Goal: Task Accomplishment & Management: Complete application form

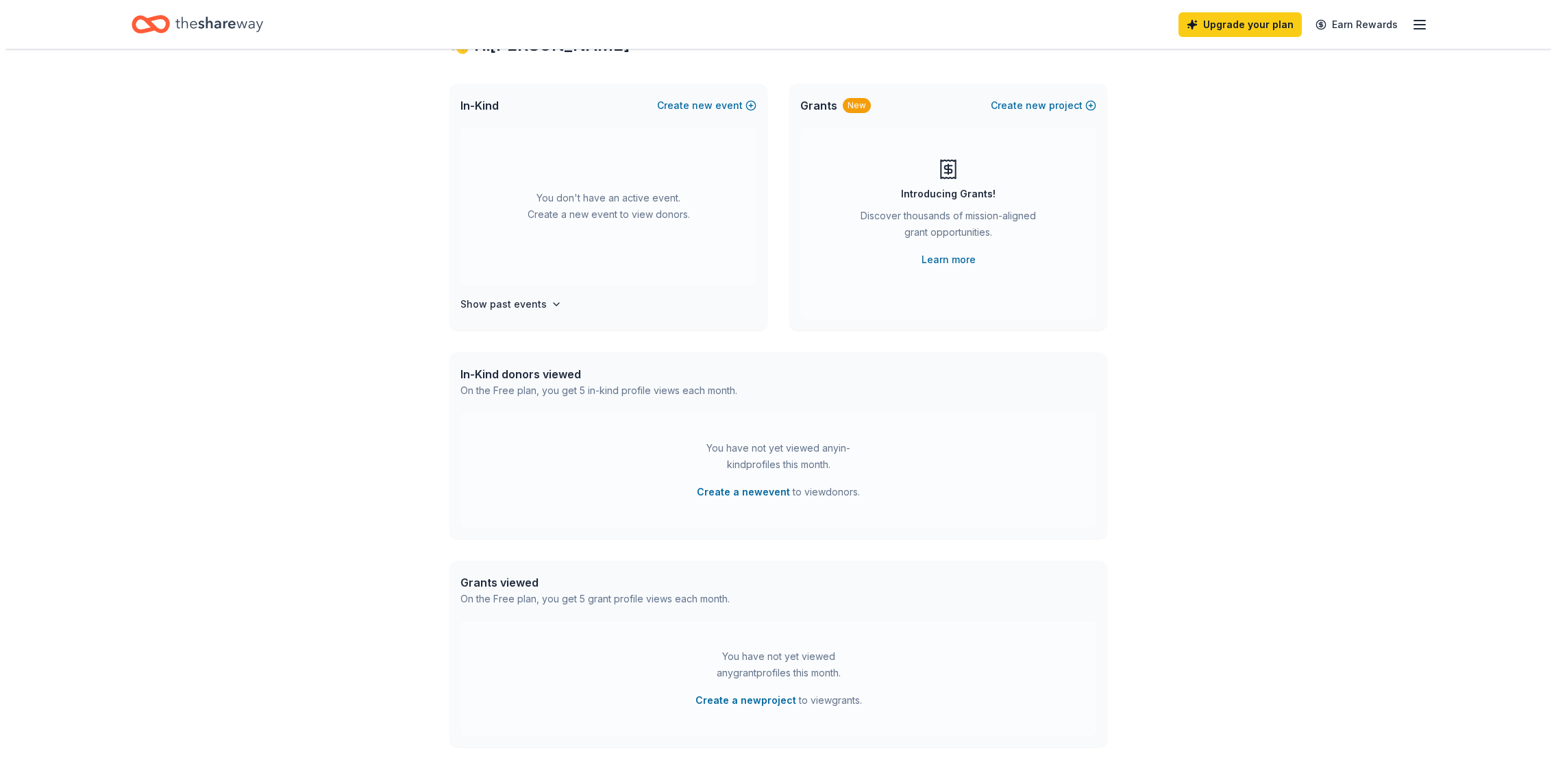
scroll to position [59, 0]
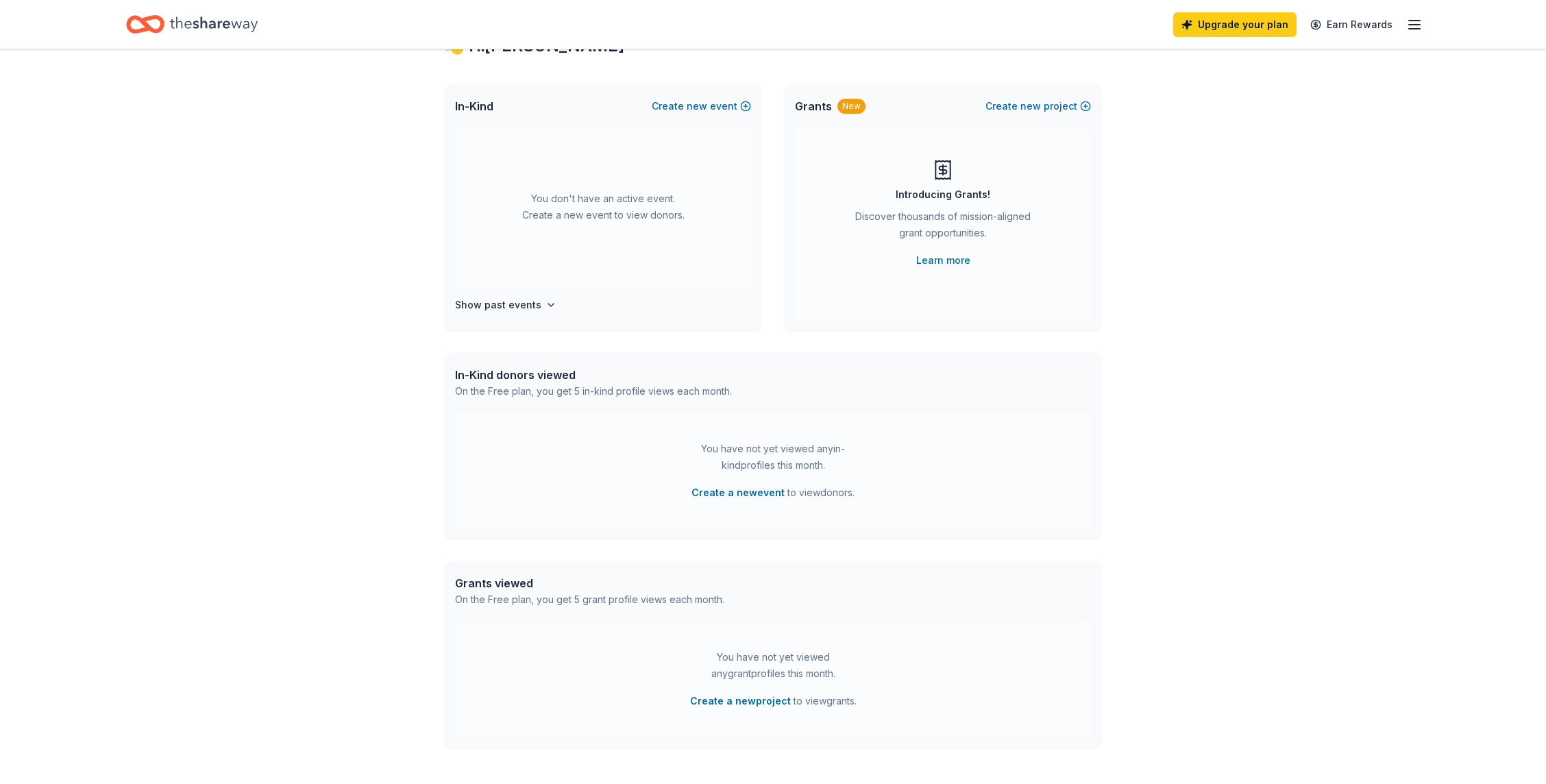
click at [650, 179] on div "You don't have an active event. Create a new event to view donors." at bounding box center [603, 207] width 296 height 158
click at [693, 107] on span "new" at bounding box center [696, 106] width 20 height 16
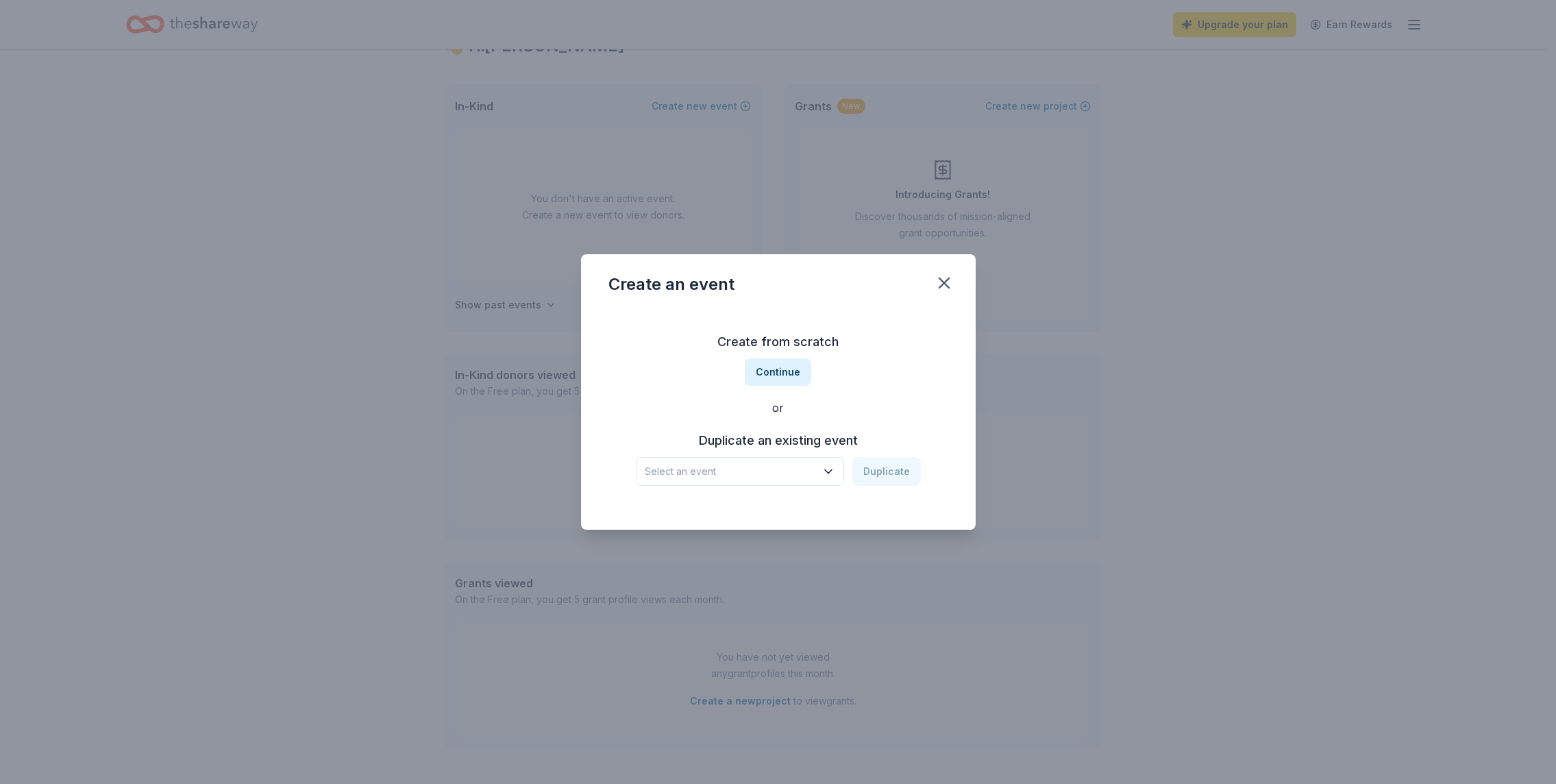
click at [818, 480] on button "Select an event" at bounding box center [740, 471] width 208 height 28
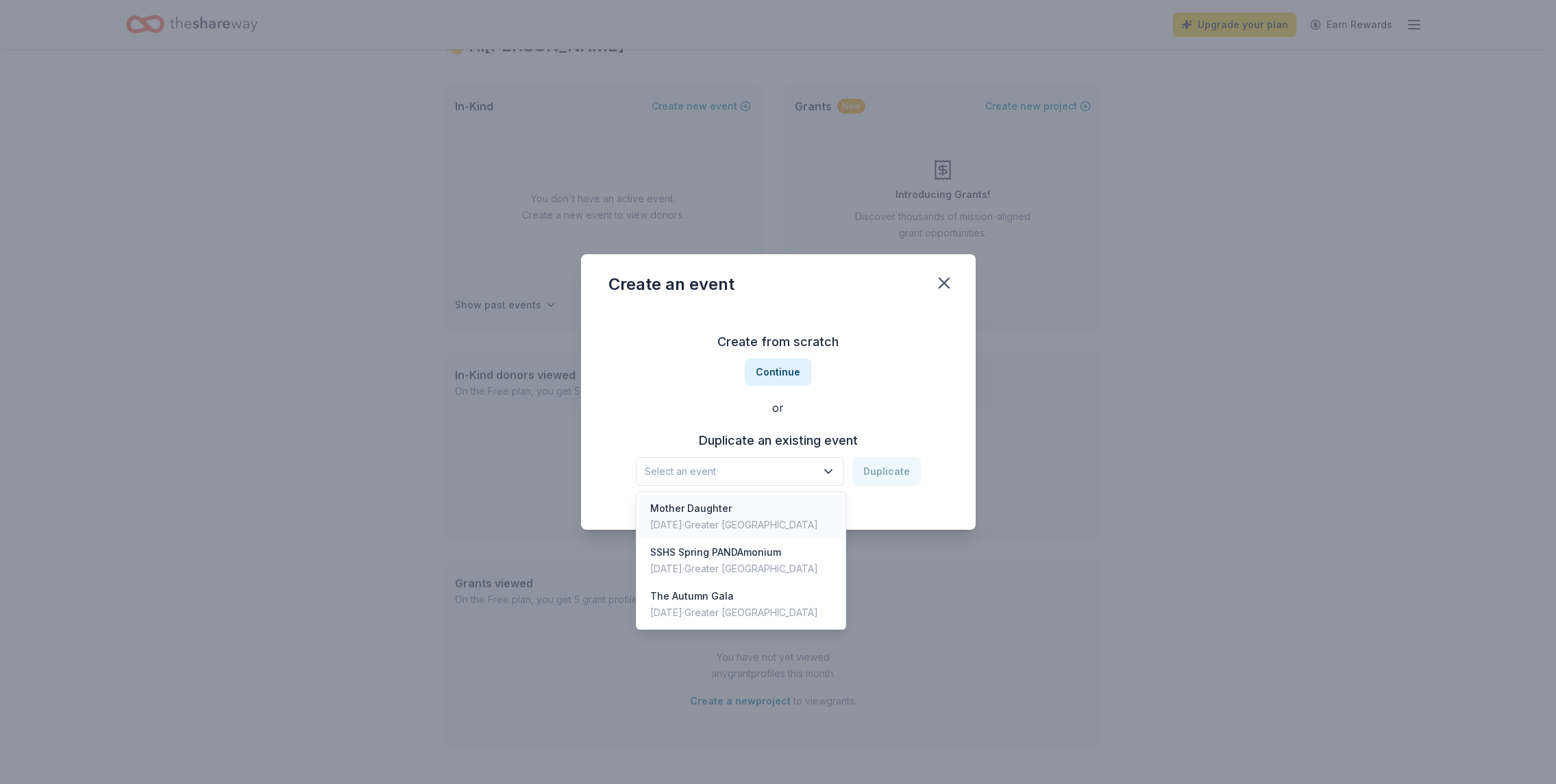
click at [746, 509] on div "Mother Daughter" at bounding box center [734, 508] width 168 height 16
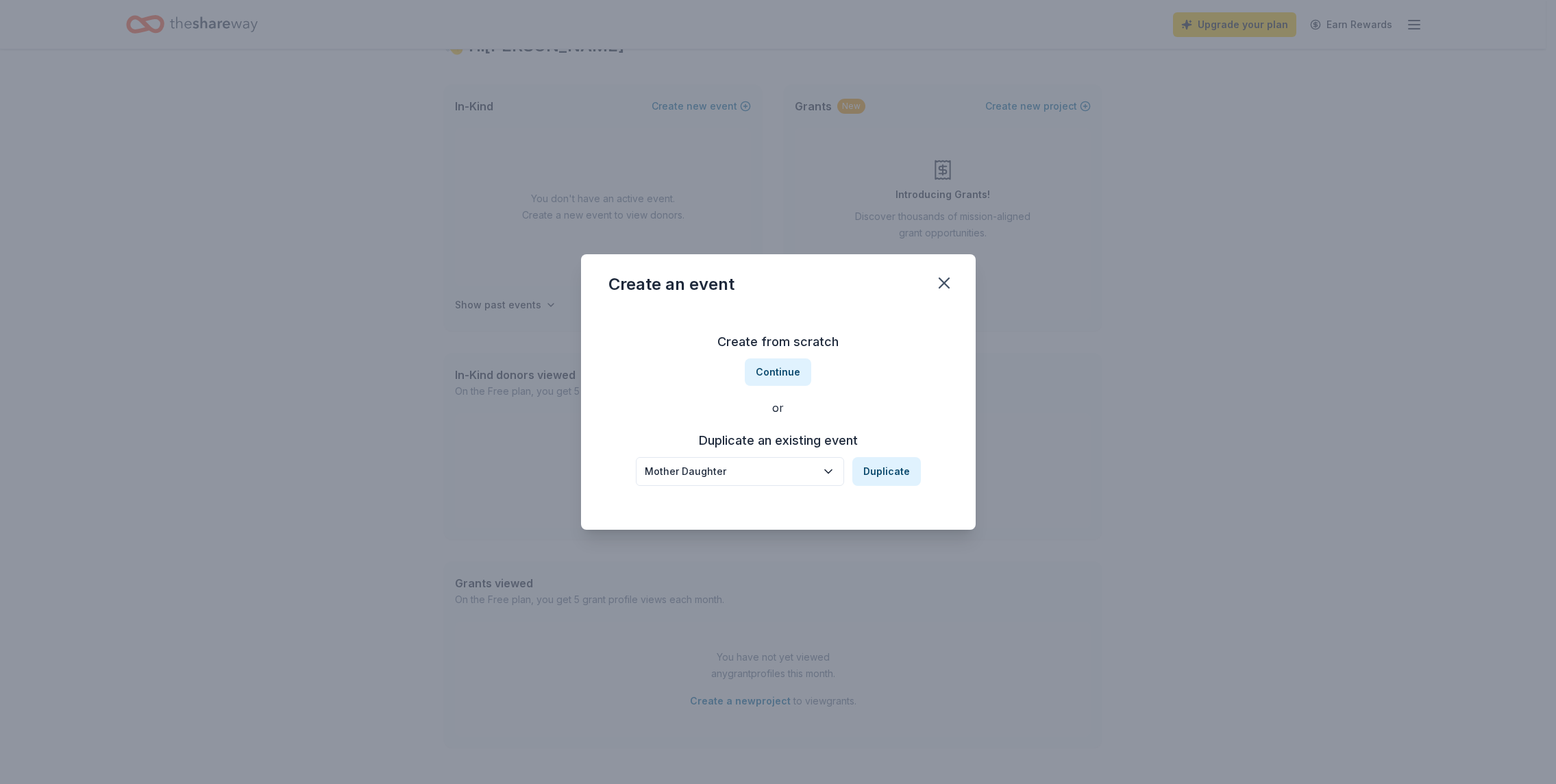
click at [745, 473] on div "Mother Daughter" at bounding box center [730, 471] width 171 height 16
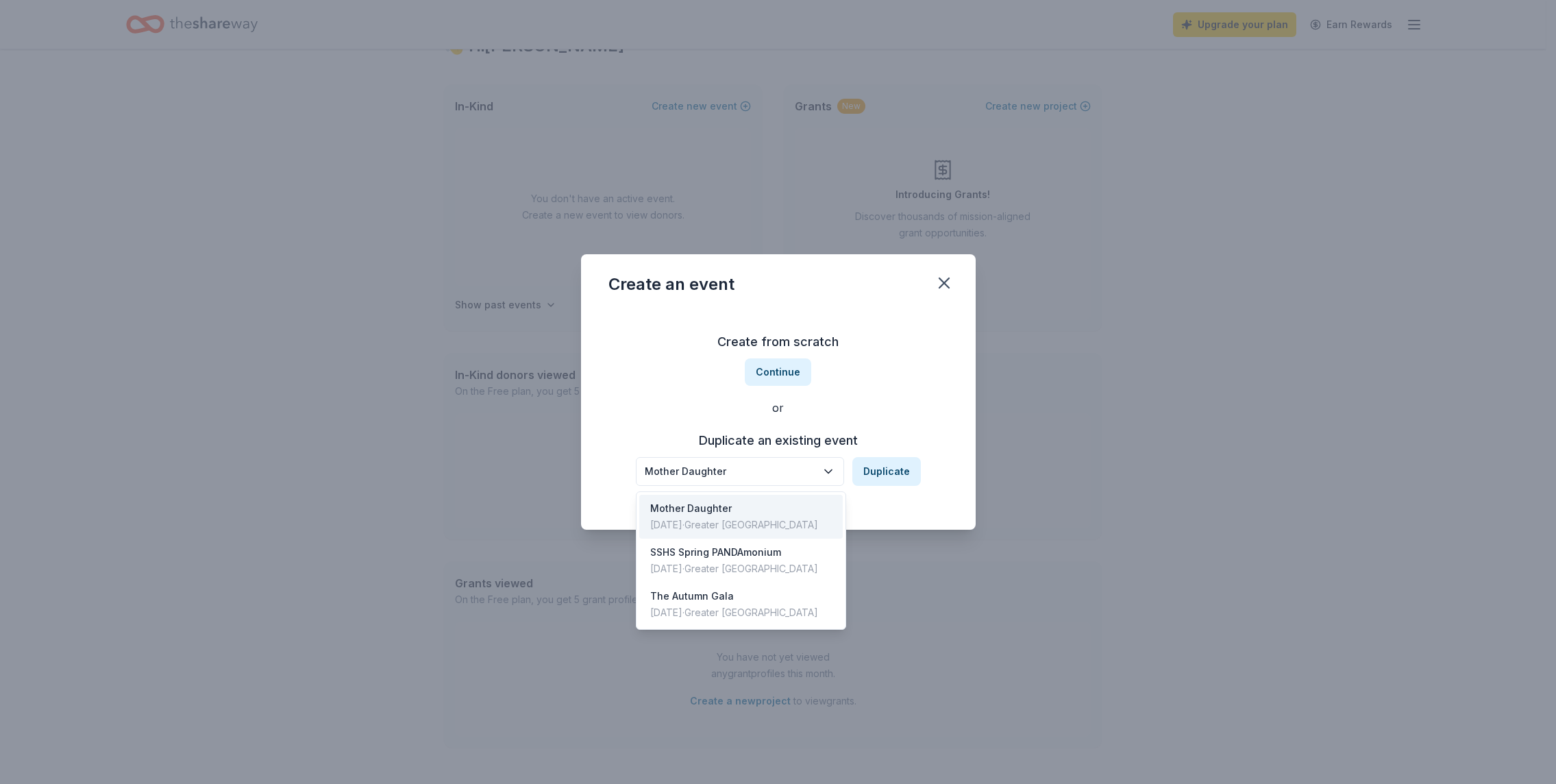
click at [866, 477] on div "Mother Daughter Duplicate" at bounding box center [778, 471] width 285 height 28
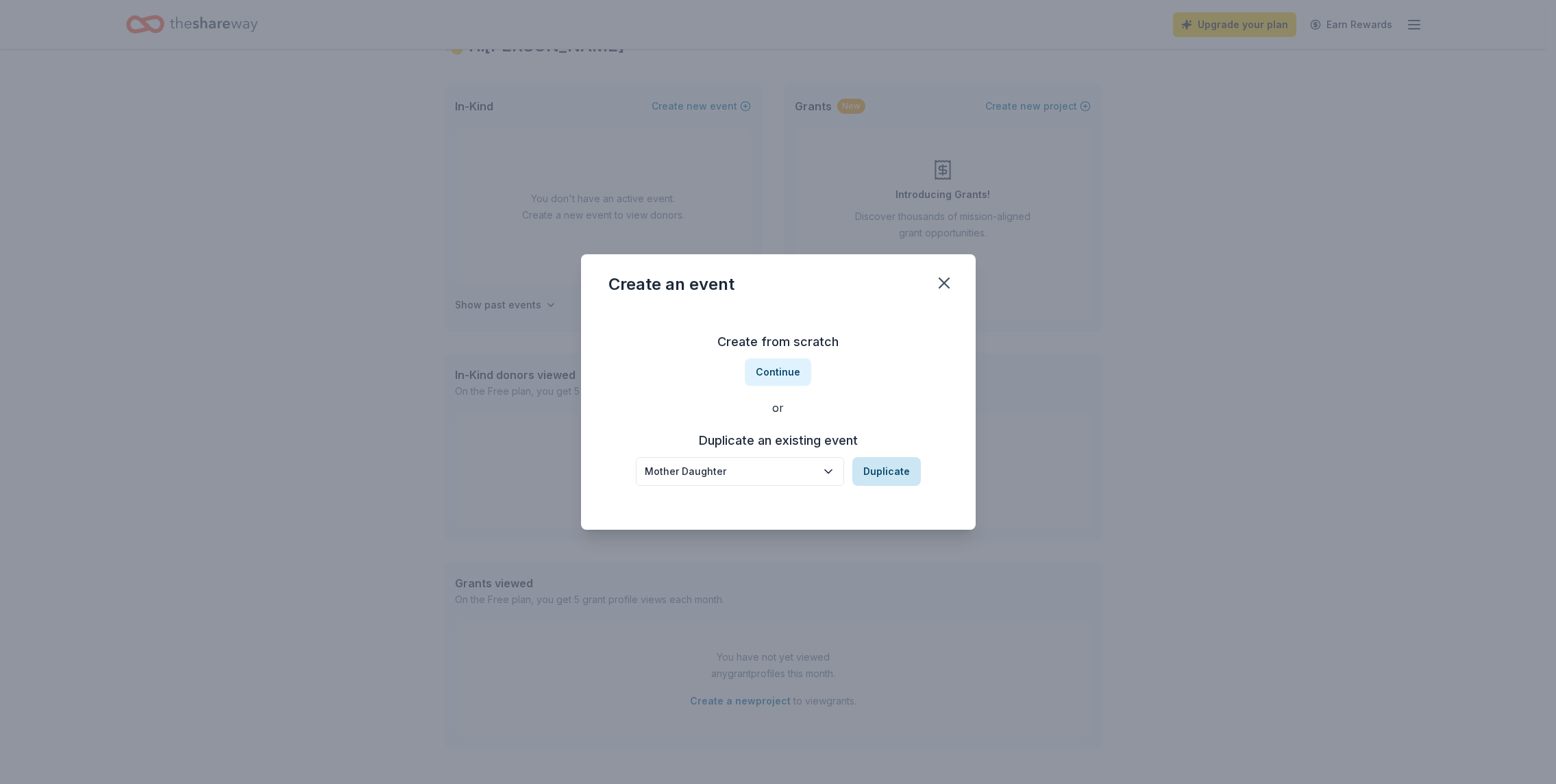
click at [879, 475] on button "Duplicate" at bounding box center [887, 471] width 68 height 28
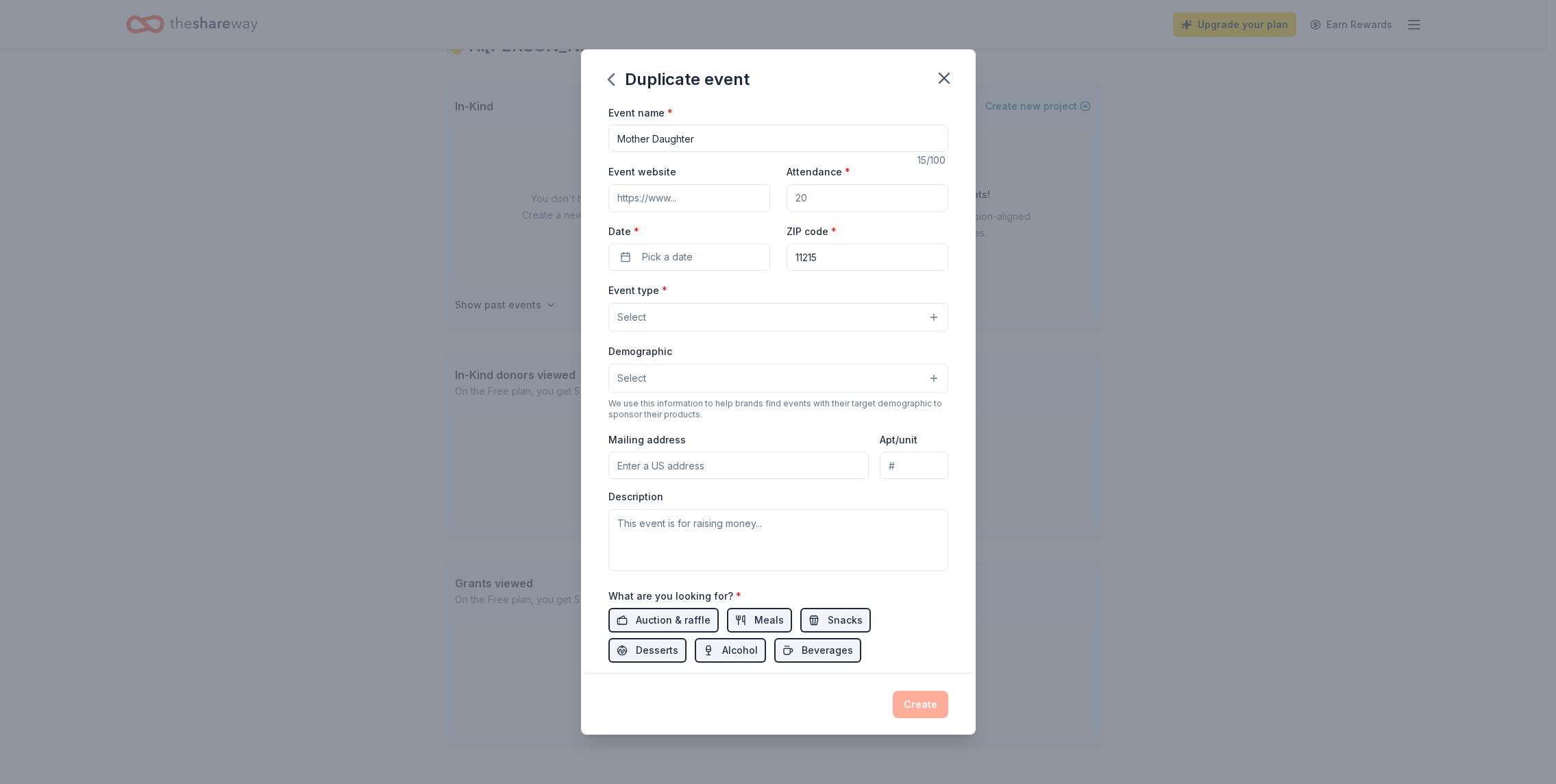
click at [821, 200] on input "Attendance *" at bounding box center [867, 198] width 162 height 28
type input "250"
click at [728, 251] on button "Pick a date" at bounding box center [689, 257] width 162 height 28
click at [754, 292] on button "Go to next month" at bounding box center [760, 294] width 20 height 20
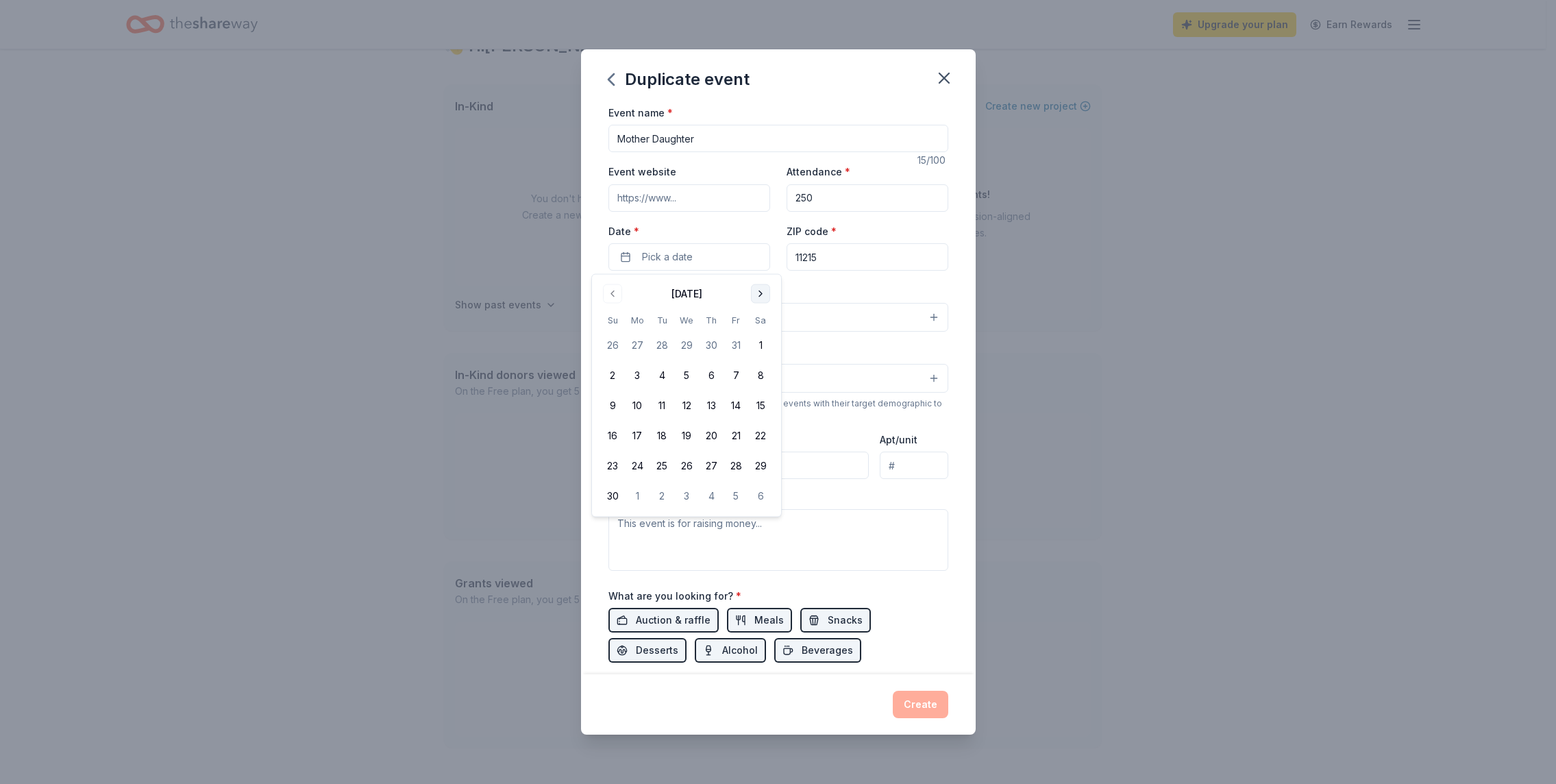
click at [754, 292] on button "Go to next month" at bounding box center [760, 294] width 20 height 20
click at [755, 292] on button "Go to next month" at bounding box center [760, 294] width 20 height 20
click at [756, 403] on button "21" at bounding box center [760, 405] width 24 height 24
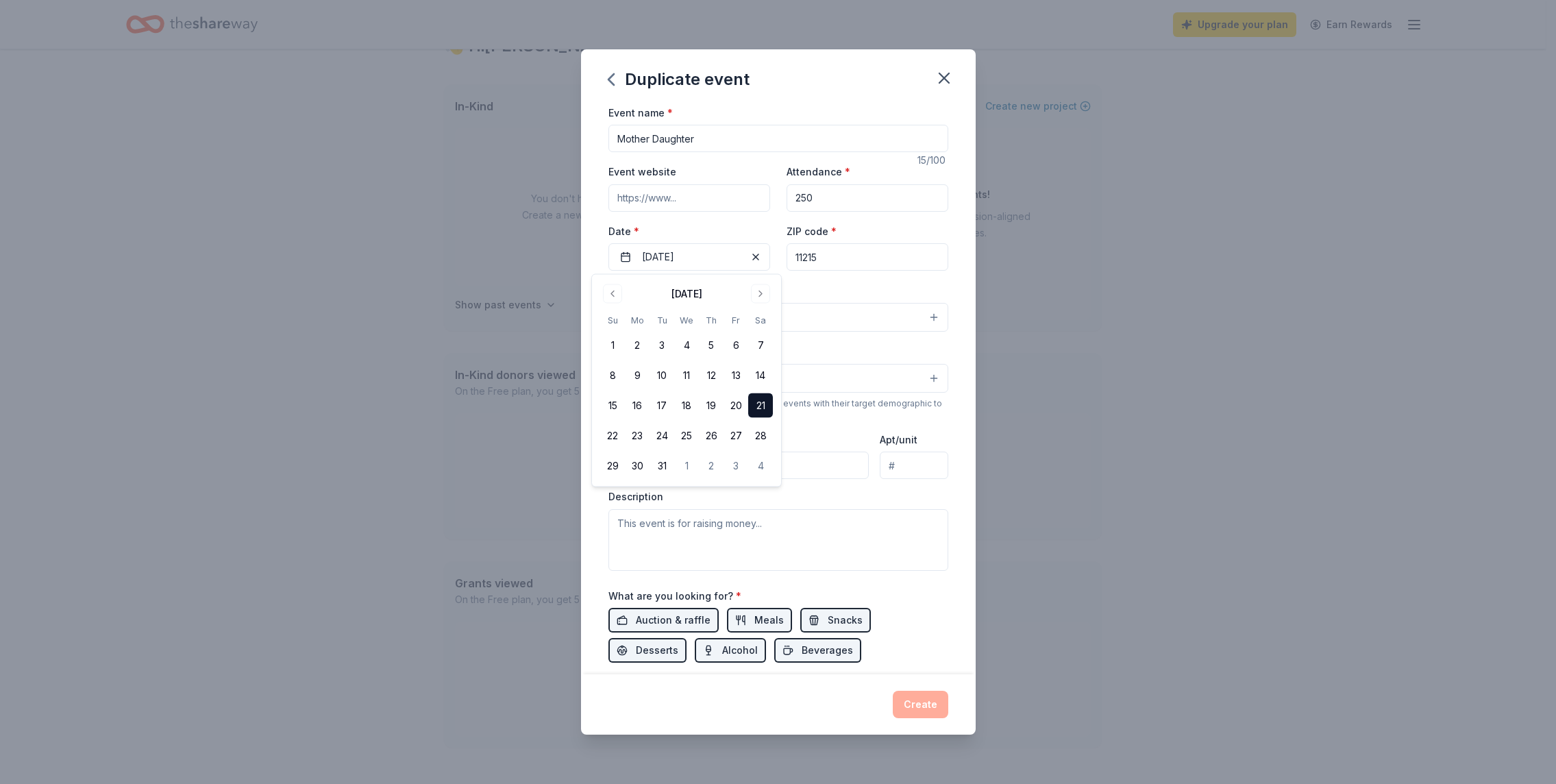
click at [758, 406] on button "21" at bounding box center [760, 405] width 24 height 24
click at [758, 401] on button "21" at bounding box center [760, 405] width 24 height 24
click at [866, 283] on div "Event type * Select" at bounding box center [778, 306] width 340 height 50
click at [864, 264] on input "11215" at bounding box center [867, 257] width 162 height 28
click at [746, 311] on button "Select" at bounding box center [778, 317] width 340 height 28
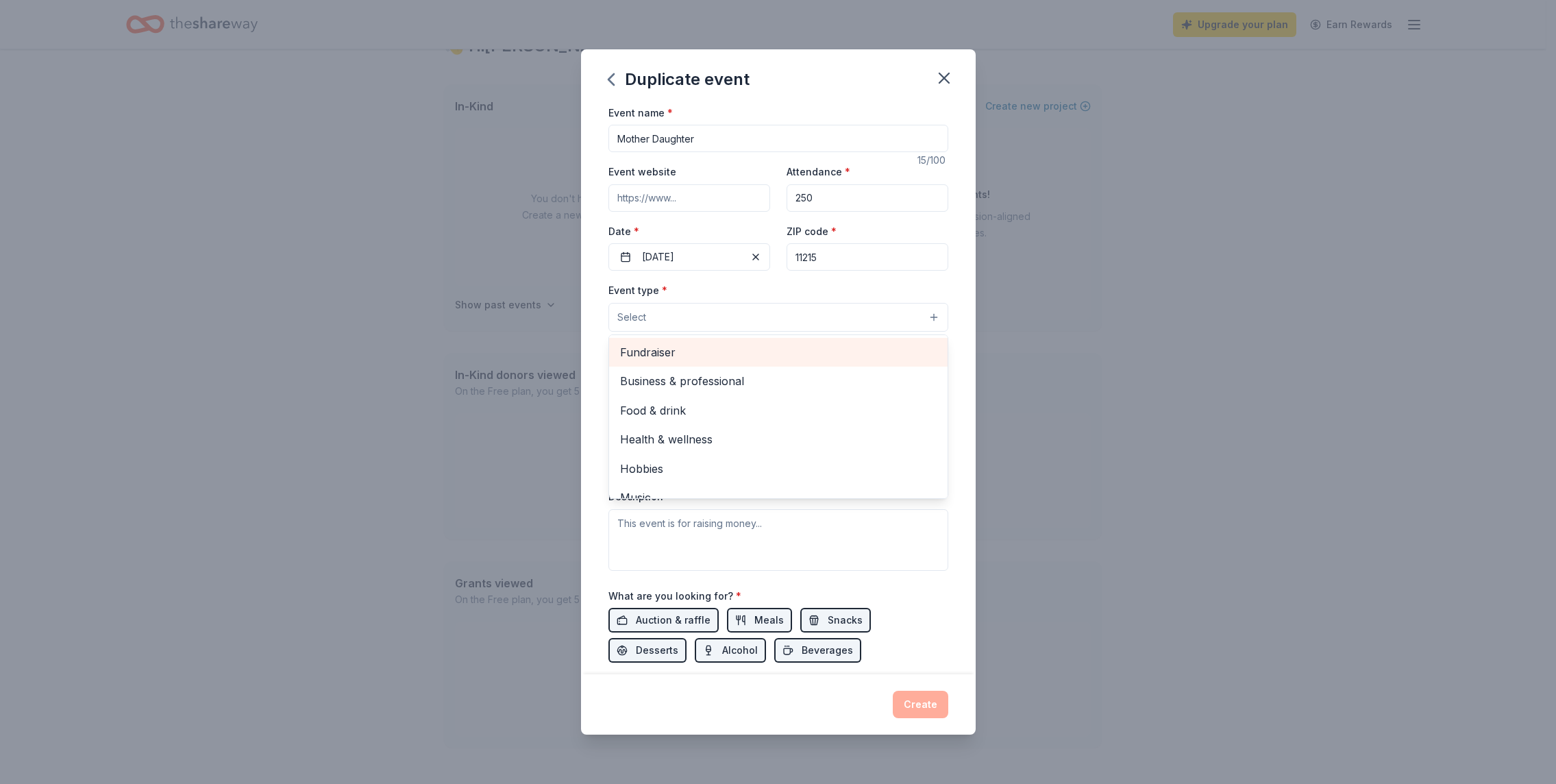
click at [732, 361] on span "Fundraiser" at bounding box center [778, 353] width 317 height 18
click at [958, 394] on div "Event name * Mother Daughter 15 /100 Event website Attendance * 250 Date * 03/2…" at bounding box center [778, 389] width 395 height 571
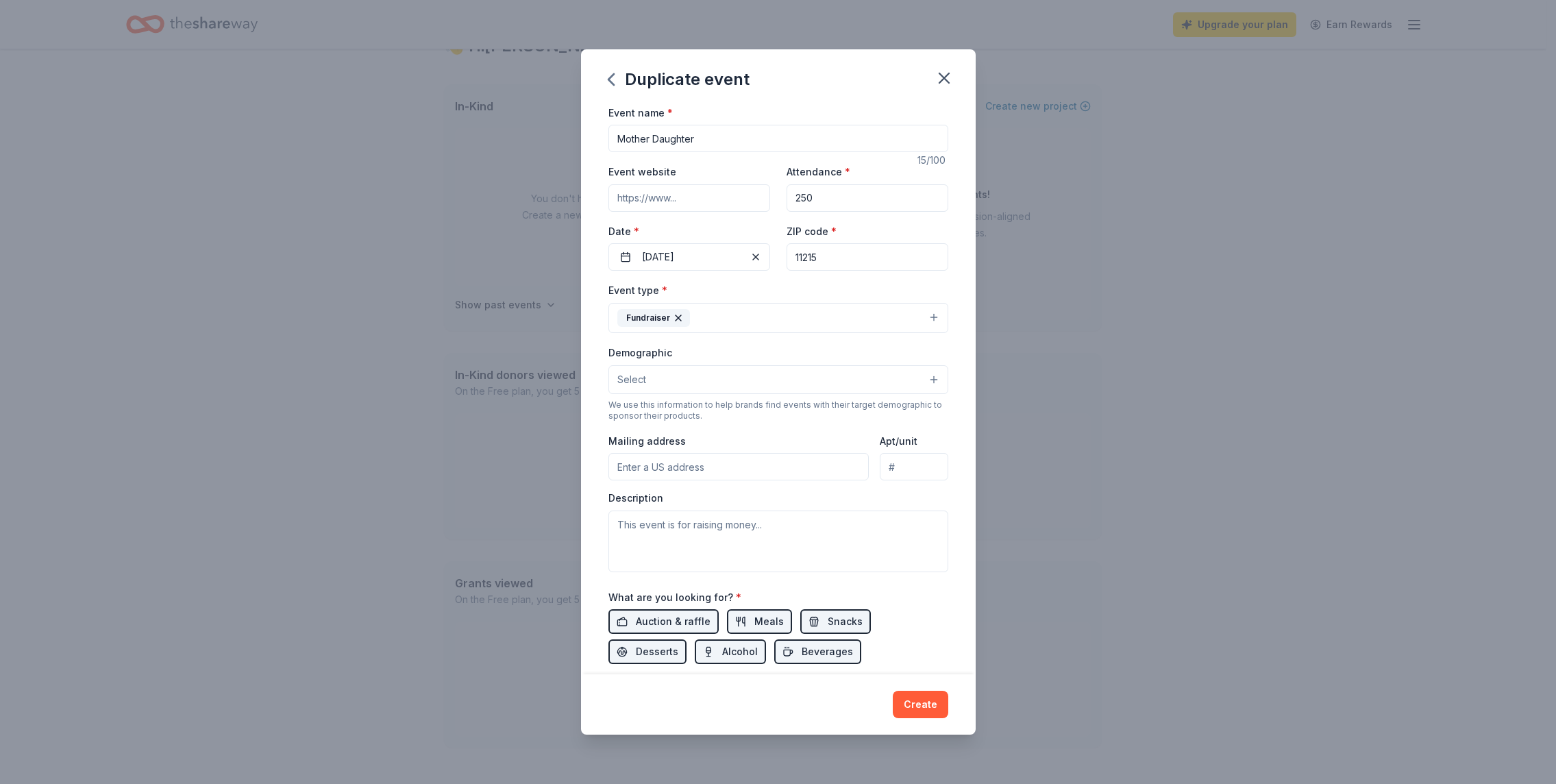
click at [840, 368] on button "Select" at bounding box center [778, 379] width 340 height 28
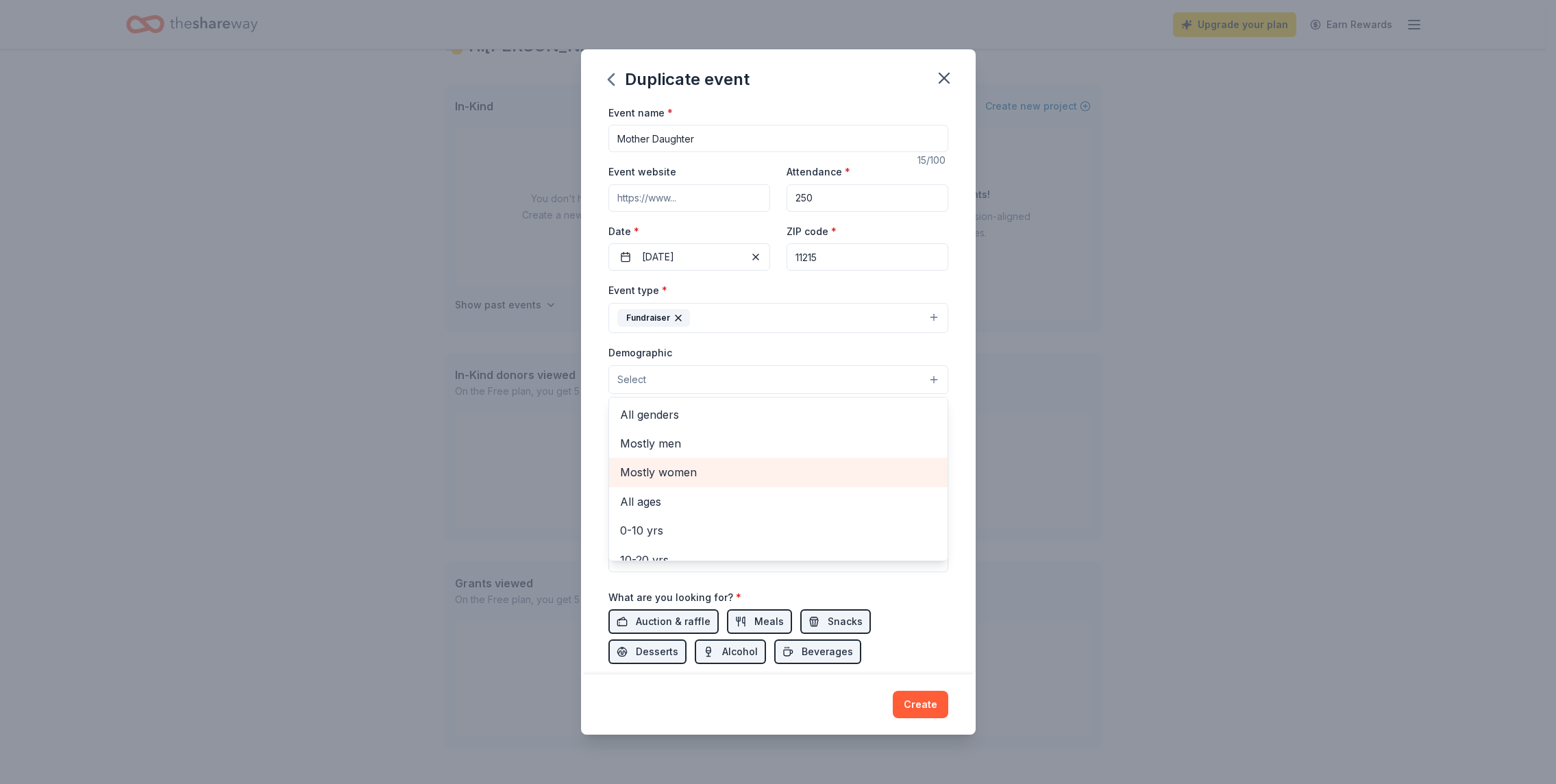
click at [744, 476] on span "Mostly women" at bounding box center [778, 472] width 317 height 18
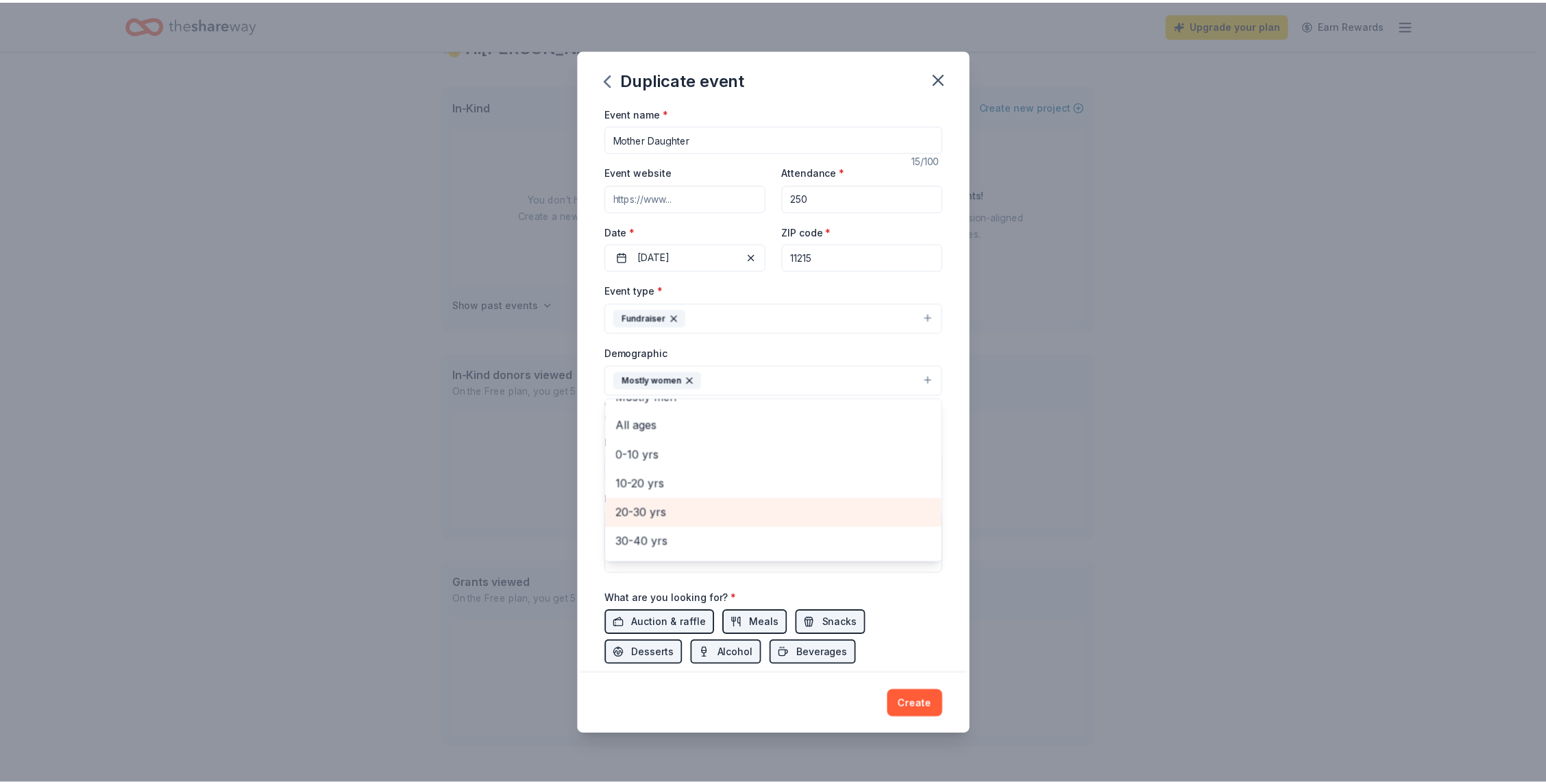
scroll to position [15, 0]
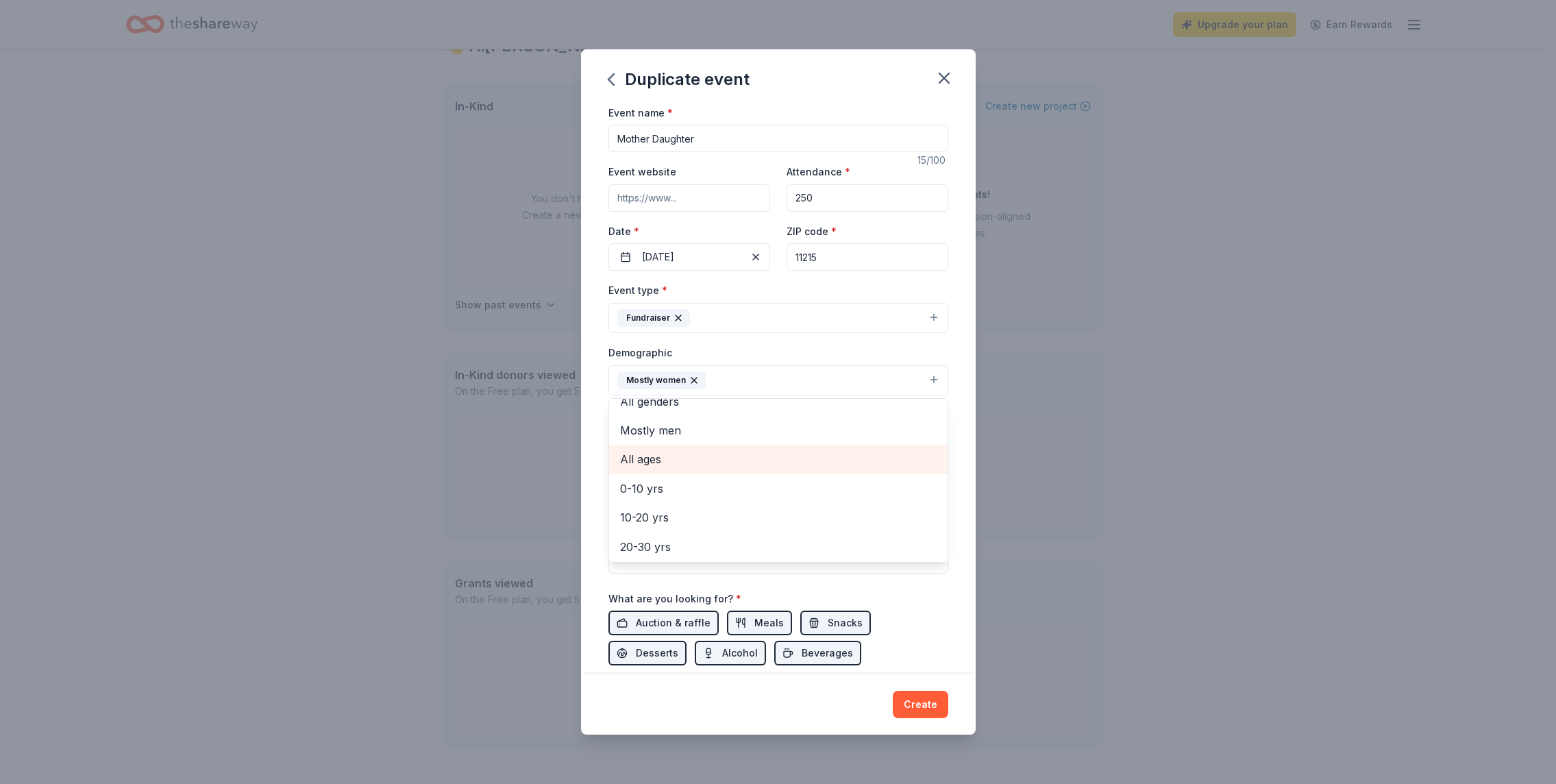
click at [722, 461] on span "All ages" at bounding box center [778, 459] width 317 height 18
click at [944, 444] on div "Event name * Mother Daughter 15 /100 Event website Attendance * 250 Date * 03/2…" at bounding box center [778, 389] width 395 height 571
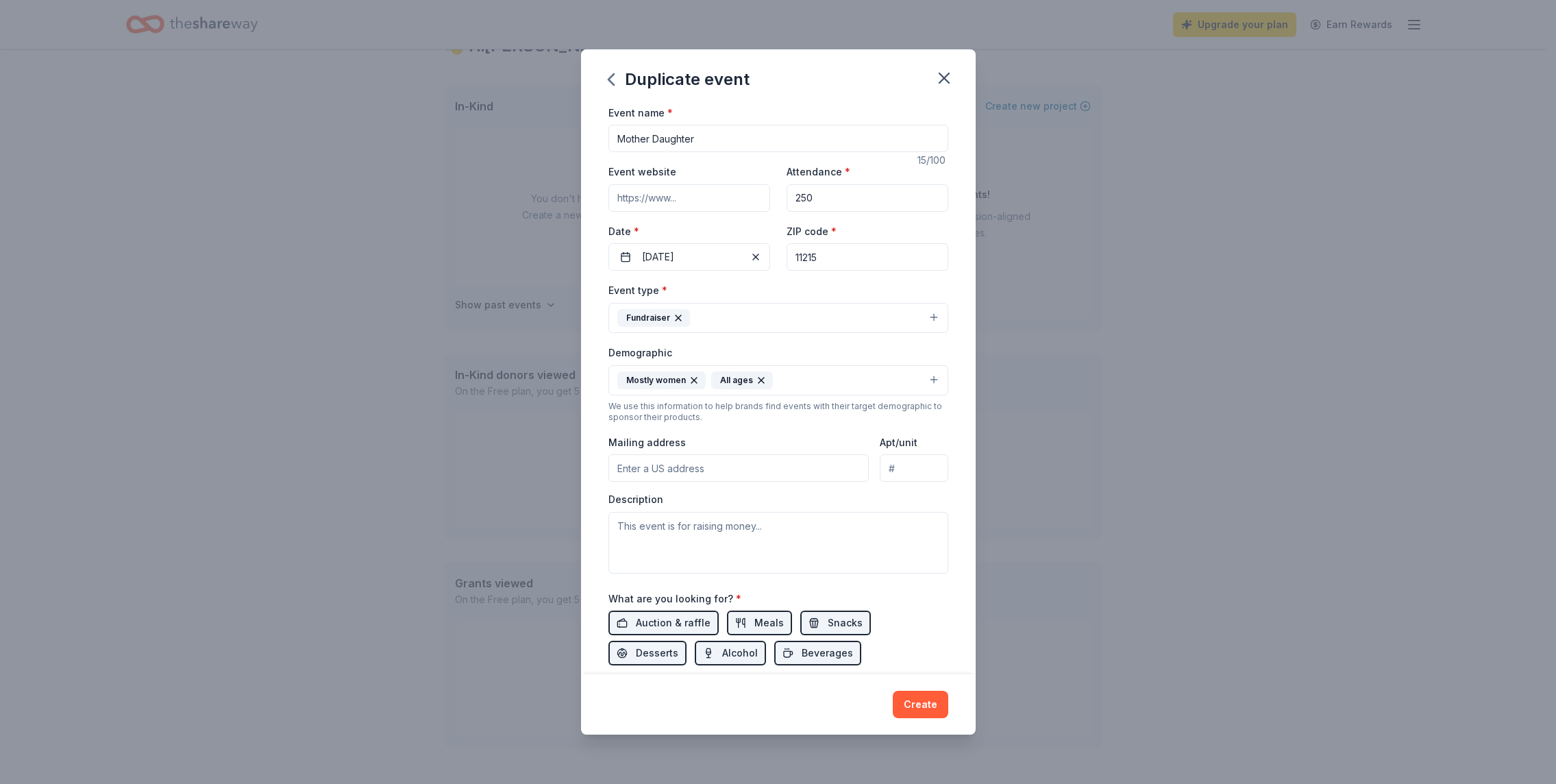
click at [693, 466] on input "Mailing address" at bounding box center [739, 468] width 261 height 28
type input "588 6th street"
click at [755, 533] on textarea at bounding box center [778, 543] width 340 height 62
type textarea "This event is for raising money for our school. We are an all girls high school…"
click at [668, 624] on span "Auction & raffle" at bounding box center [673, 623] width 75 height 16
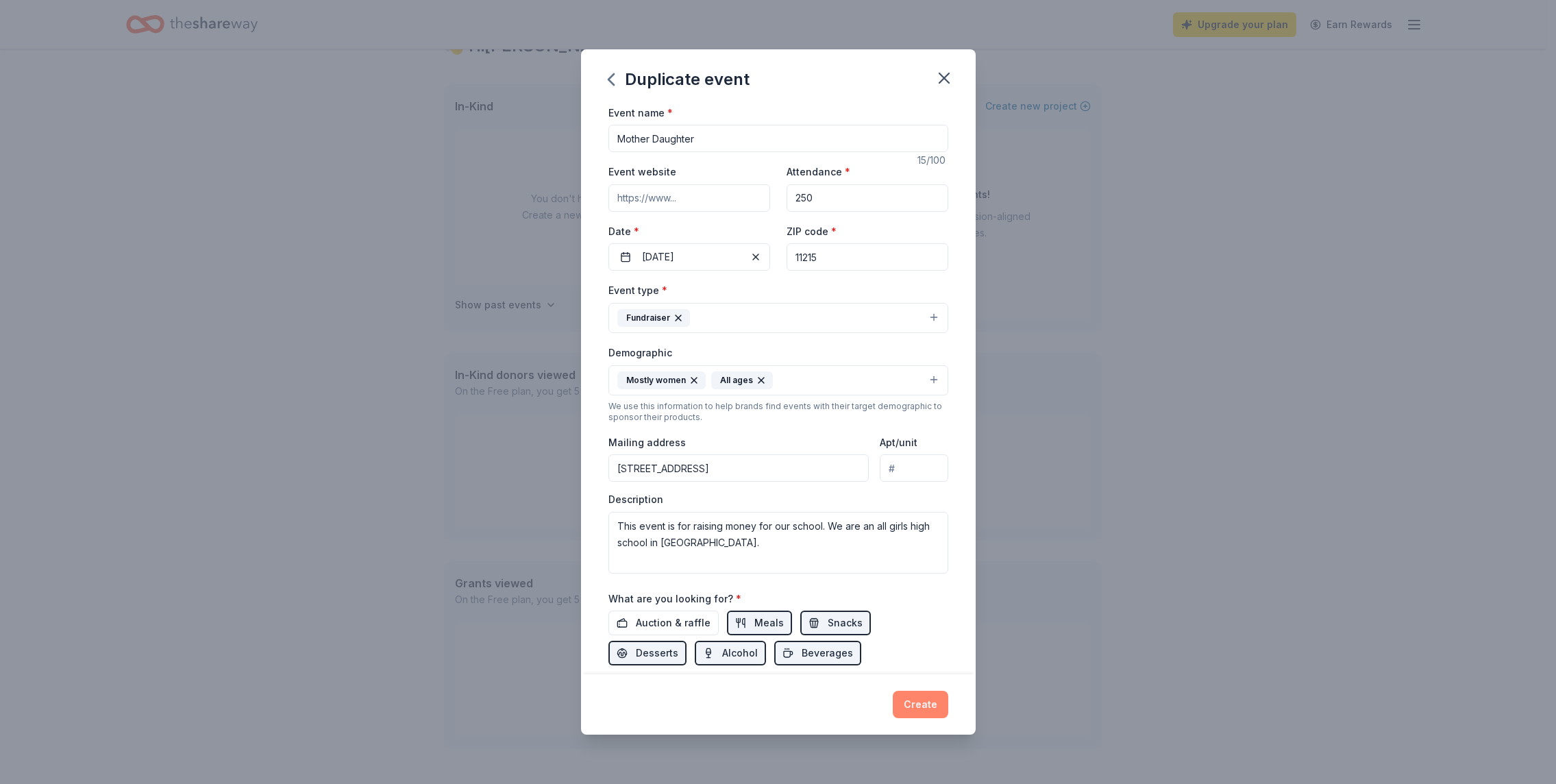
click at [923, 708] on button "Create" at bounding box center [920, 704] width 55 height 28
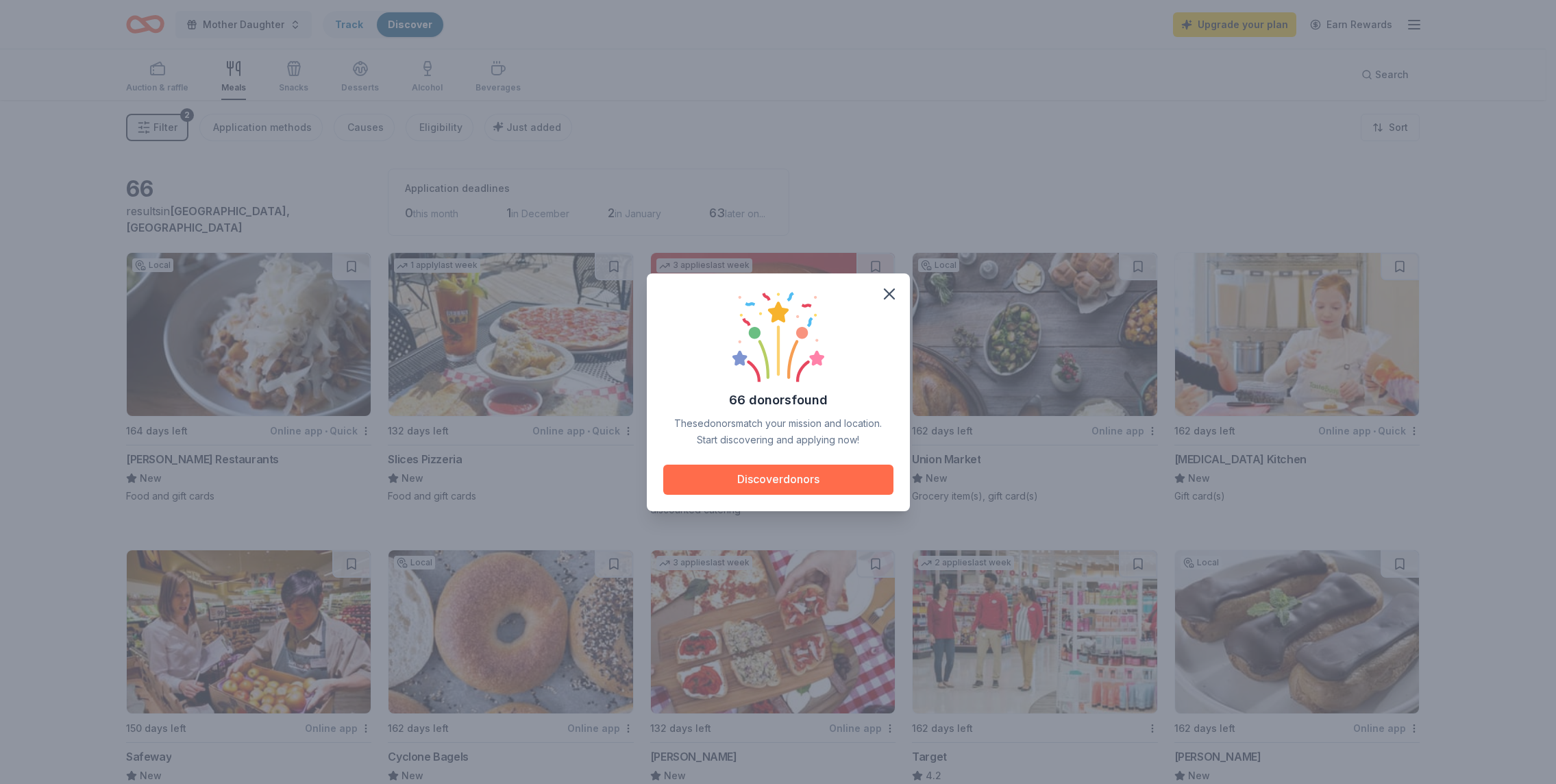
click at [848, 478] on button "Discover donors" at bounding box center [778, 479] width 230 height 30
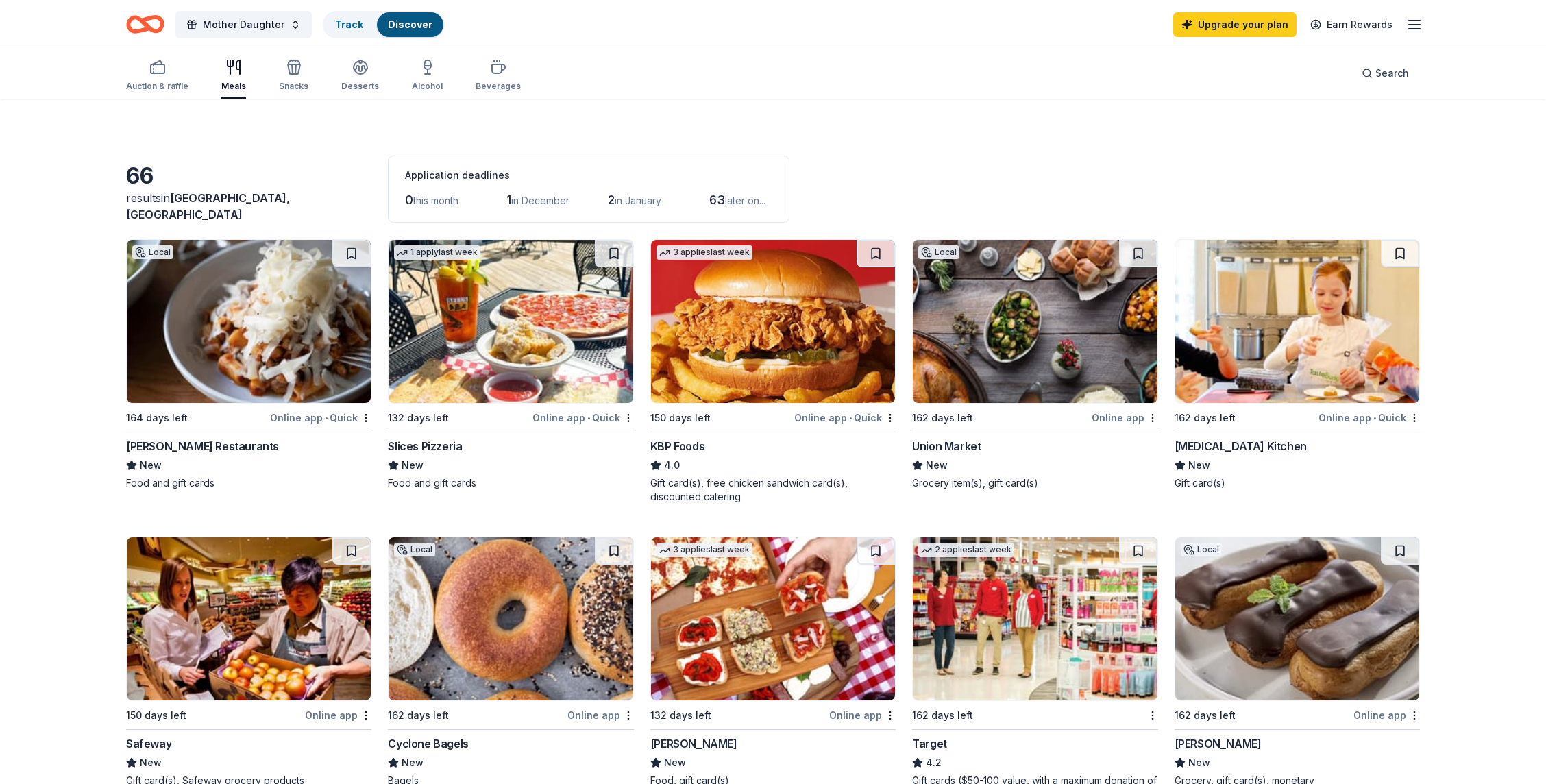
scroll to position [92, 0]
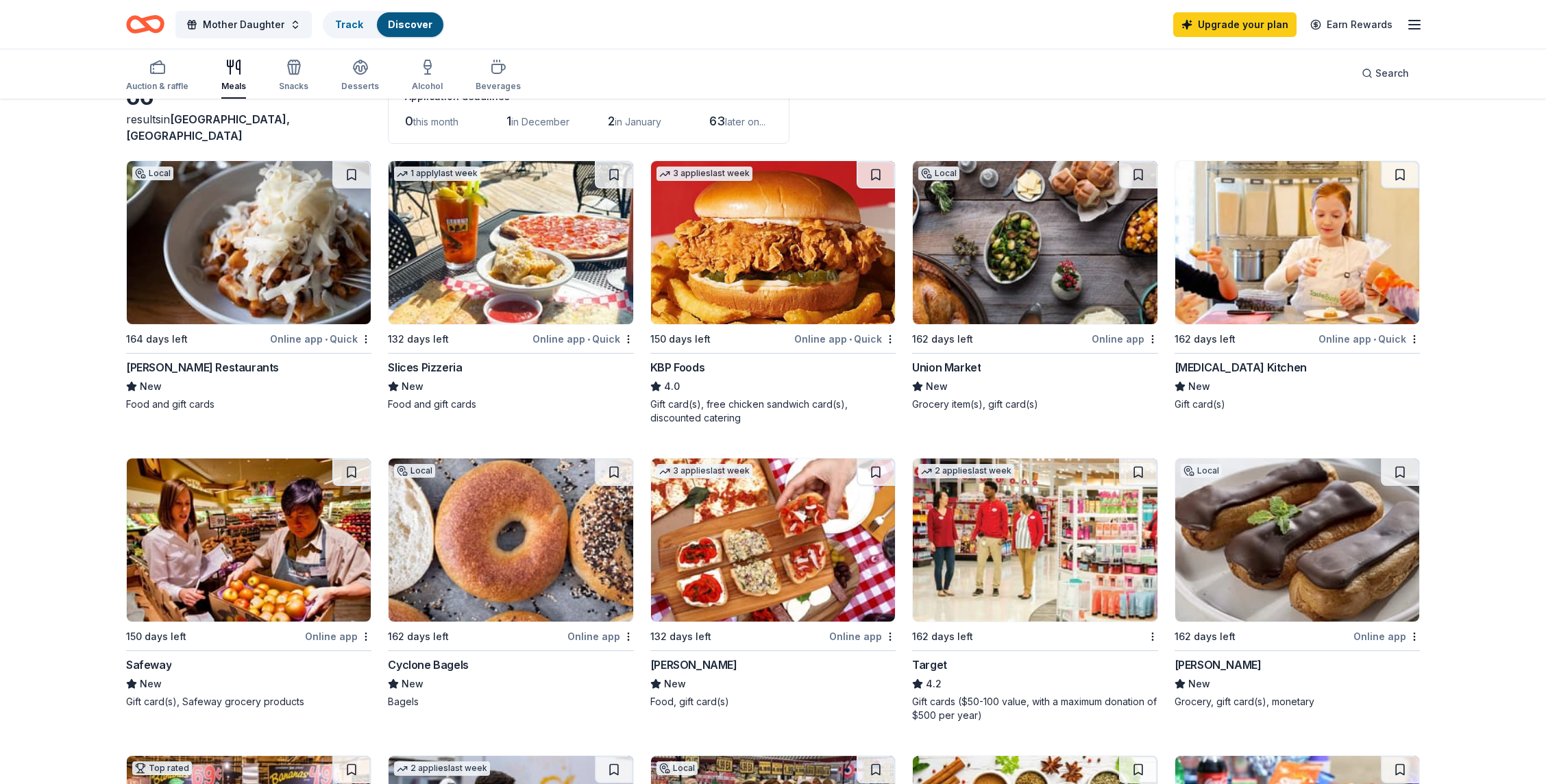
click at [1053, 557] on img at bounding box center [1035, 540] width 244 height 163
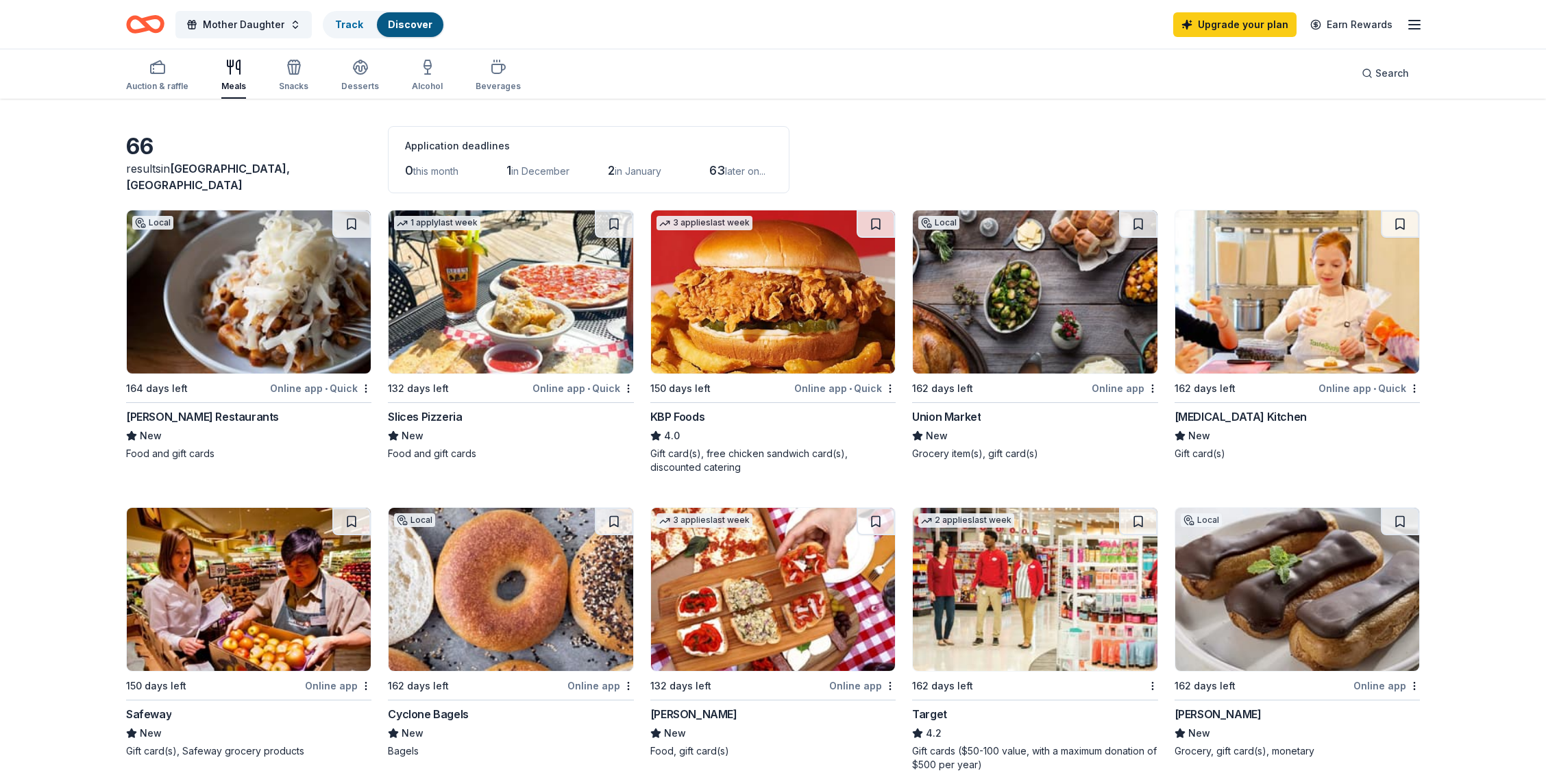
scroll to position [0, 0]
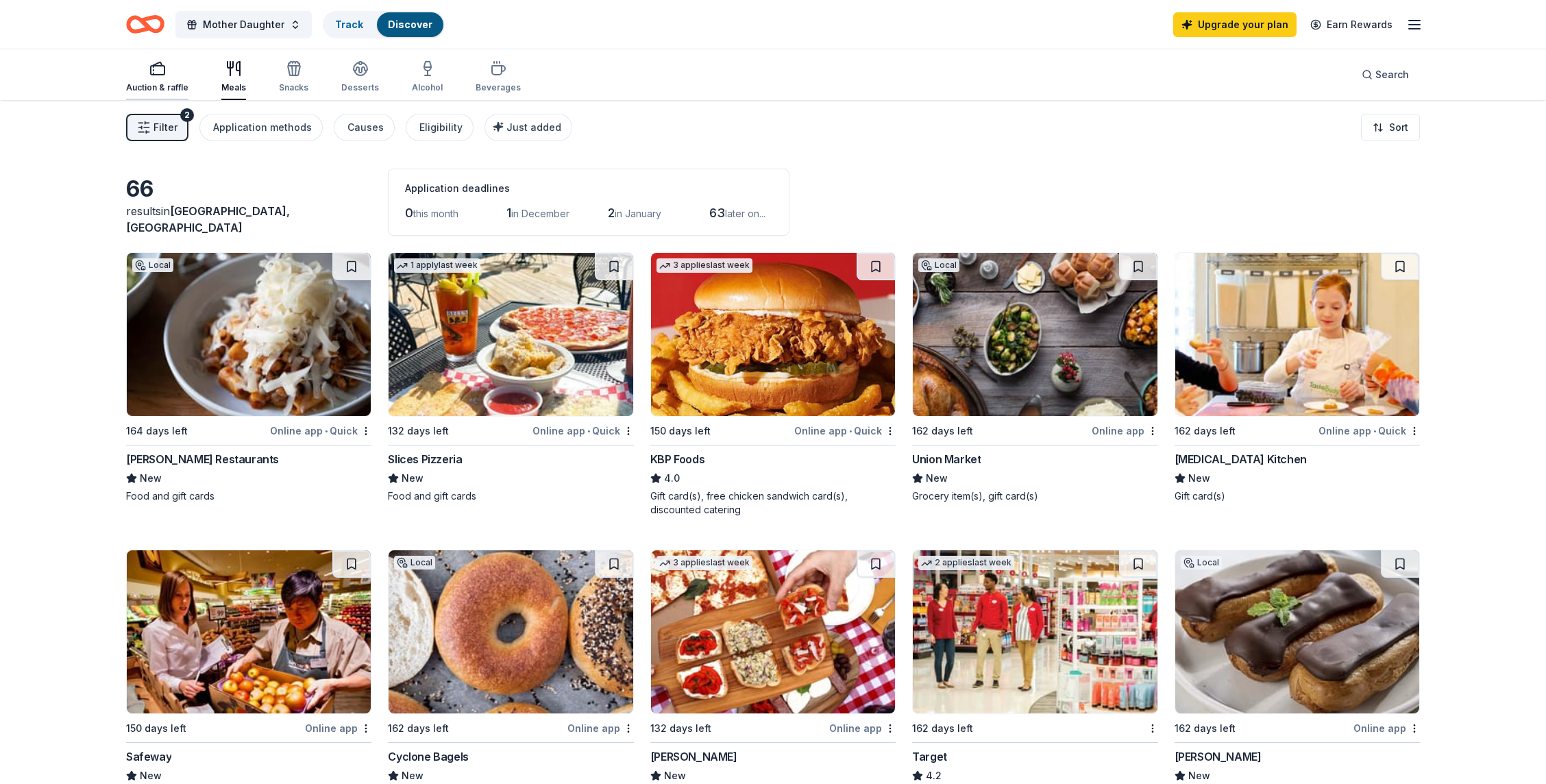
click at [169, 85] on div "Auction & raffle" at bounding box center [157, 87] width 63 height 11
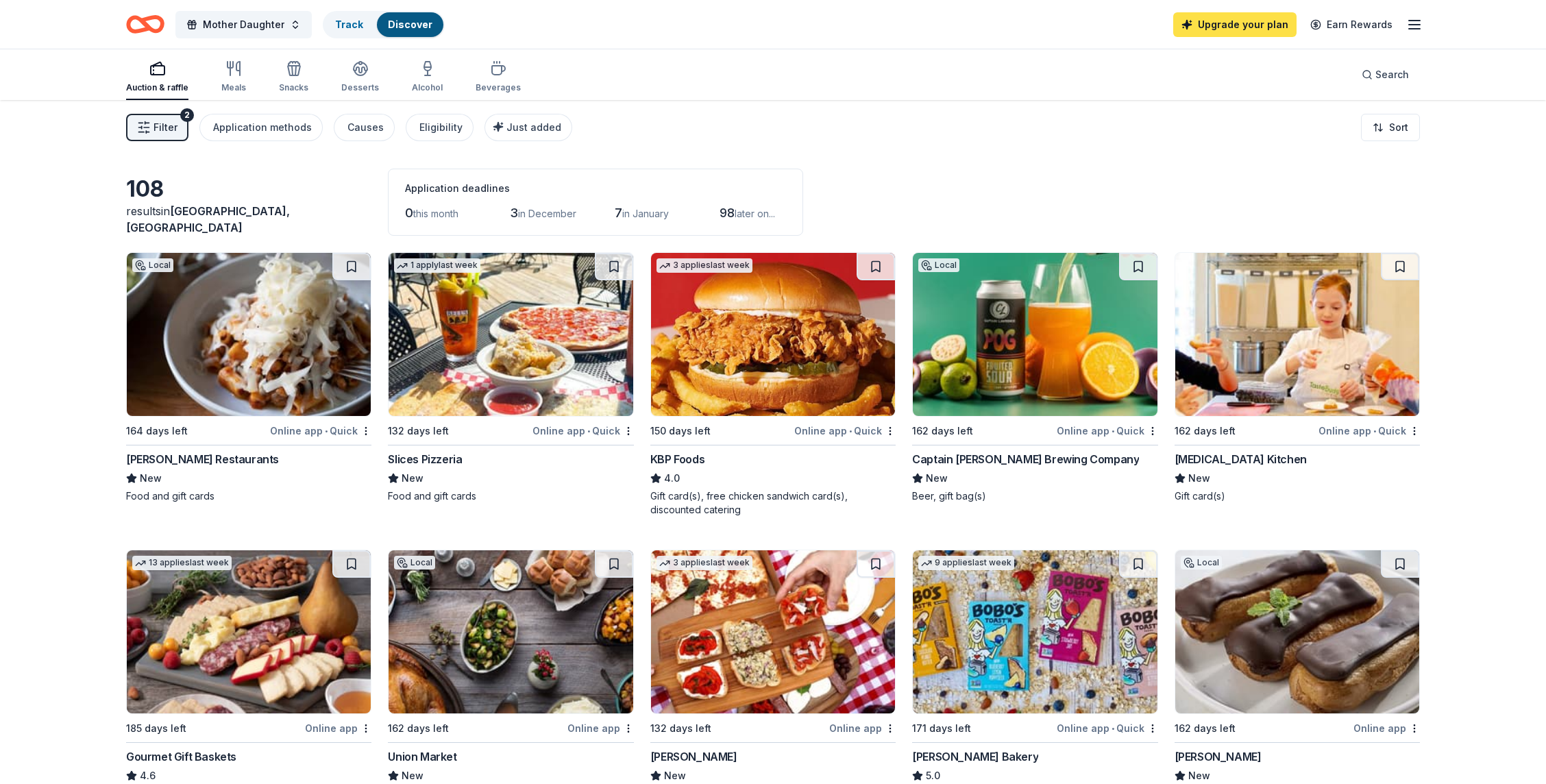
click at [1223, 26] on link "Upgrade your plan" at bounding box center [1234, 24] width 123 height 24
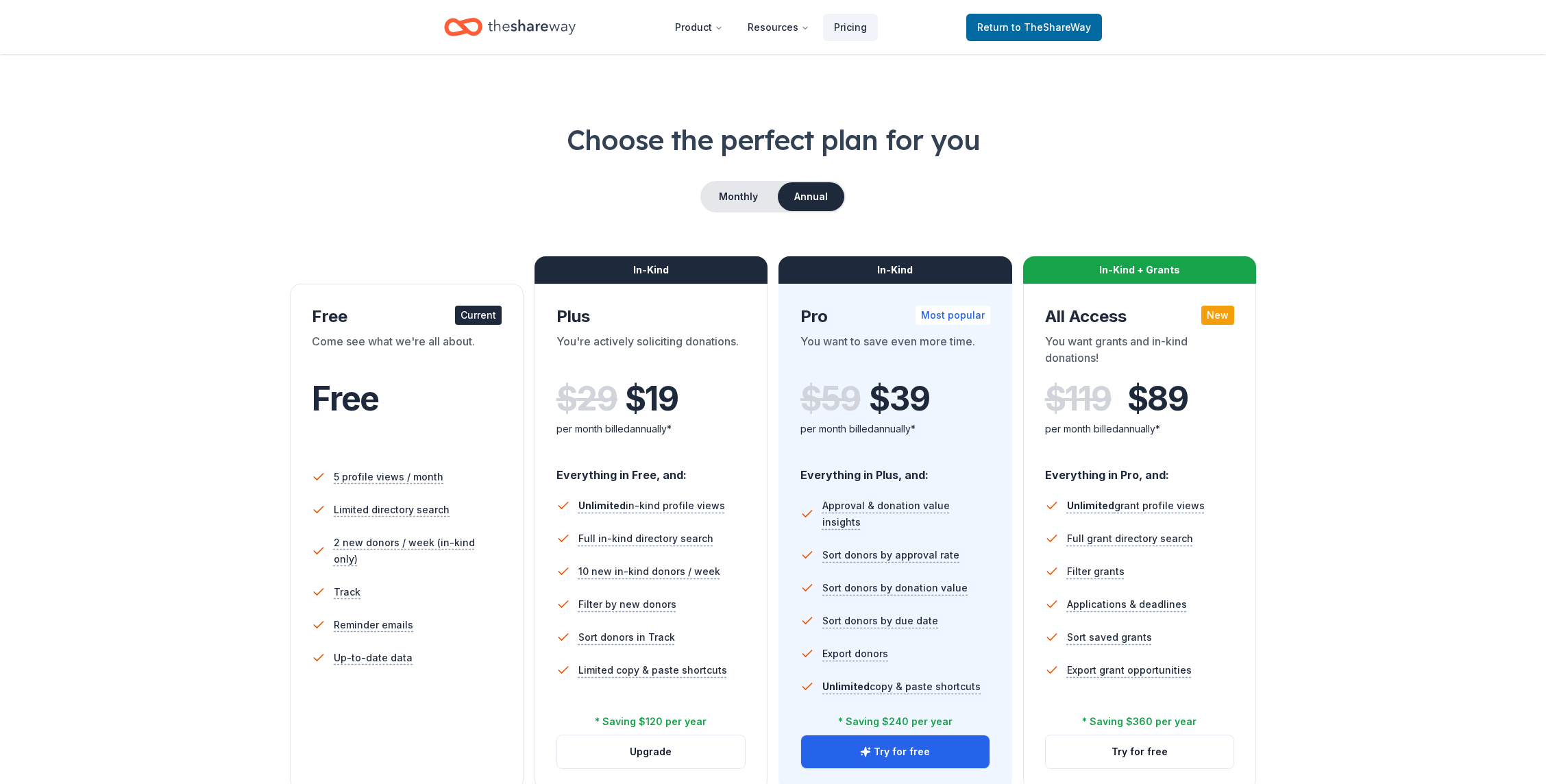
scroll to position [60, 0]
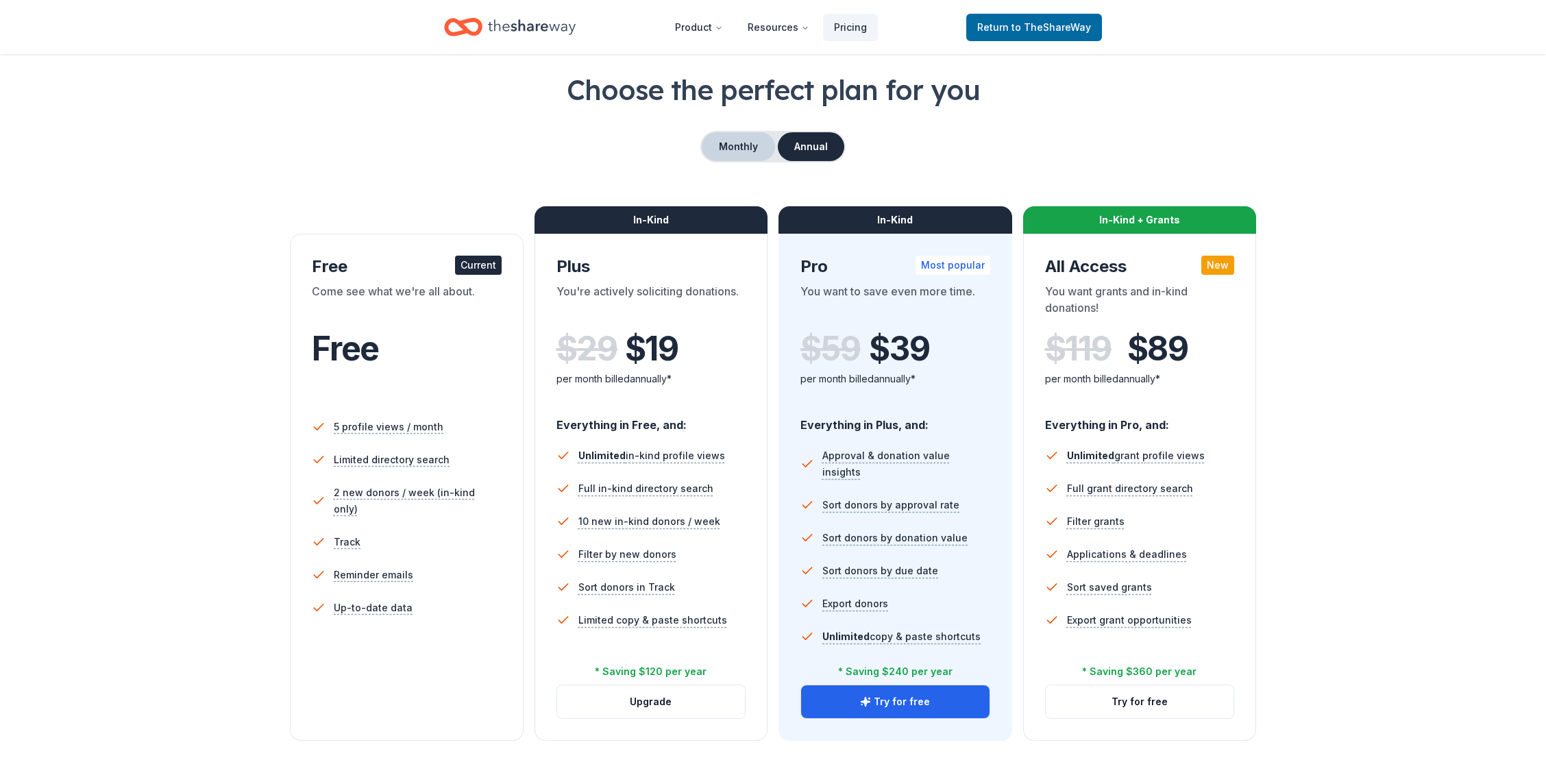
click at [769, 140] on button "Monthly" at bounding box center [739, 146] width 73 height 28
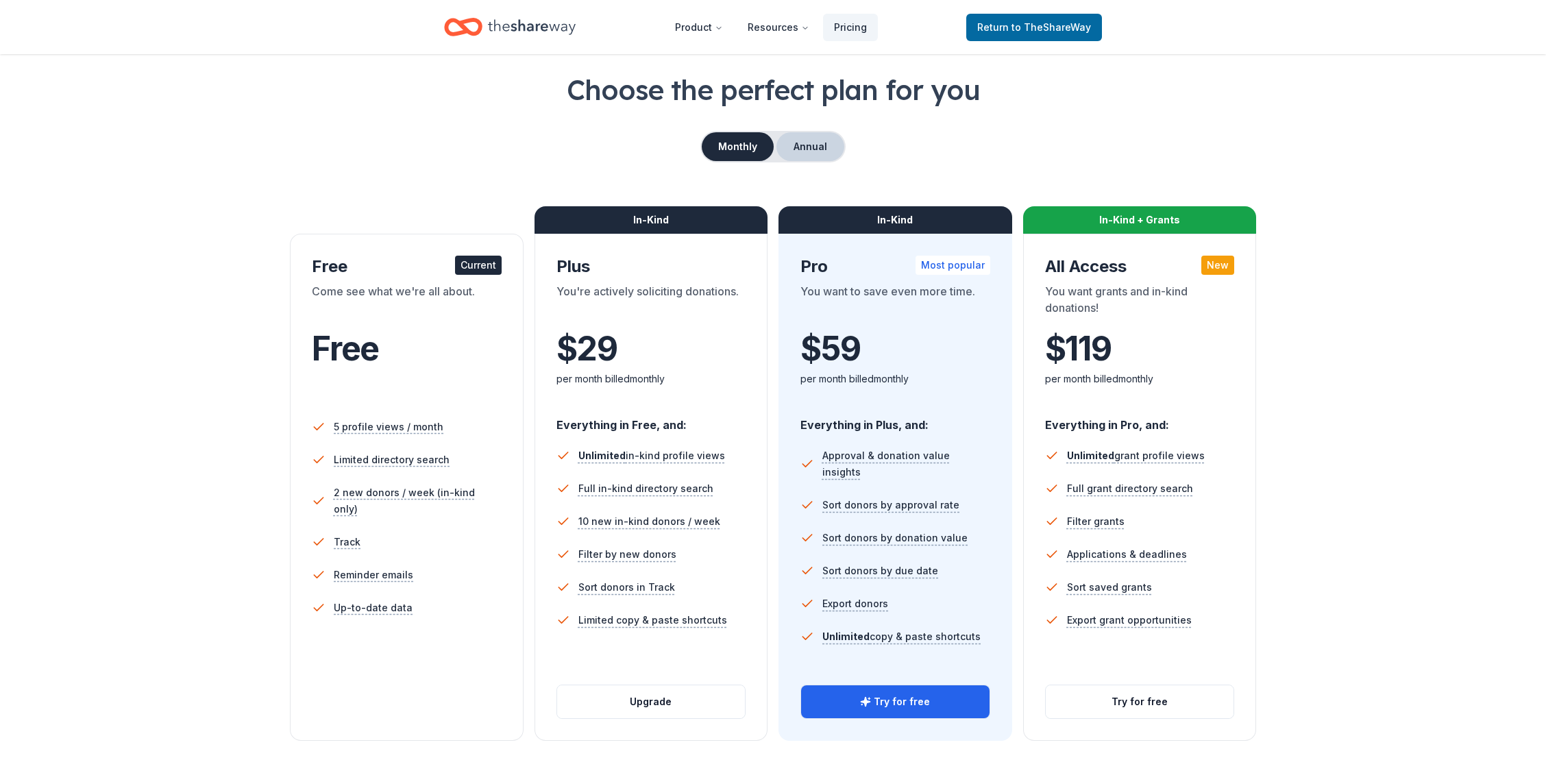
click at [812, 154] on button "Annual" at bounding box center [810, 146] width 68 height 28
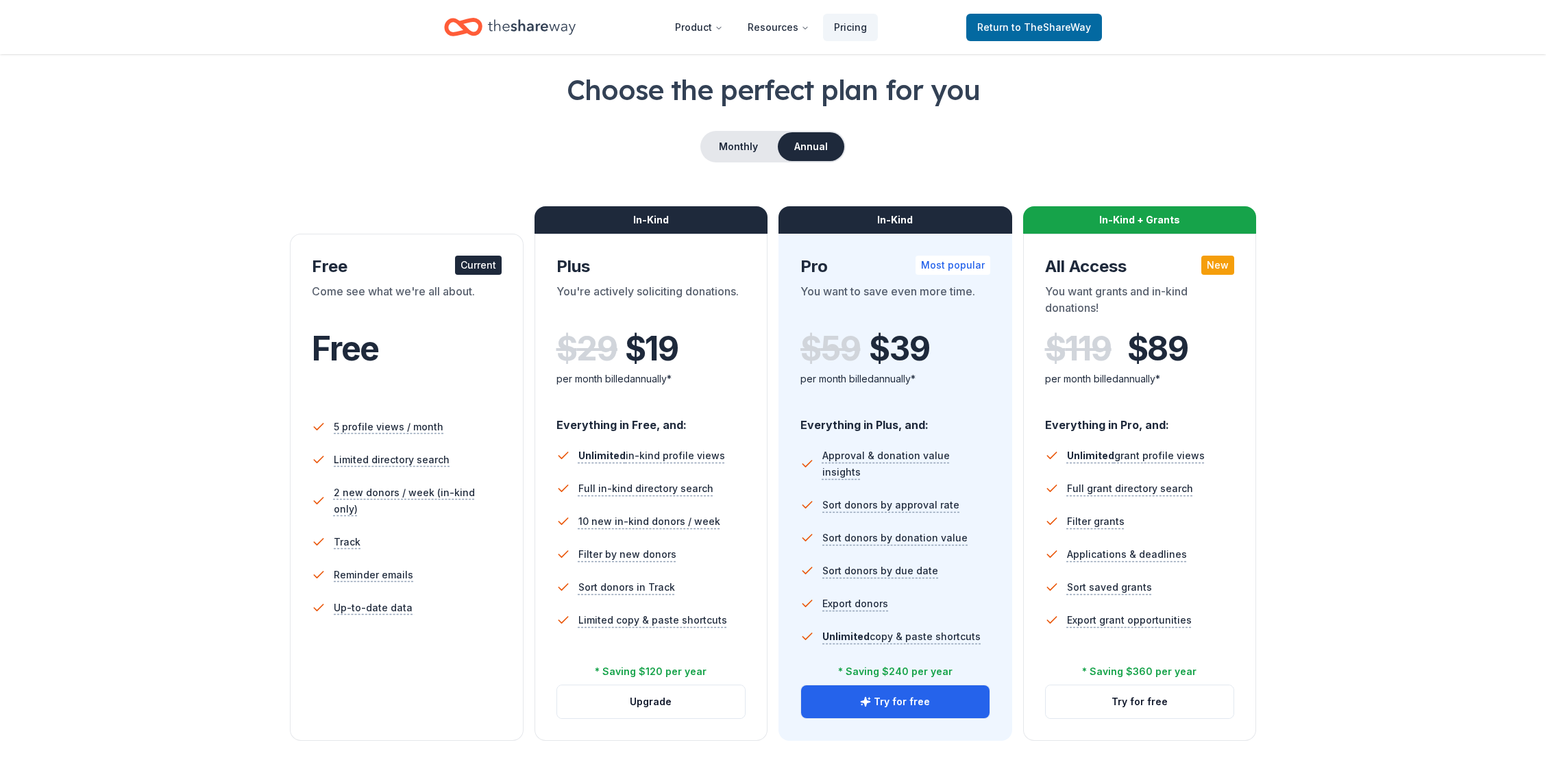
click at [867, 256] on div "Pro Most popular" at bounding box center [895, 266] width 190 height 22
click at [885, 226] on div "In-Kind" at bounding box center [895, 220] width 234 height 28
click at [946, 690] on button "Try for free" at bounding box center [895, 701] width 188 height 33
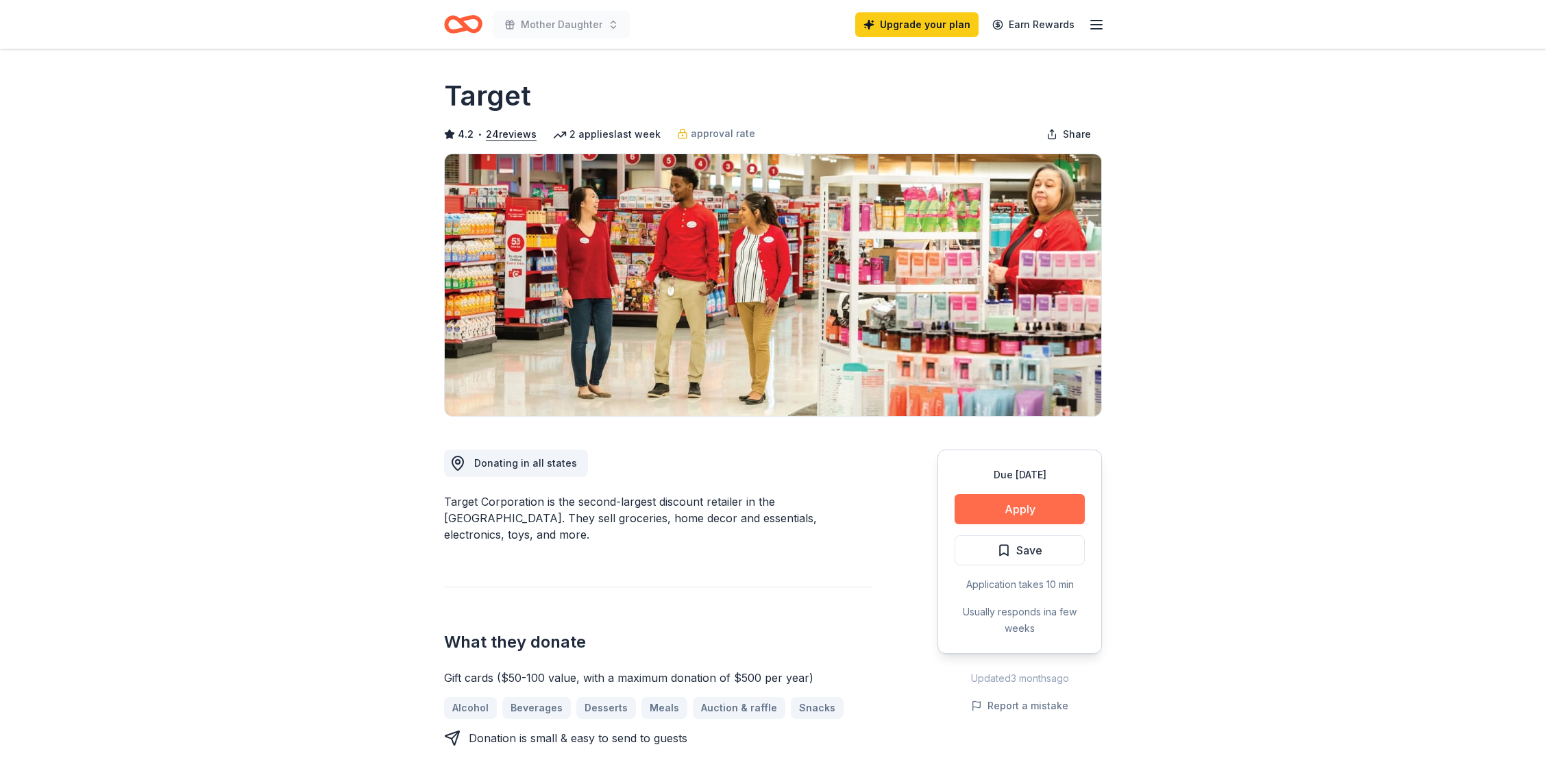
click at [1034, 499] on button "Apply" at bounding box center [1020, 509] width 130 height 30
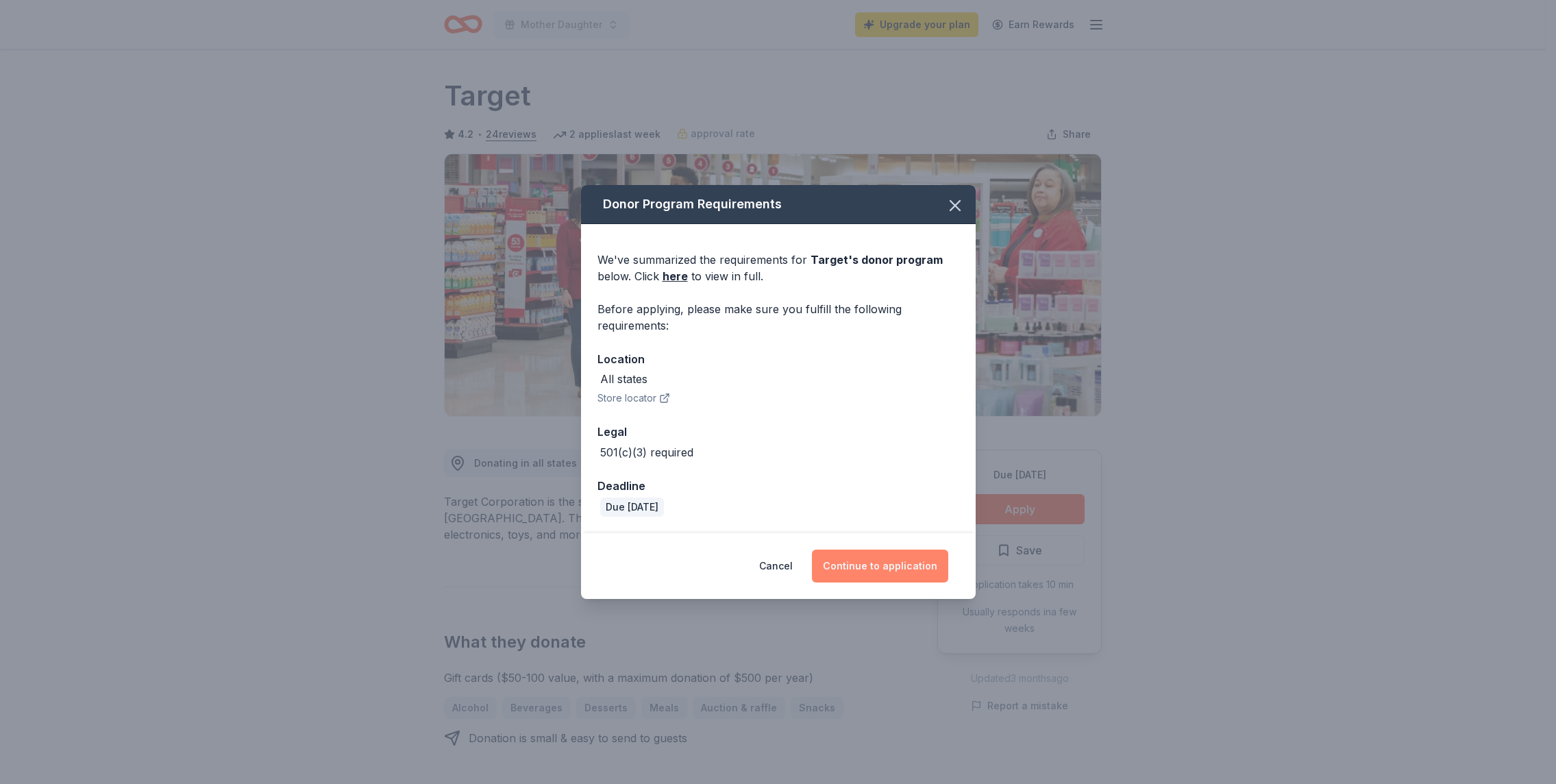
click at [886, 563] on button "Continue to application" at bounding box center [879, 566] width 136 height 33
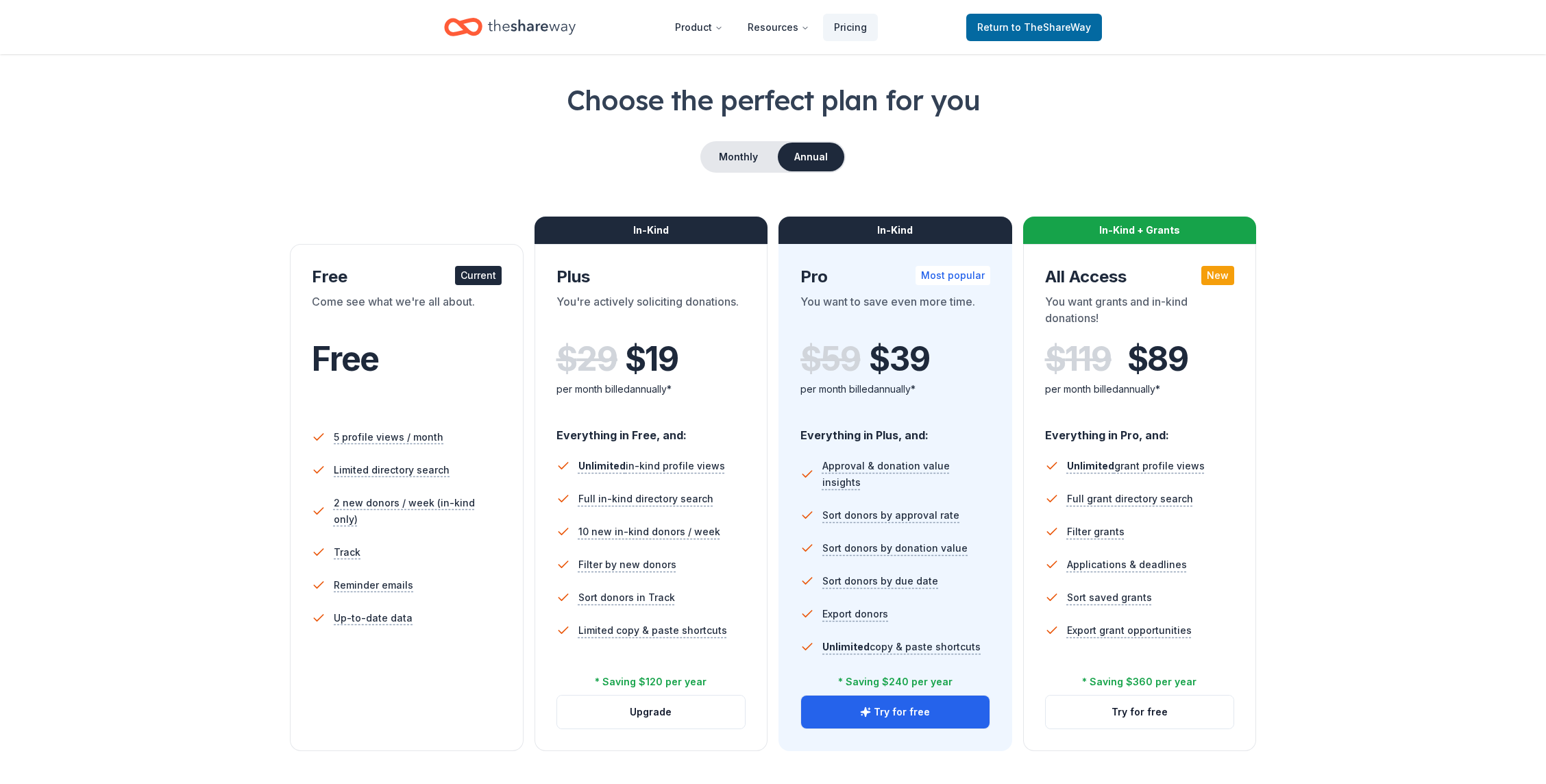
scroll to position [86, 0]
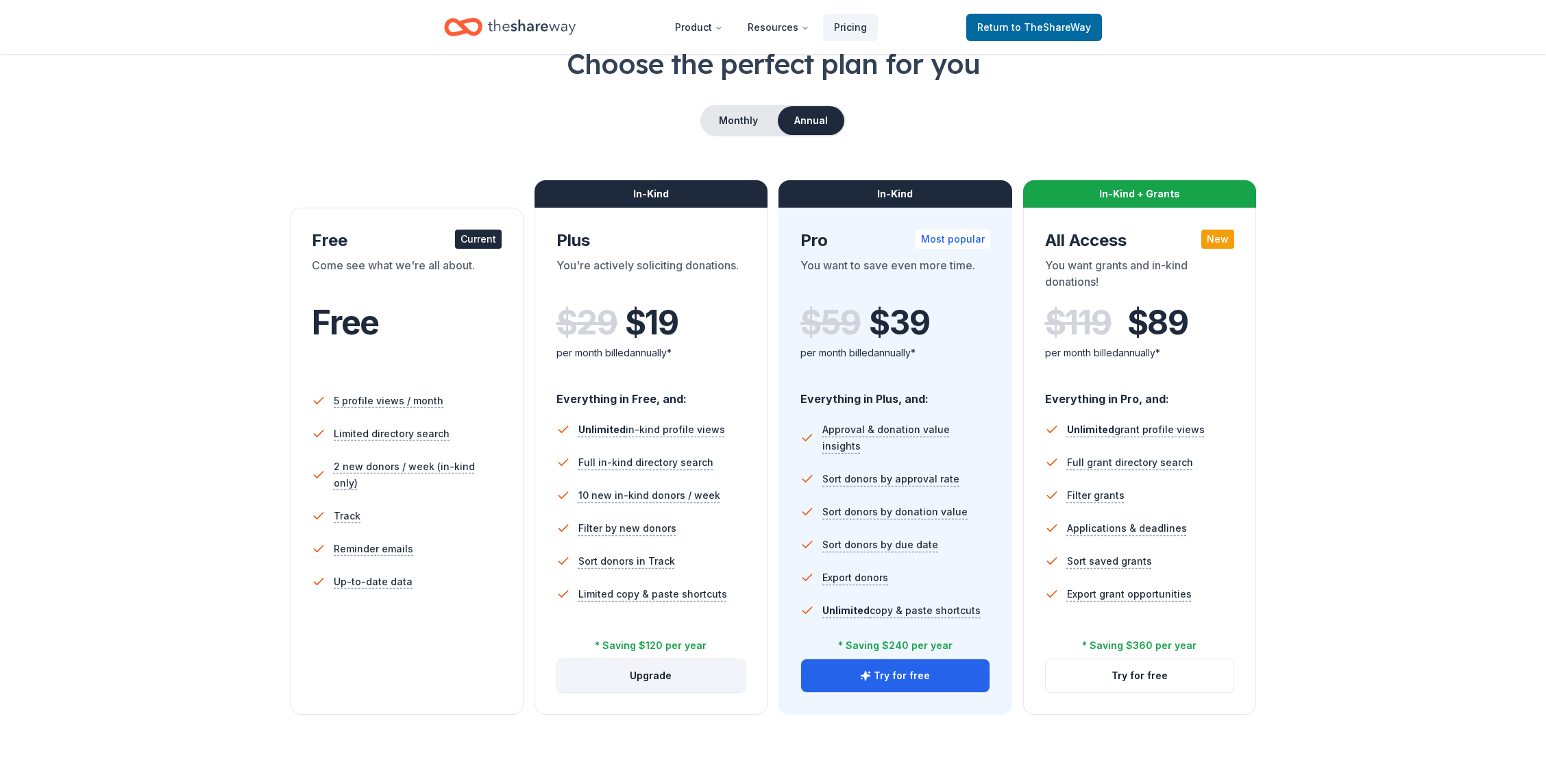
click at [644, 672] on button "Upgrade" at bounding box center [651, 675] width 188 height 33
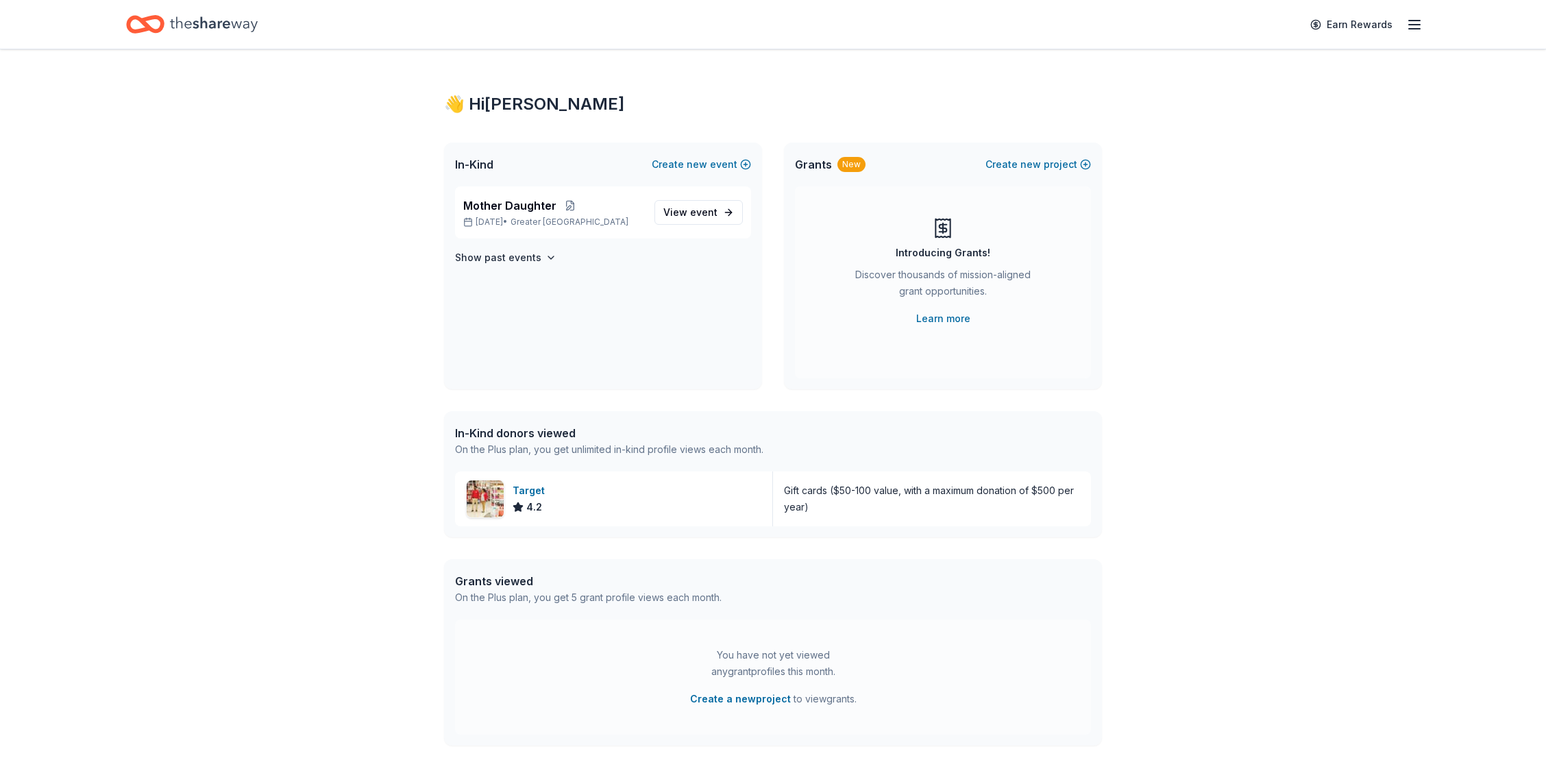
click at [240, 31] on icon "Home" at bounding box center [214, 24] width 88 height 28
click at [632, 149] on div "In-Kind Create new event" at bounding box center [603, 164] width 318 height 44
click at [627, 191] on div "Mother Daughter Mar 21, 2026 • Greater NYC View event" at bounding box center [603, 212] width 296 height 52
click at [640, 206] on p "Mother Daughter" at bounding box center [553, 205] width 180 height 16
click at [700, 212] on span "event" at bounding box center [704, 212] width 28 height 11
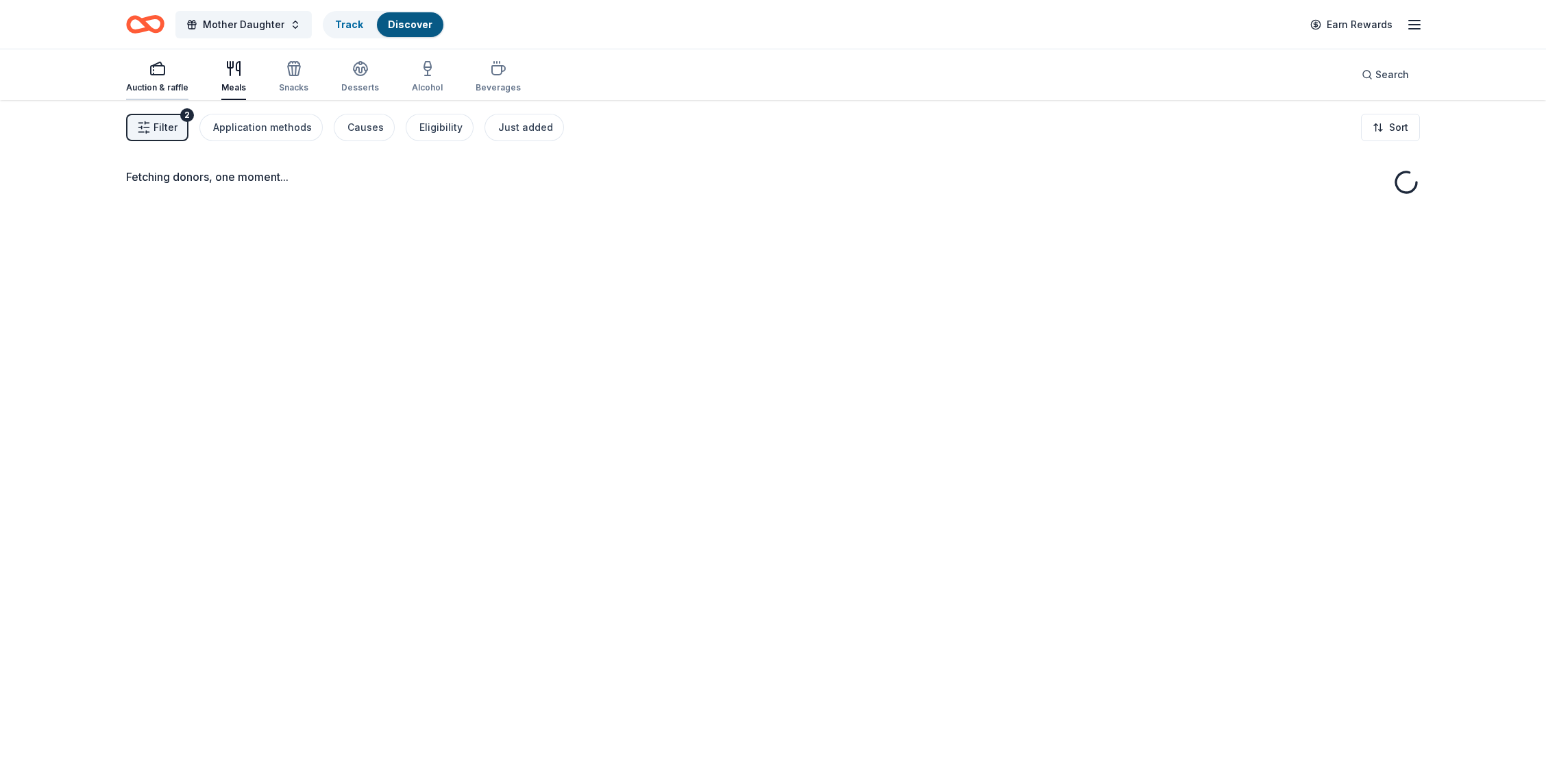
click at [149, 81] on div "Auction & raffle" at bounding box center [157, 77] width 63 height 33
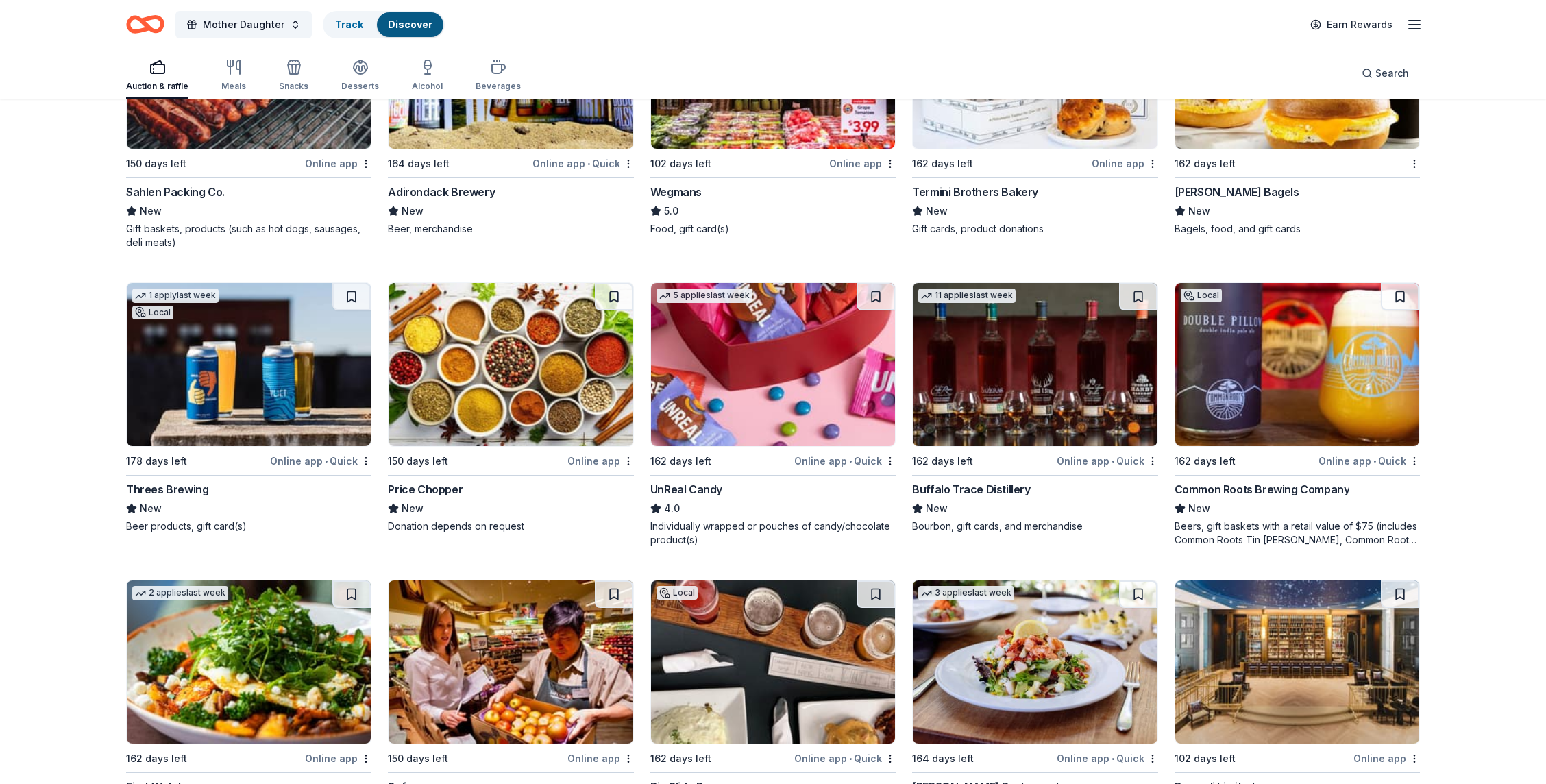
scroll to position [1145, 0]
click at [824, 382] on img at bounding box center [773, 365] width 244 height 163
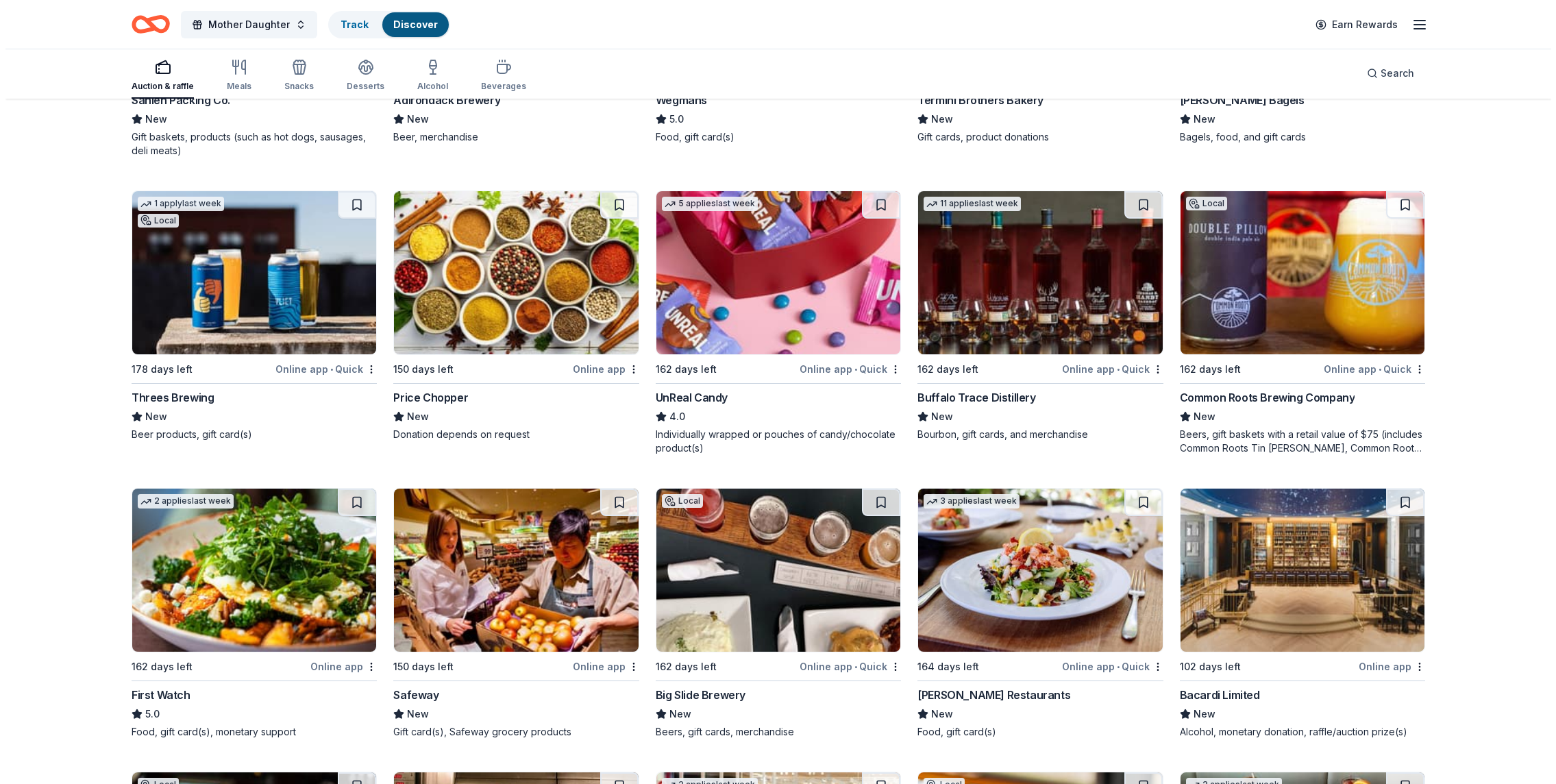
scroll to position [0, 0]
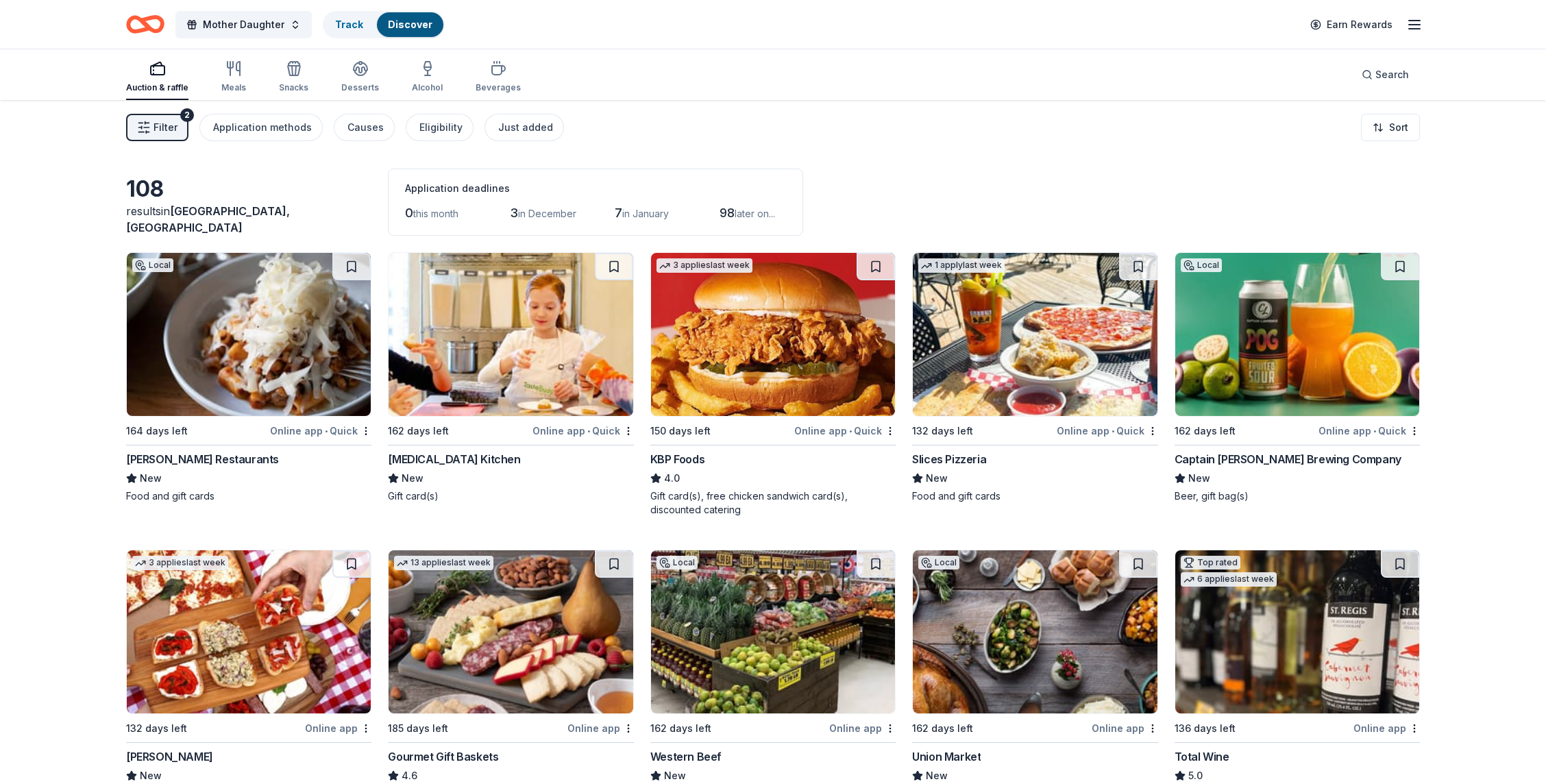
click at [177, 115] on button "Filter 2" at bounding box center [157, 128] width 63 height 28
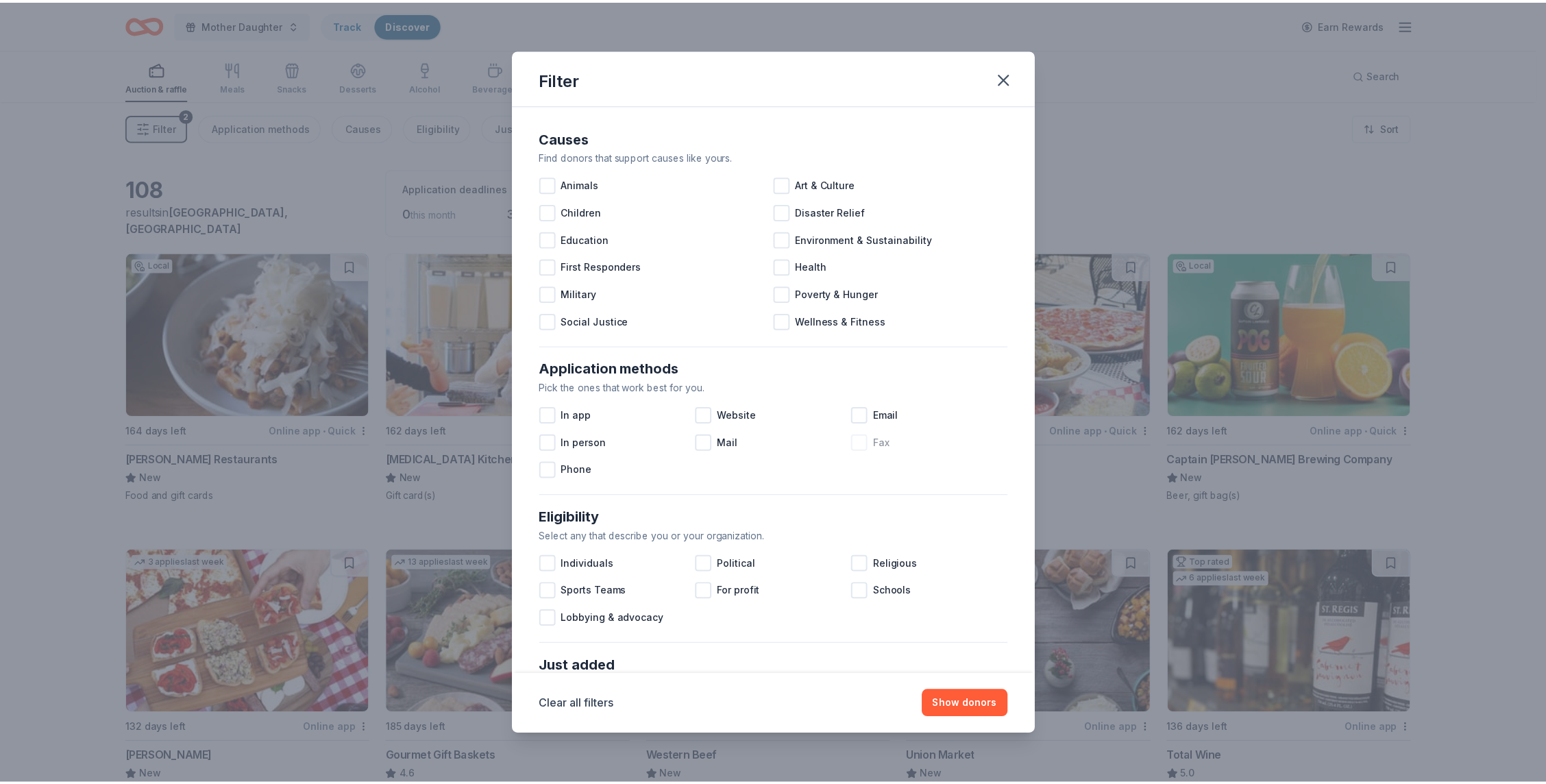
scroll to position [333, 0]
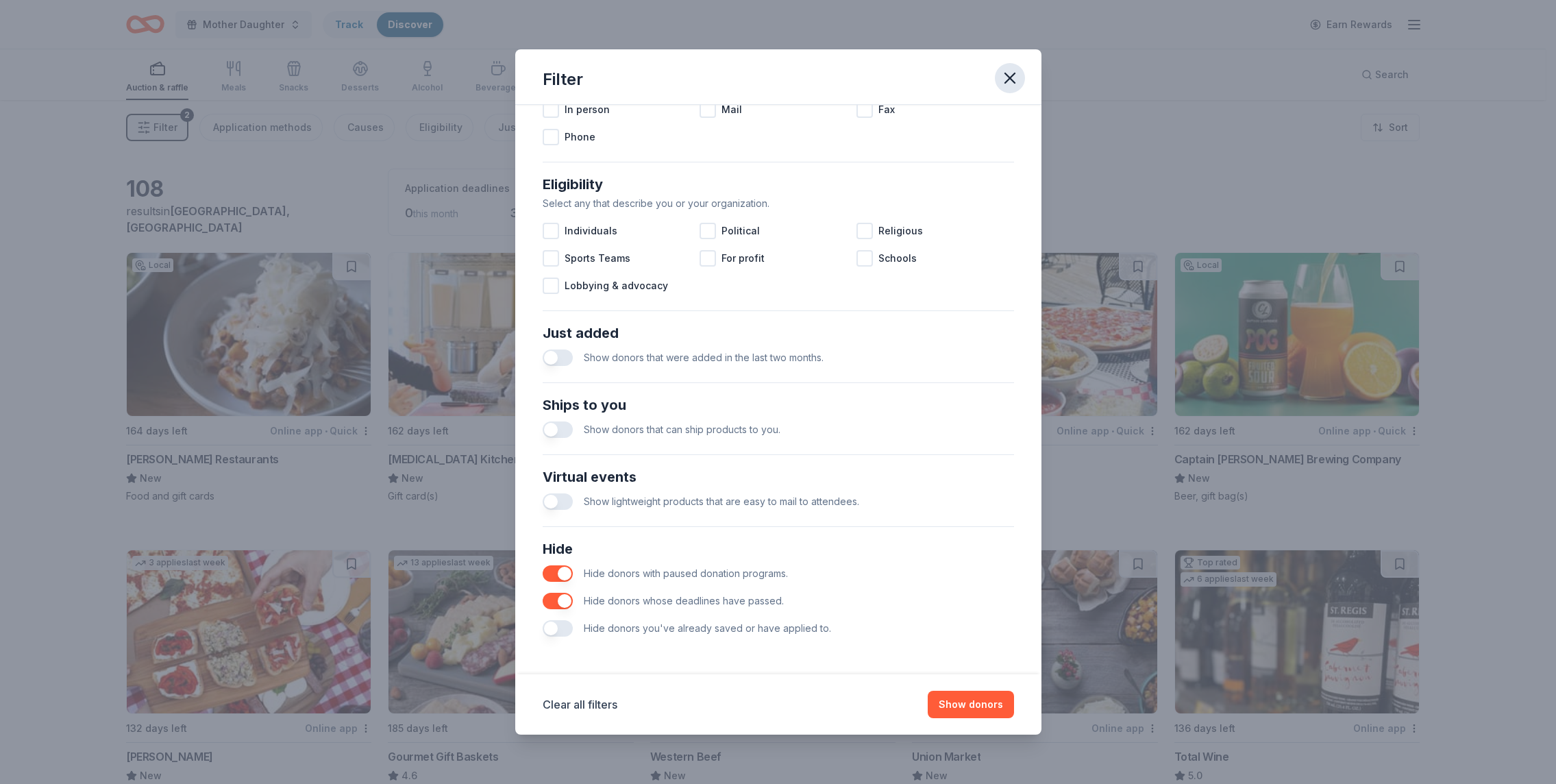
click at [1005, 73] on icon "button" at bounding box center [1010, 78] width 10 height 10
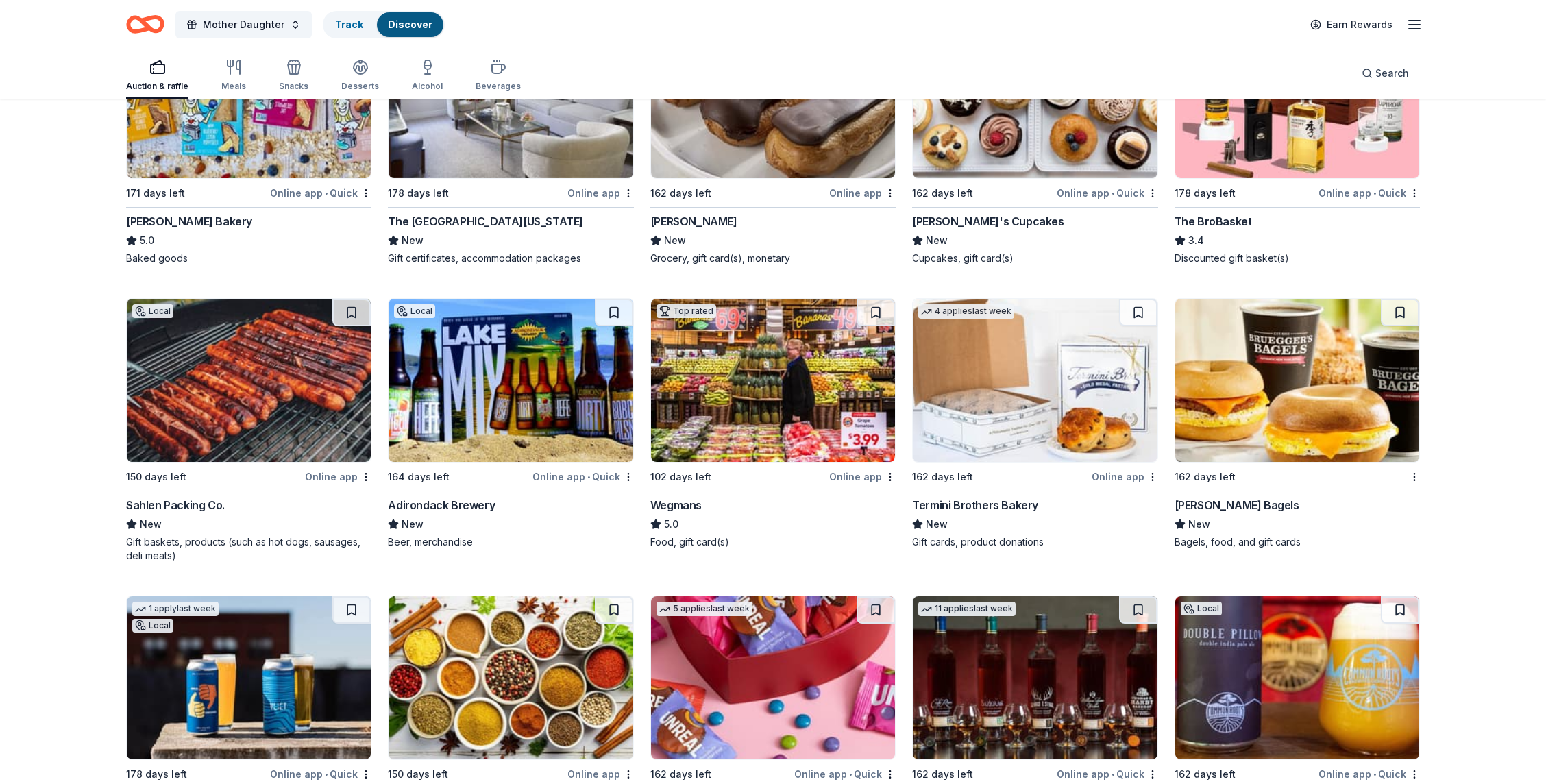
scroll to position [0, 0]
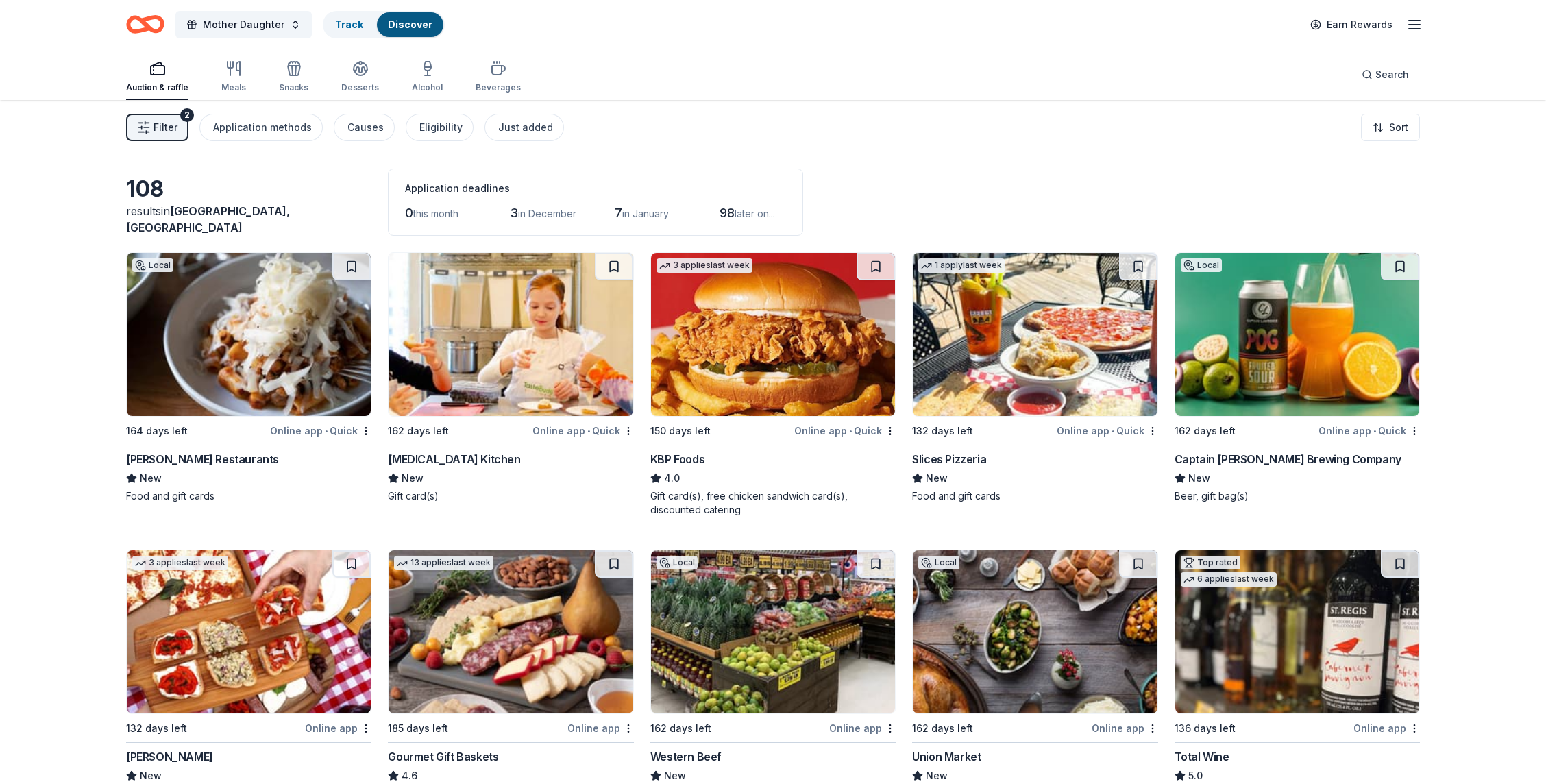
click at [165, 81] on div "Auction & raffle" at bounding box center [157, 77] width 63 height 33
click at [146, 74] on div "button" at bounding box center [157, 68] width 63 height 16
click at [174, 231] on span "in Brooklyn, NY" at bounding box center [208, 219] width 164 height 30
click at [513, 122] on div "Just added" at bounding box center [525, 127] width 55 height 16
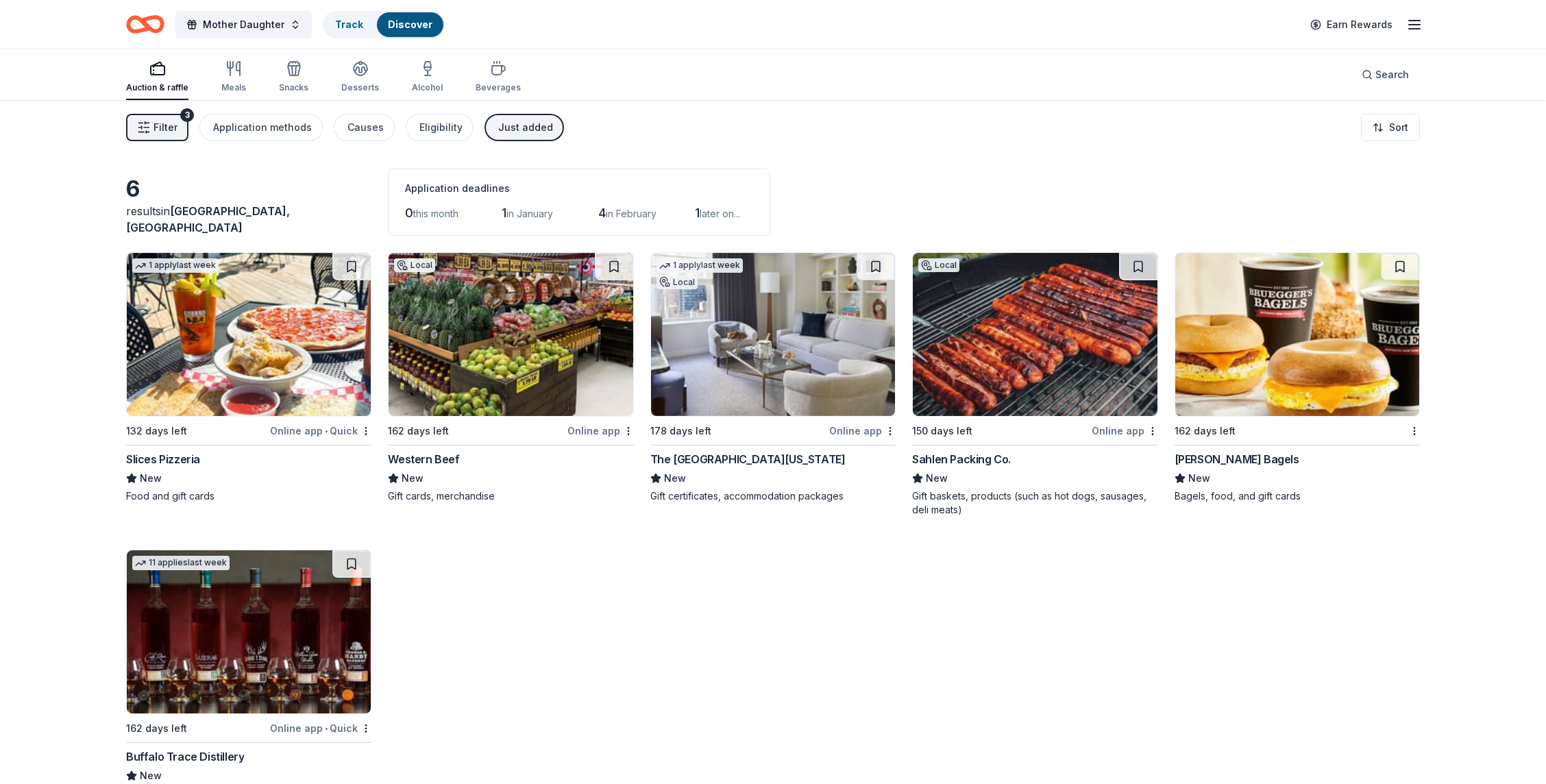
click at [503, 129] on div "Just added" at bounding box center [525, 127] width 55 height 16
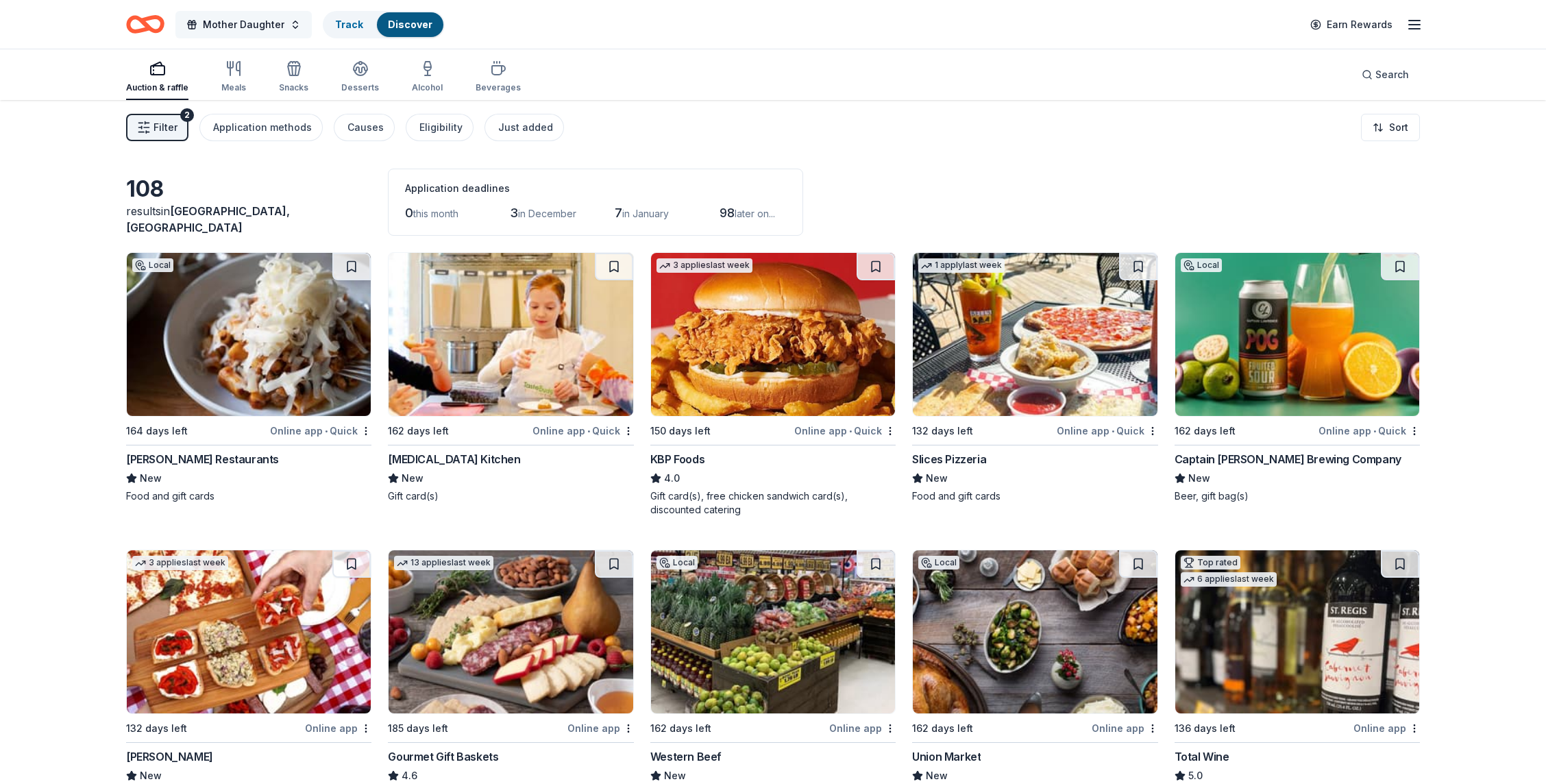
click at [254, 28] on span "Mother Daughter" at bounding box center [244, 24] width 81 height 16
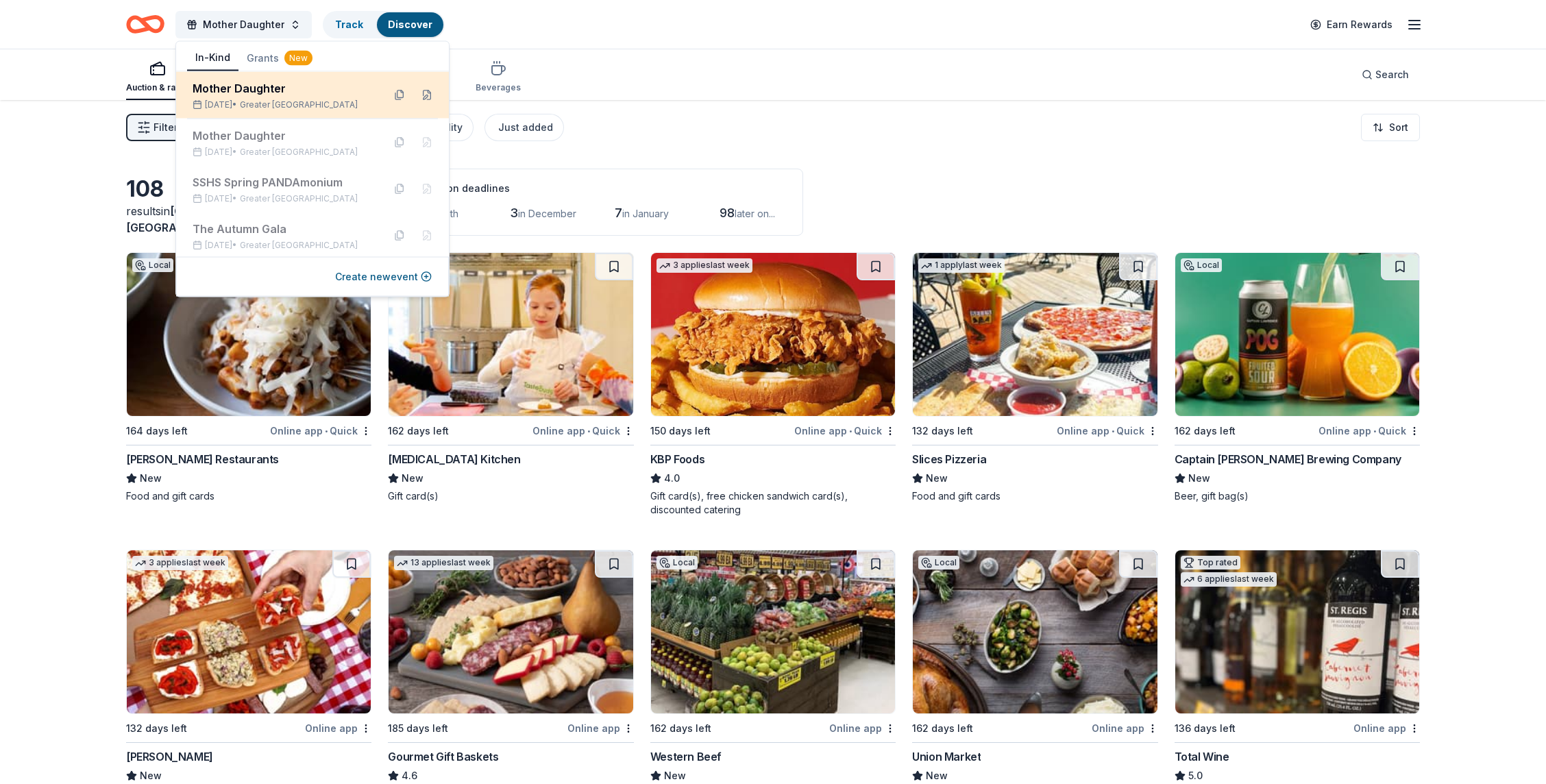
click at [270, 95] on div "Mother Daughter" at bounding box center [282, 88] width 179 height 16
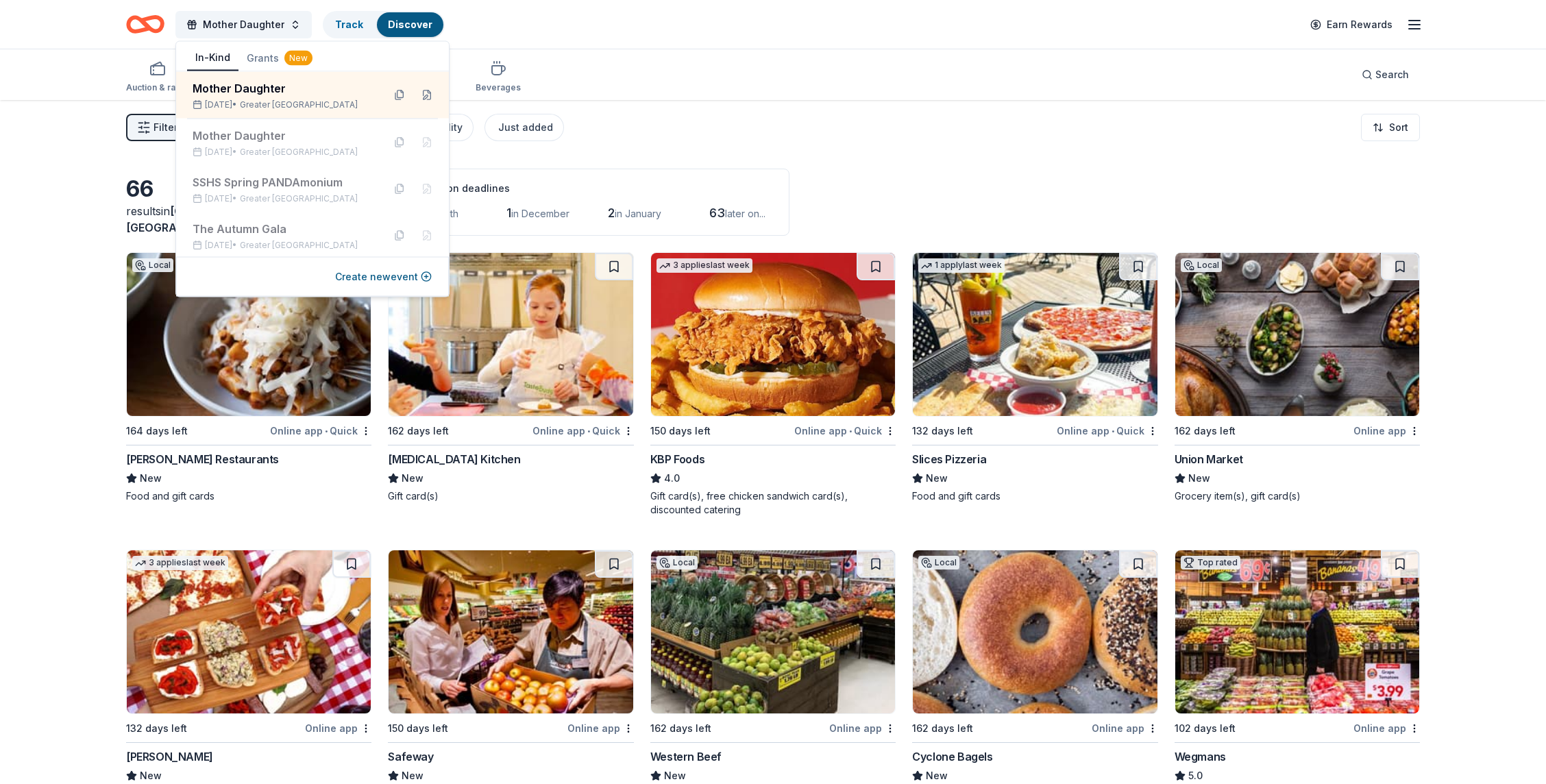
click at [663, 89] on div "Auction & raffle Meals Snacks Desserts Alcohol Beverages Search" at bounding box center [773, 75] width 1294 height 50
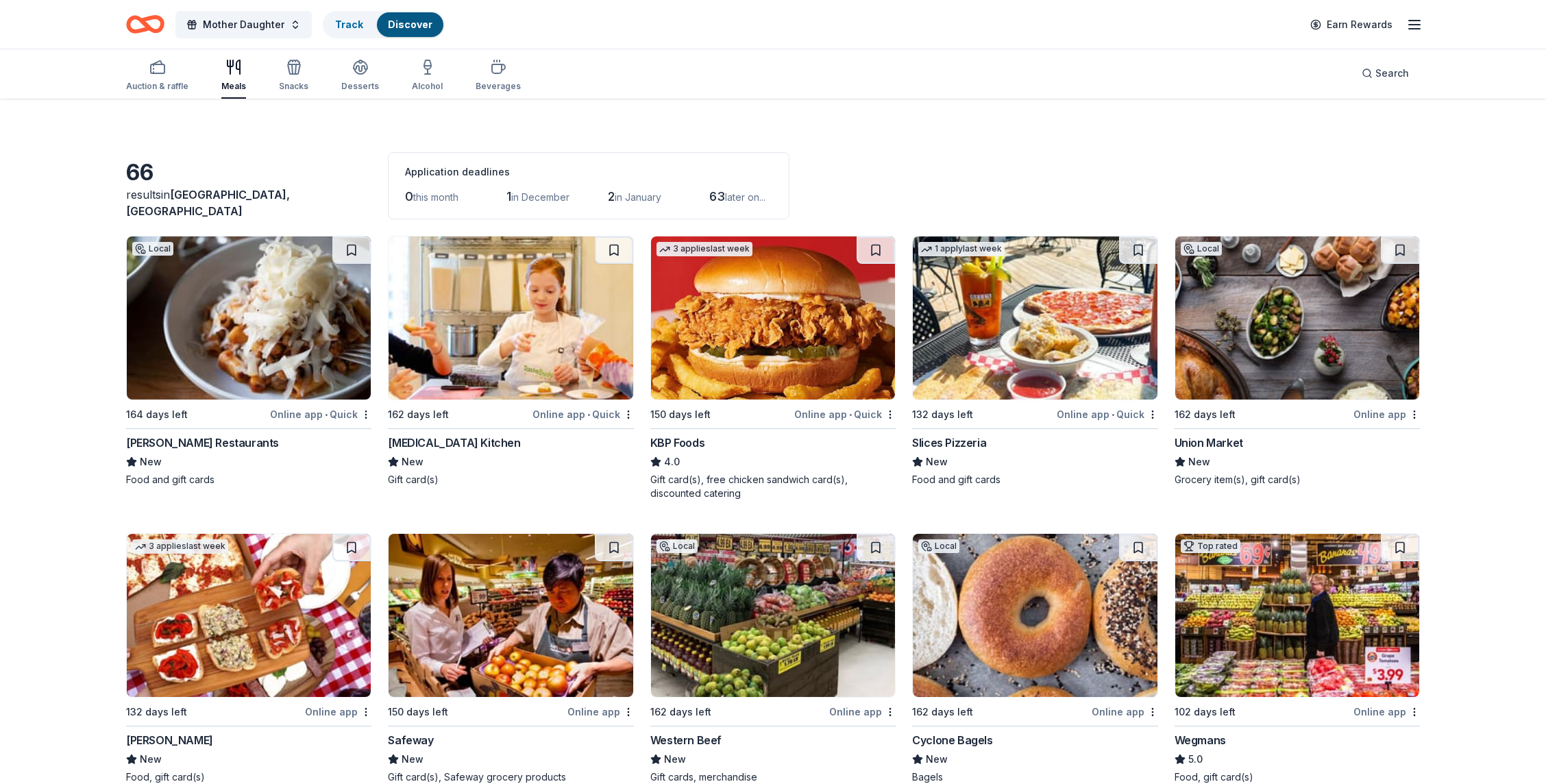
scroll to position [17, 0]
click at [148, 77] on div "Auction & raffle" at bounding box center [157, 75] width 63 height 33
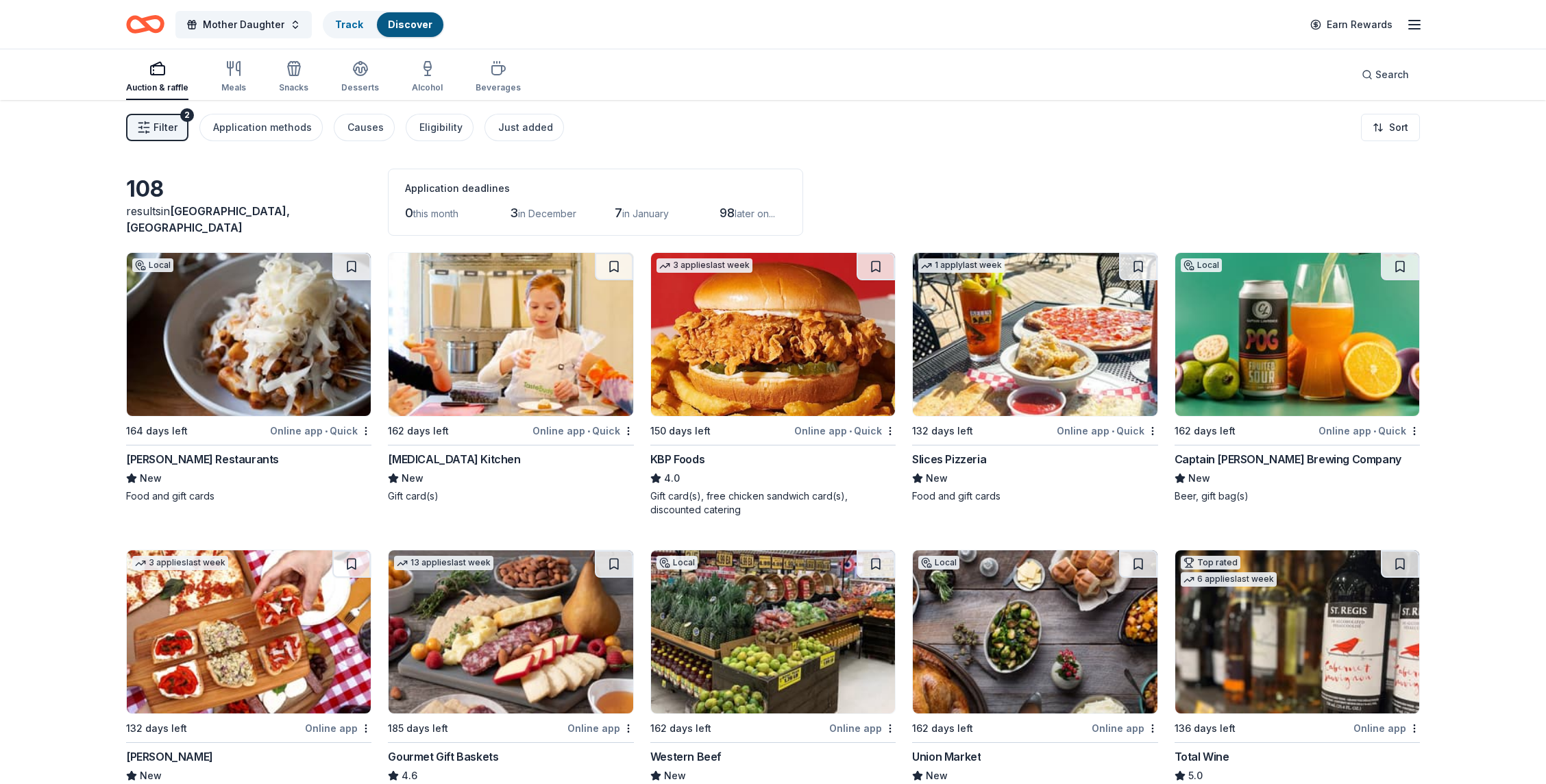
click at [175, 119] on span "Filter" at bounding box center [165, 127] width 24 height 16
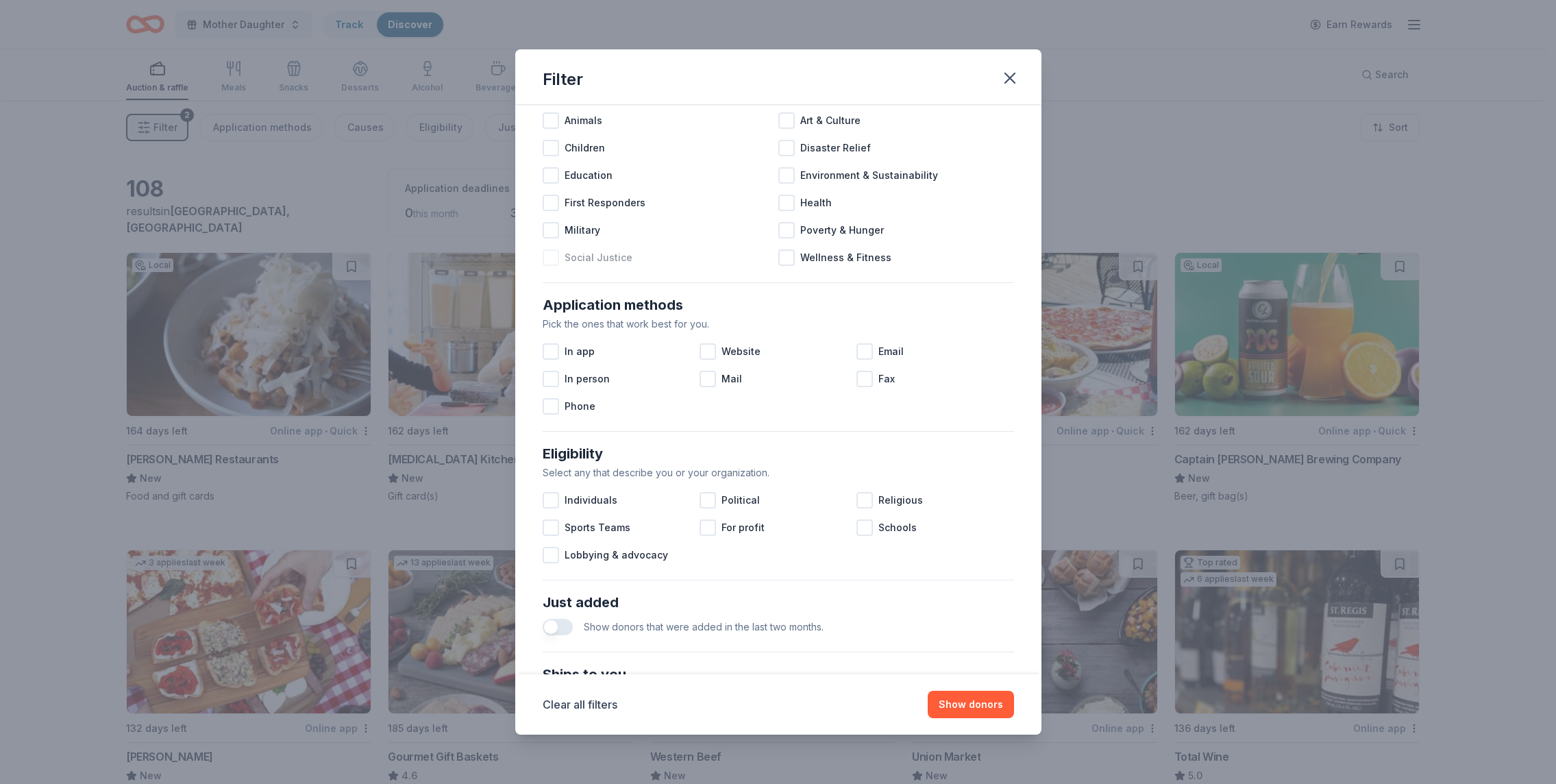
scroll to position [192, 0]
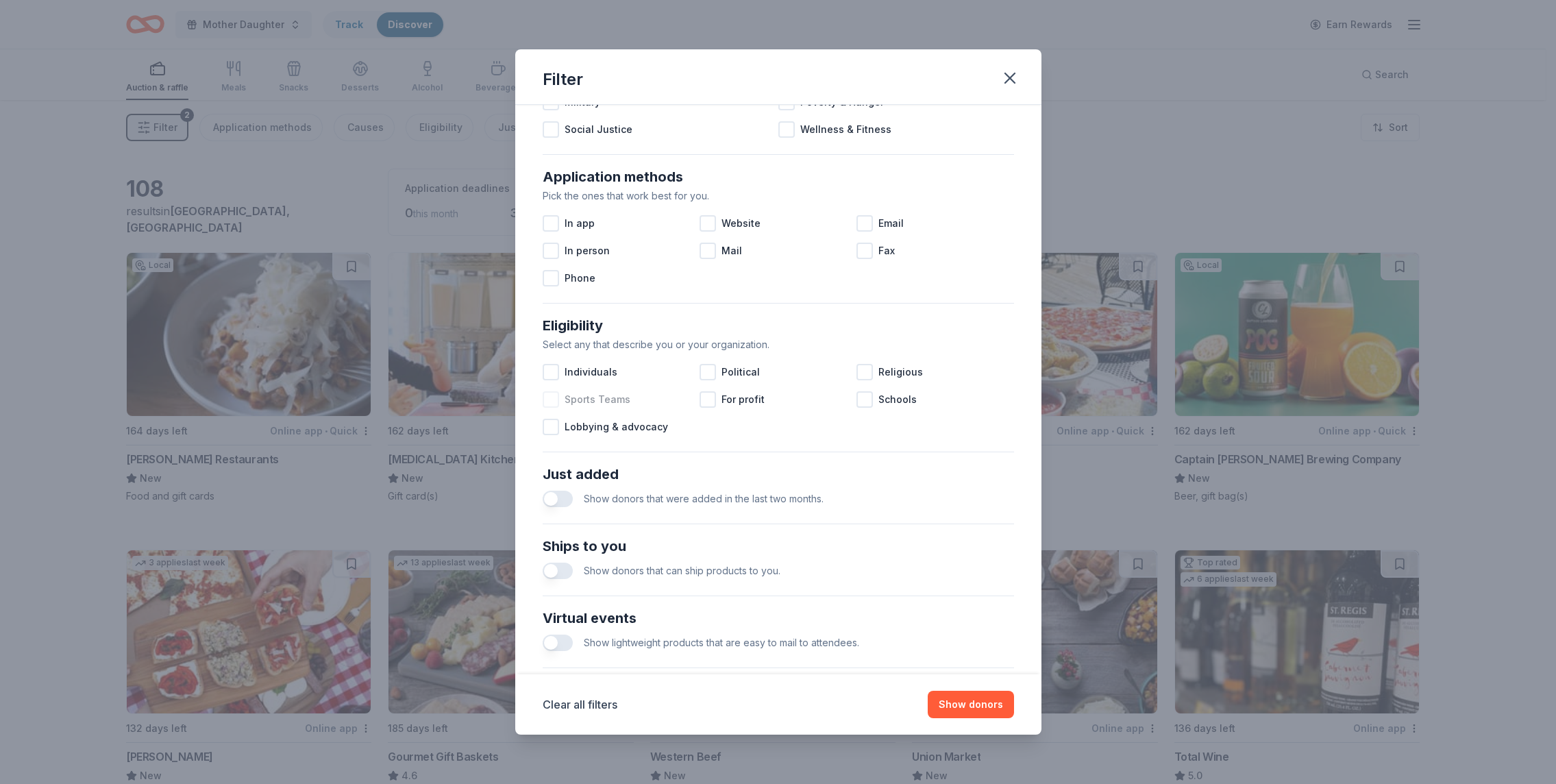
click at [581, 396] on span "Sports Teams" at bounding box center [597, 399] width 66 height 16
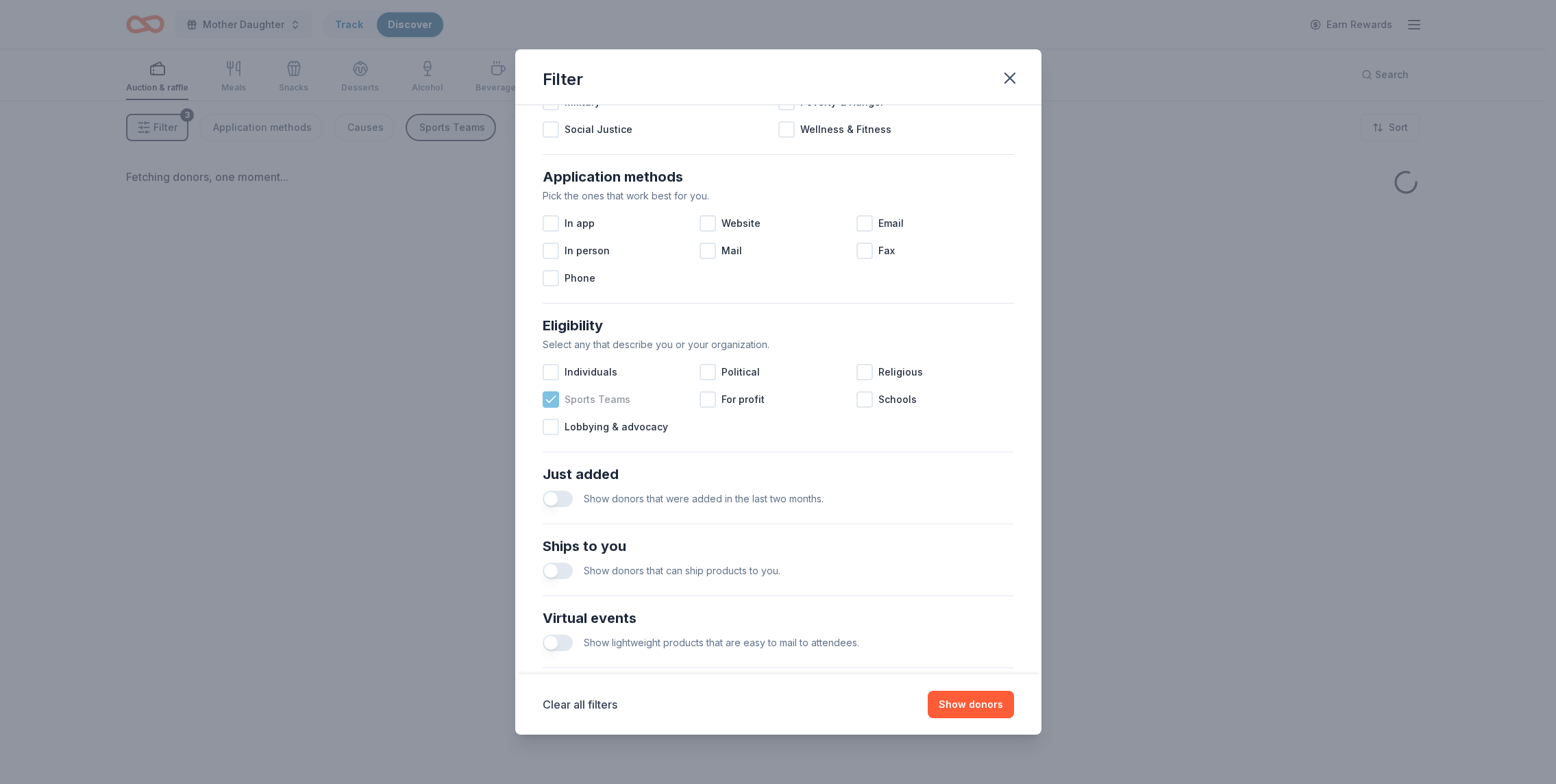
click at [581, 399] on span "Sports Teams" at bounding box center [597, 399] width 66 height 16
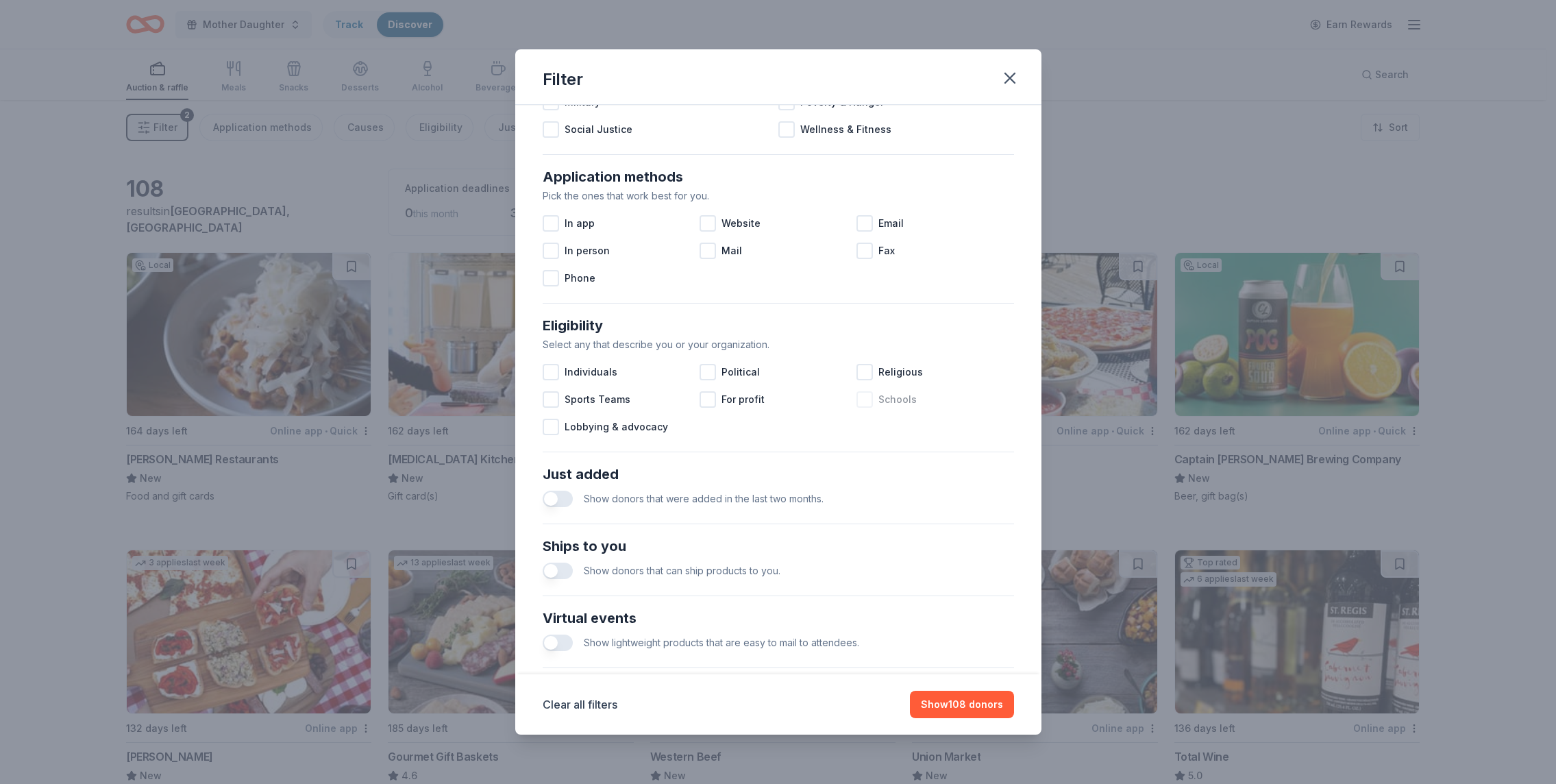
click at [879, 398] on span "Schools" at bounding box center [897, 399] width 38 height 16
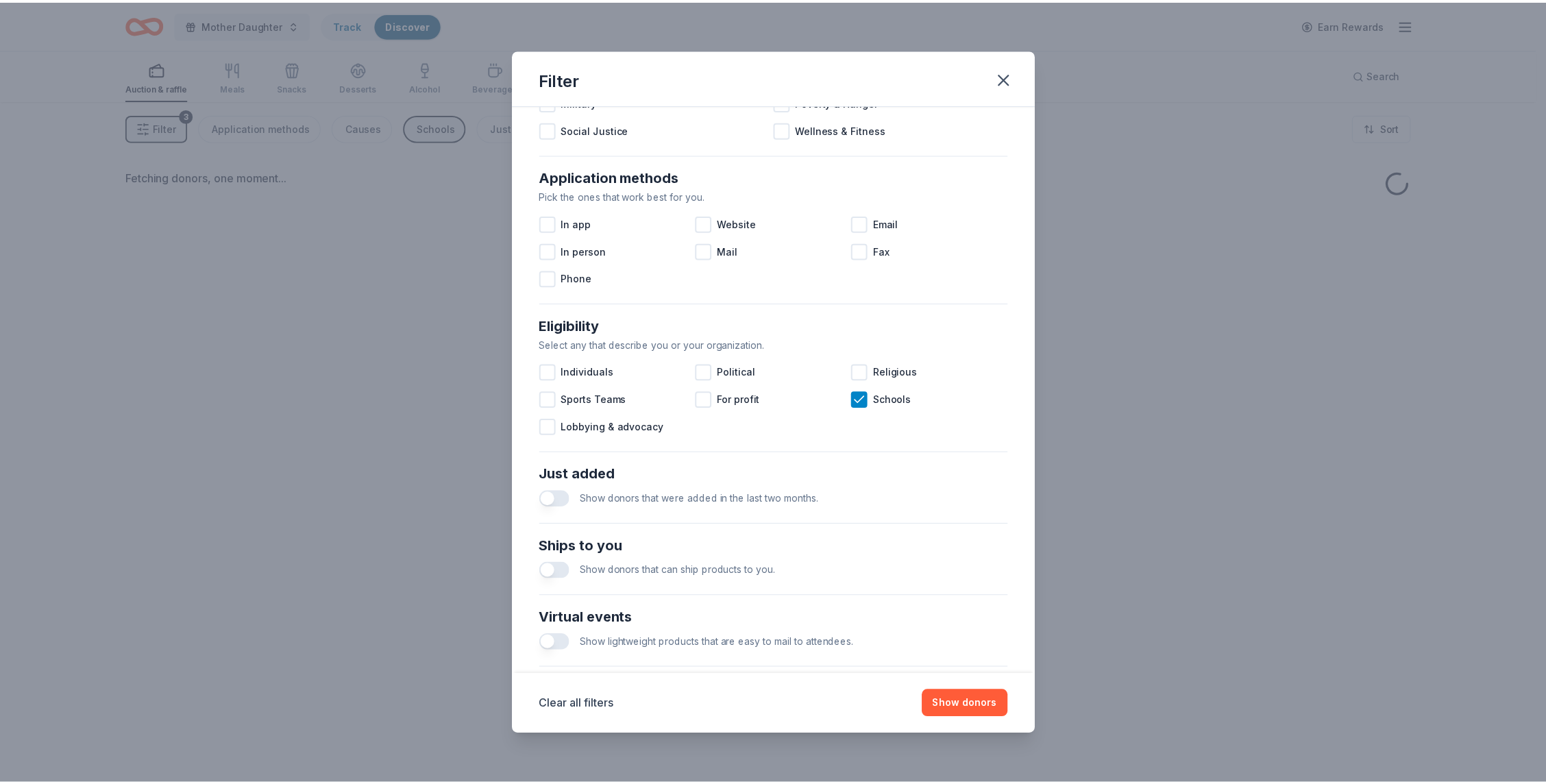
scroll to position [333, 0]
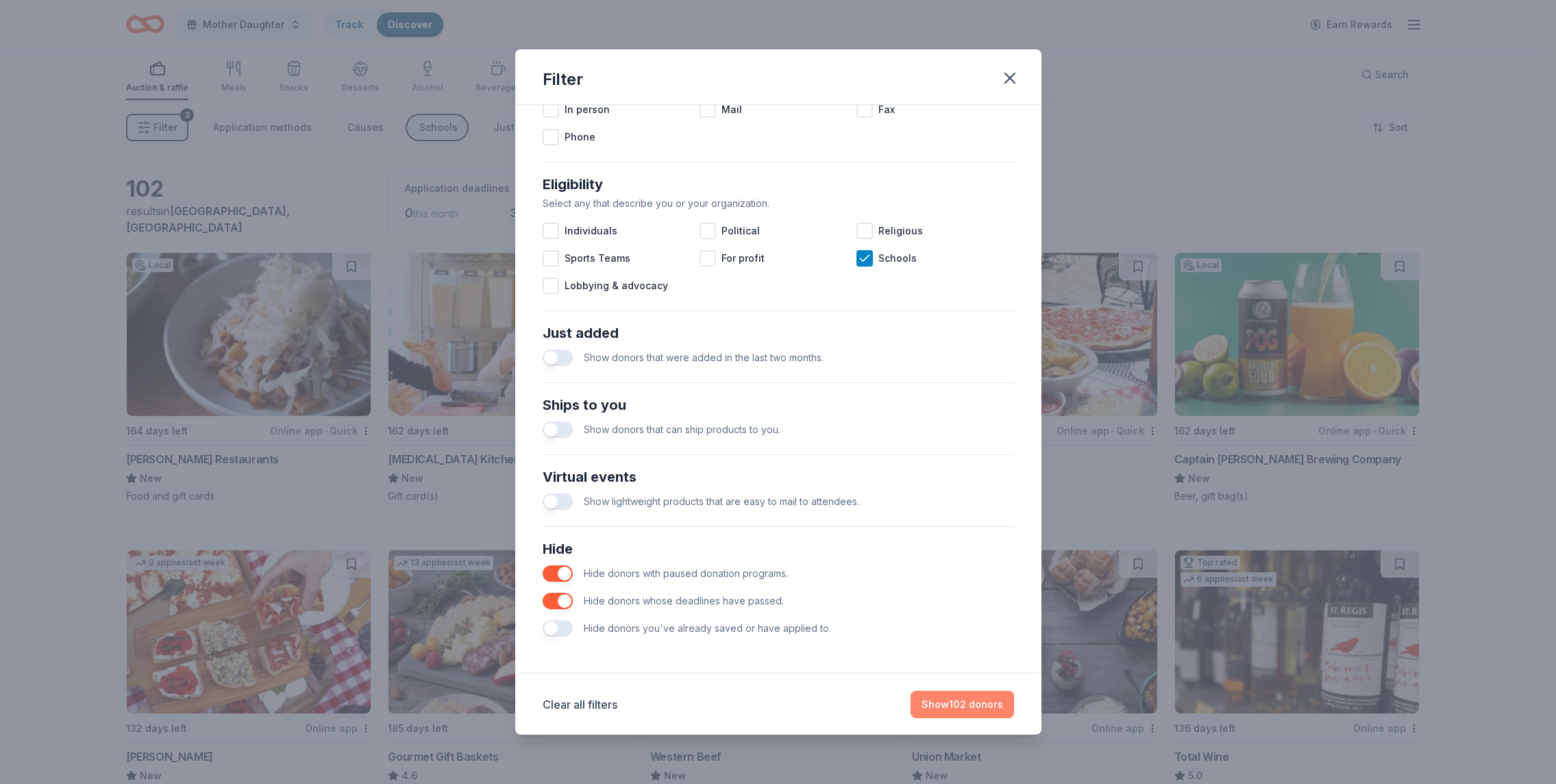
click at [955, 708] on button "Show 102 donors" at bounding box center [962, 704] width 103 height 28
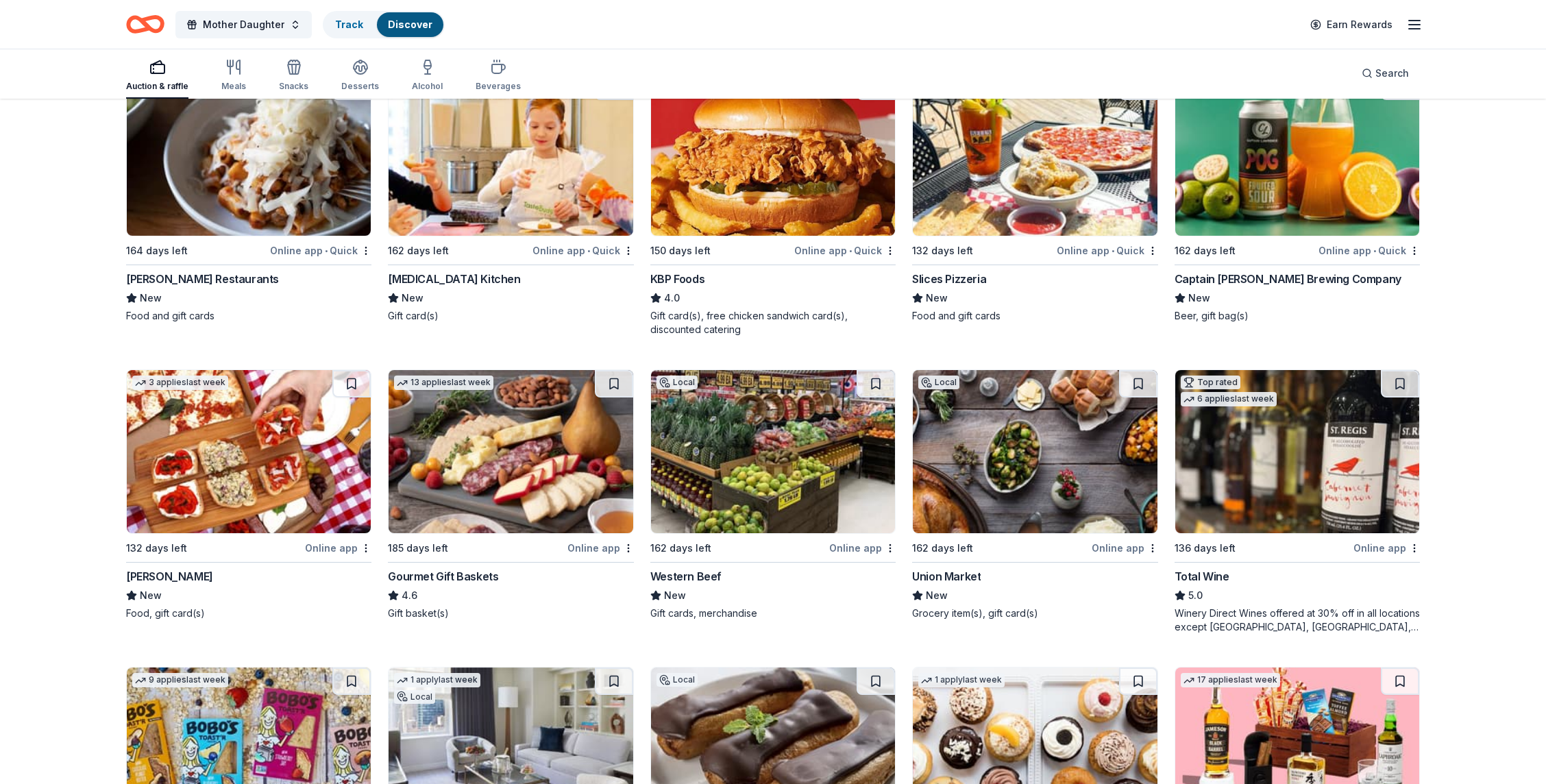
scroll to position [0, 0]
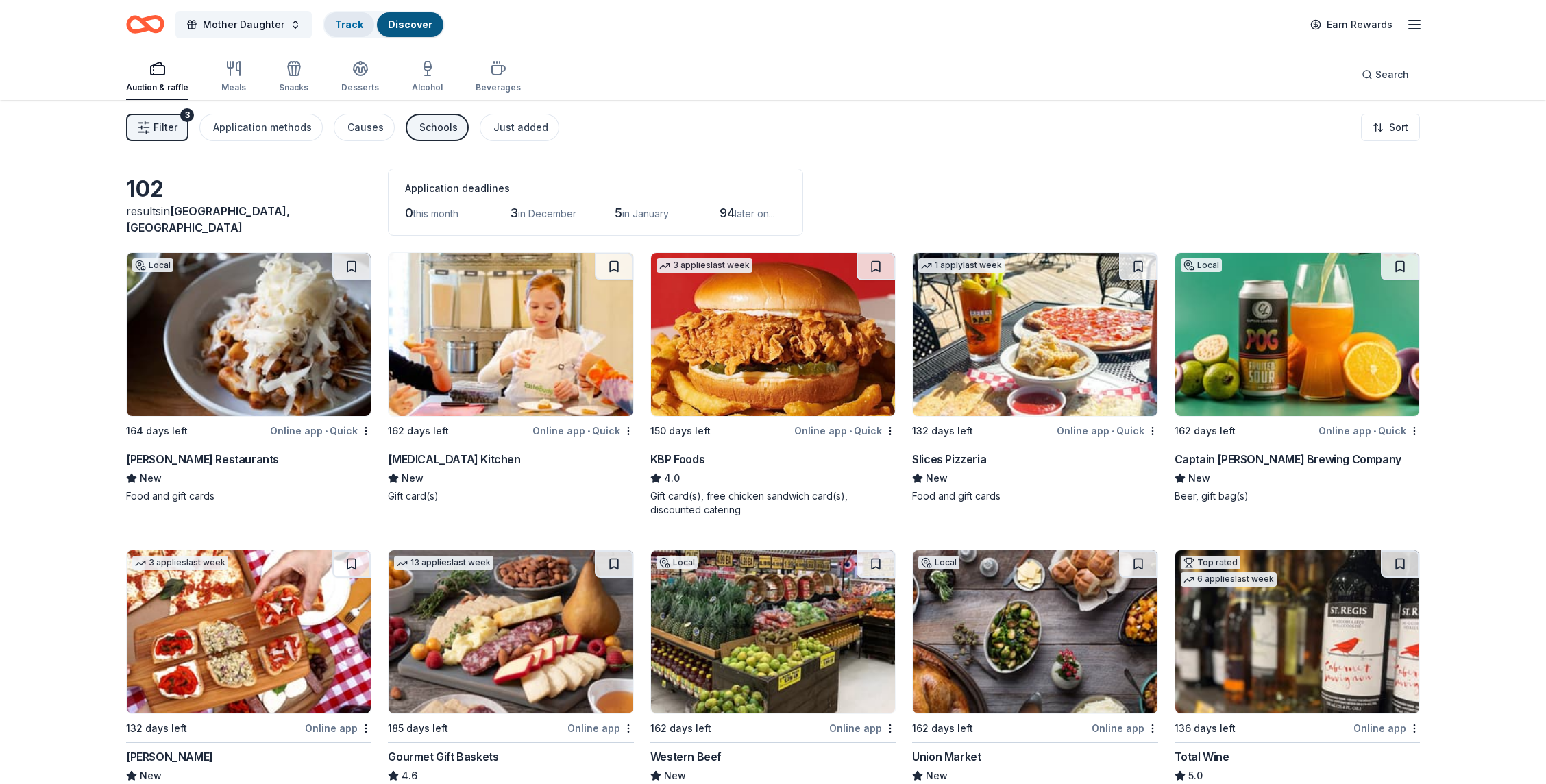
click at [336, 22] on link "Track" at bounding box center [349, 24] width 28 height 11
click at [353, 20] on link "Track" at bounding box center [349, 24] width 28 height 11
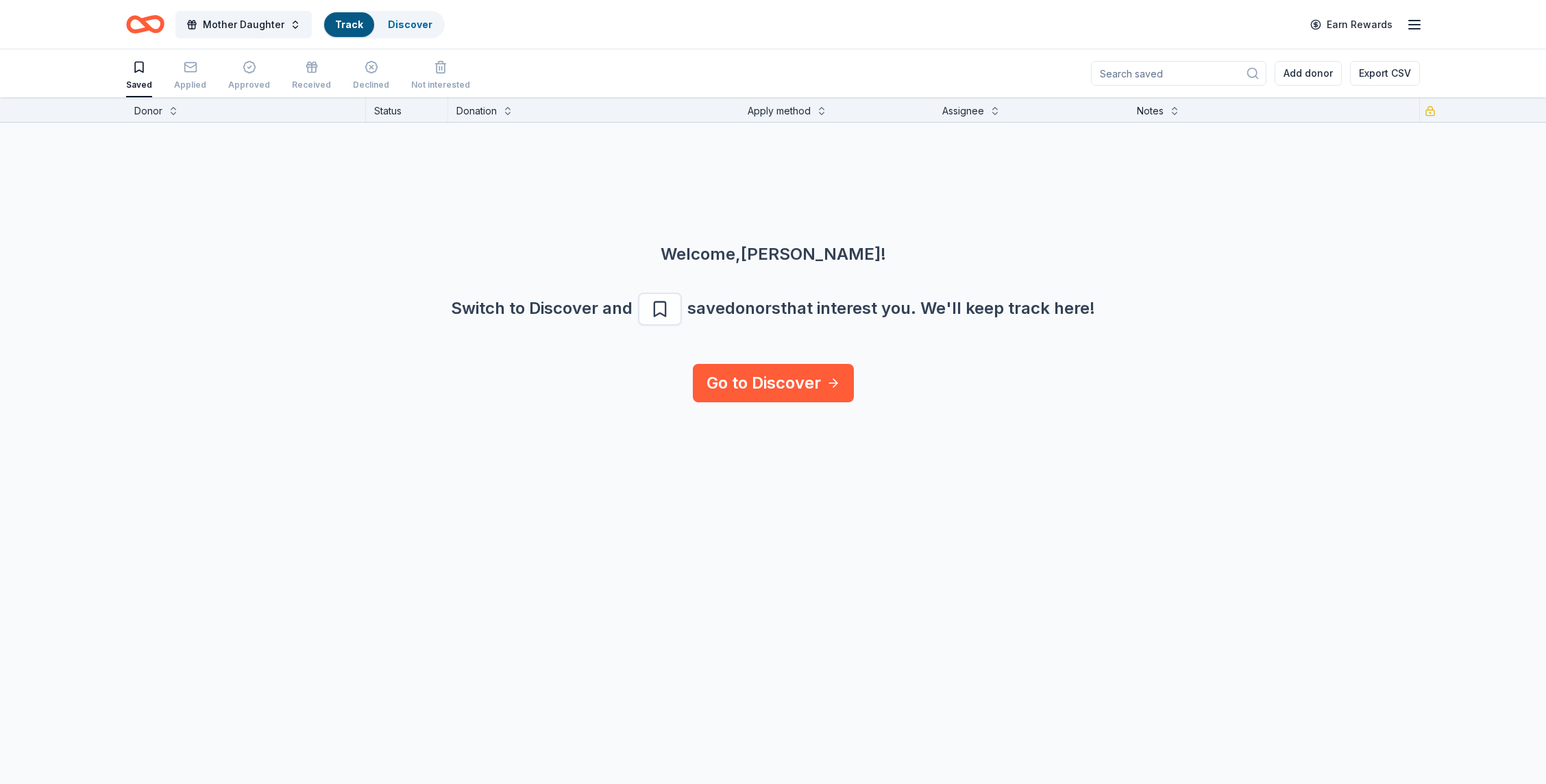
scroll to position [1, 0]
click at [828, 400] on link "Go to Discover" at bounding box center [774, 382] width 161 height 38
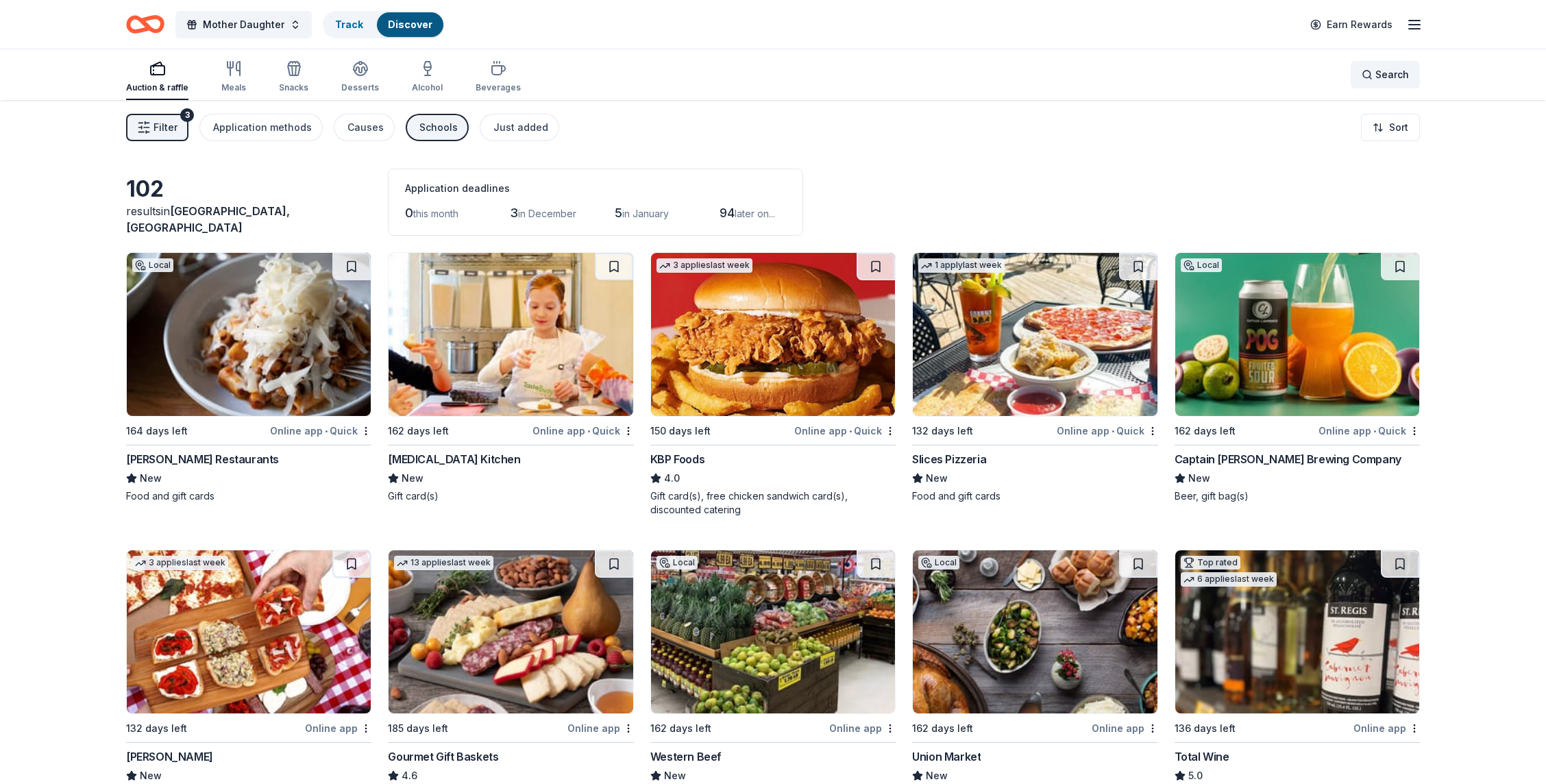
click at [1401, 75] on span "Search" at bounding box center [1392, 75] width 33 height 16
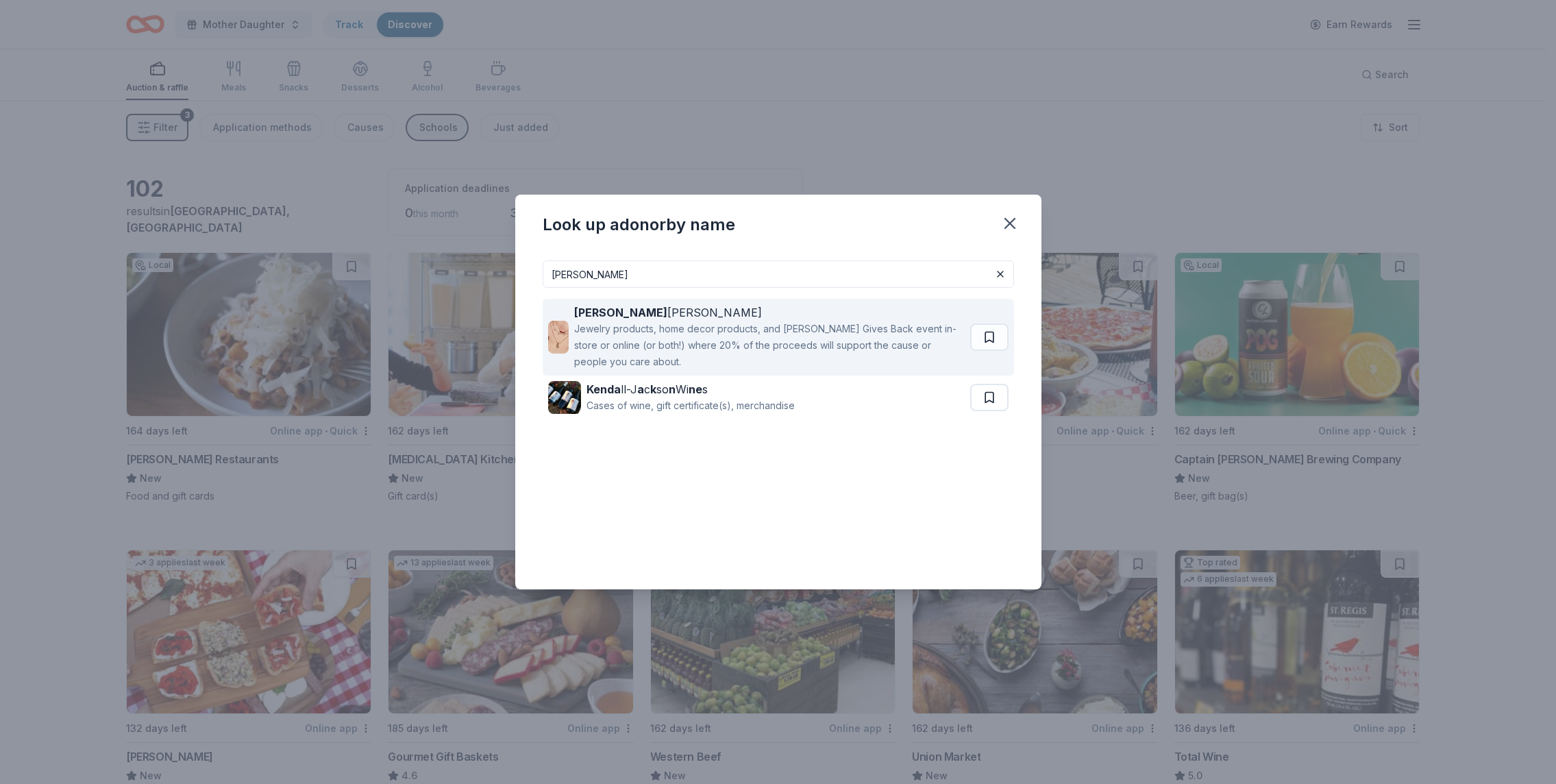
click at [643, 322] on div "Jewelry products, home decor products, and Kendra Gives Back event in-store or …" at bounding box center [769, 345] width 390 height 50
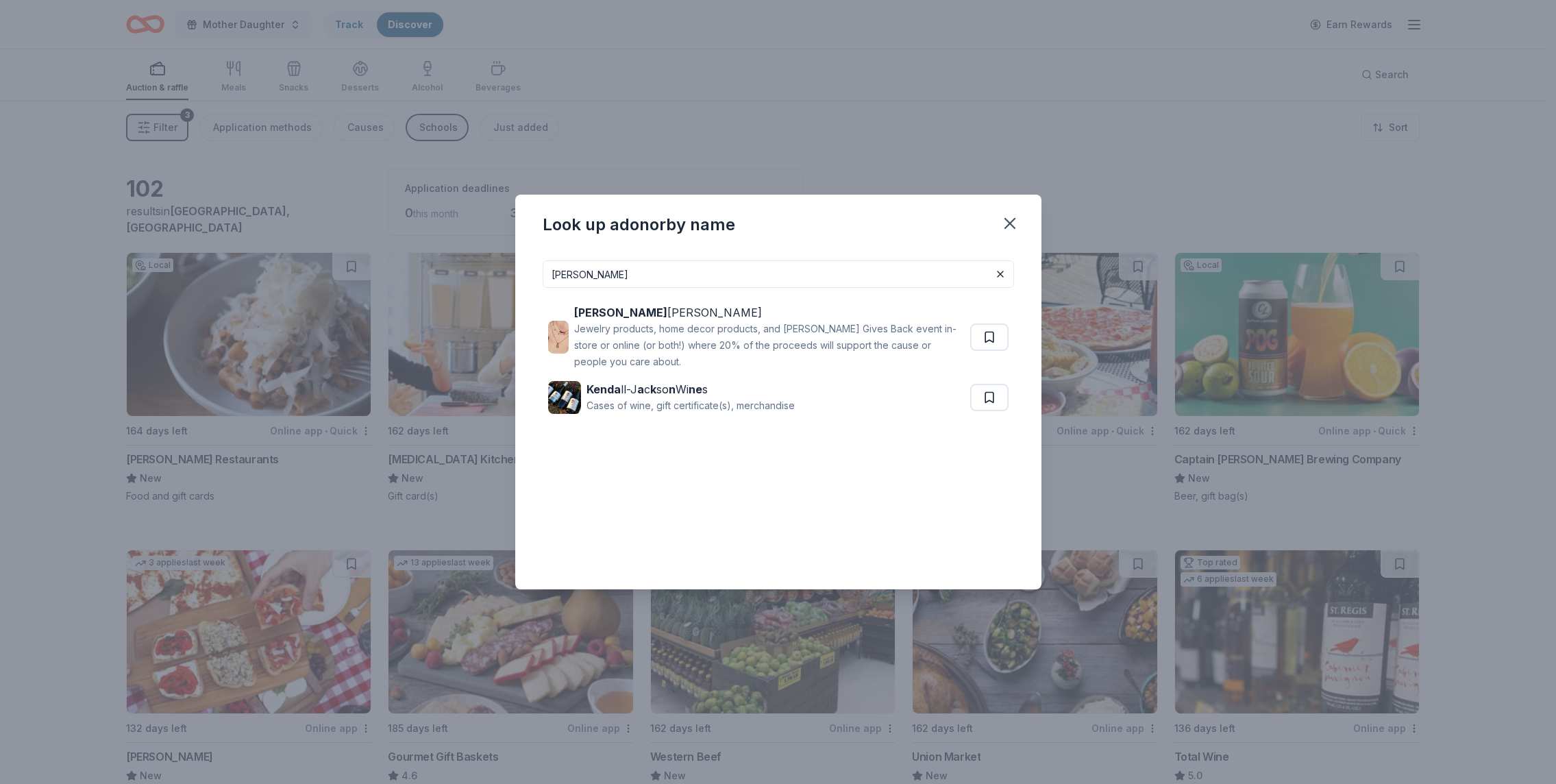
click at [865, 277] on input "kendra" at bounding box center [778, 274] width 471 height 28
click at [865, 276] on input "kendra" at bounding box center [778, 274] width 471 height 28
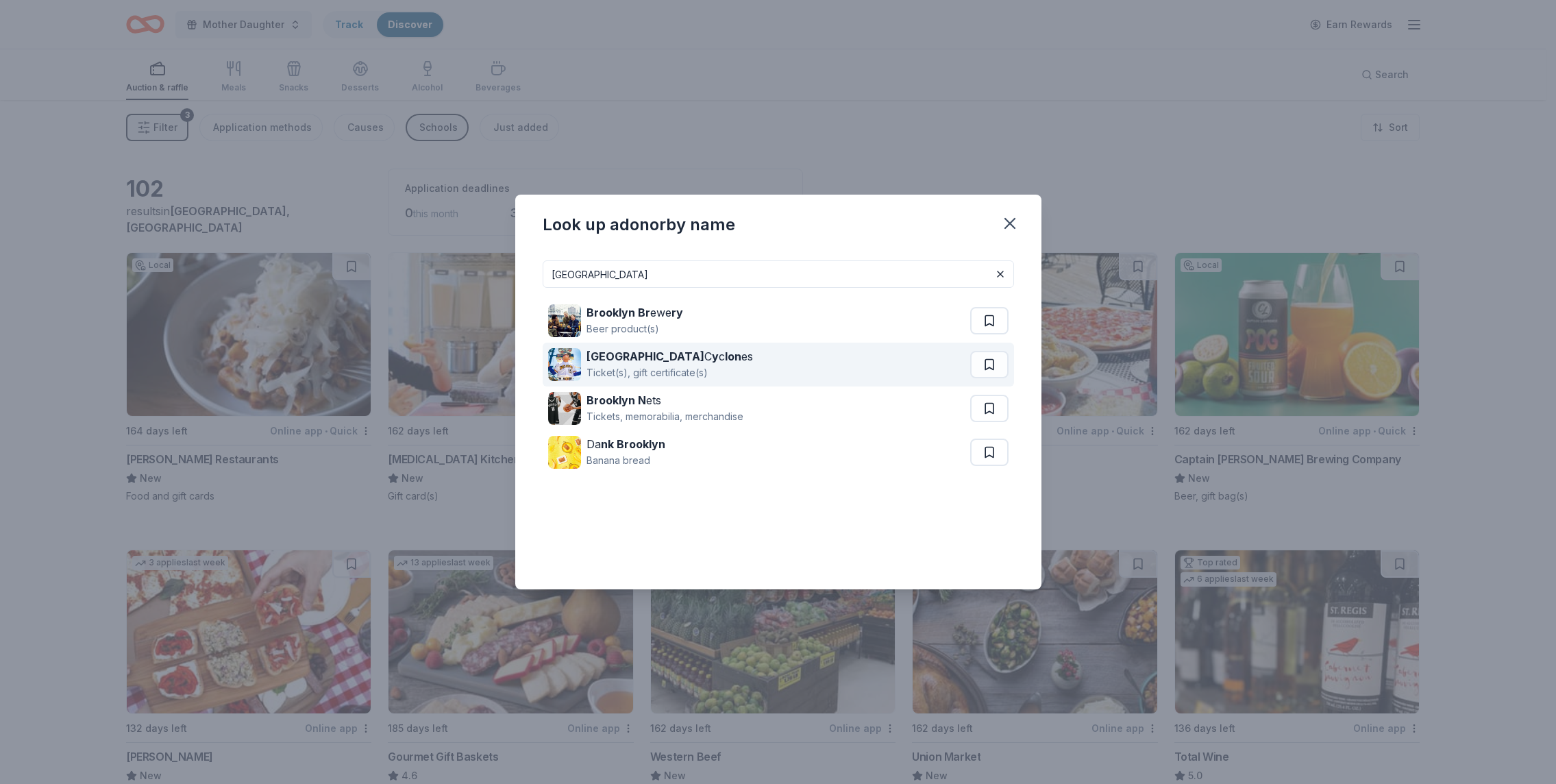
type input "brooklyn"
click at [704, 353] on div "Brooklyn C y c lon es" at bounding box center [669, 356] width 166 height 16
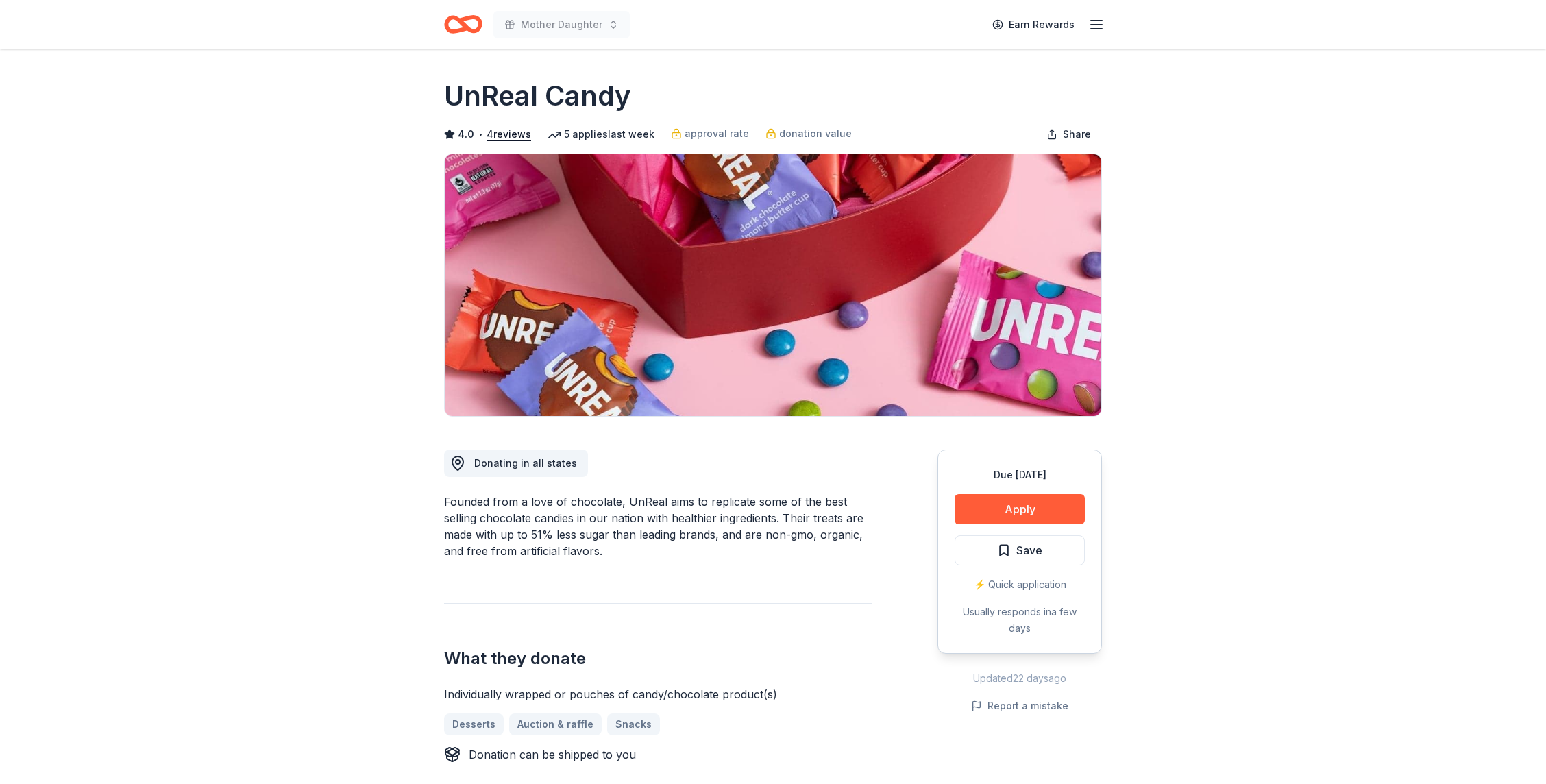
click at [1005, 493] on div "Due in 162 days Apply Save ⚡️ Quick application Usually responds in a few days" at bounding box center [1020, 551] width 165 height 204
click at [1010, 503] on button "Apply" at bounding box center [1020, 509] width 130 height 30
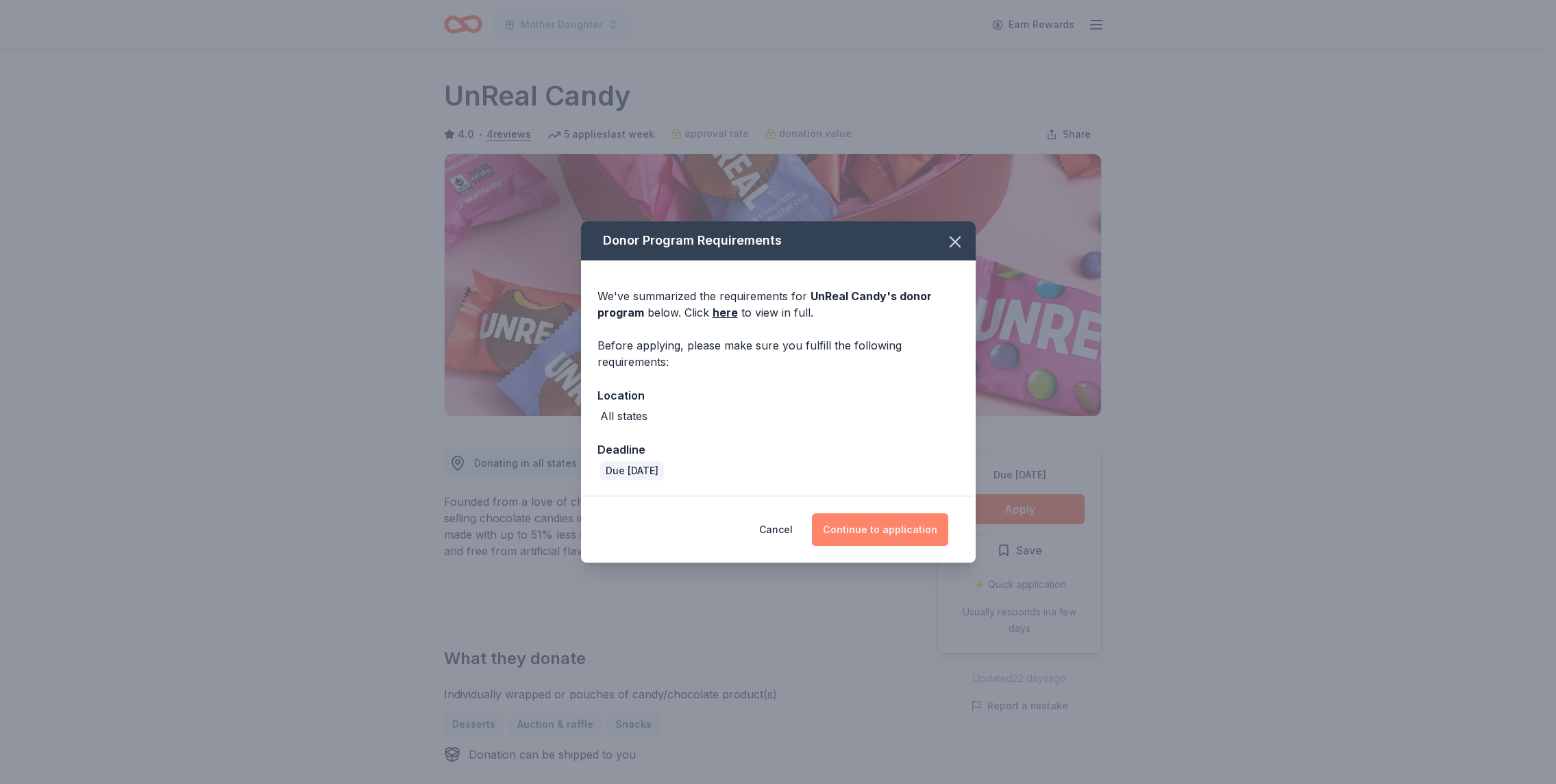
click at [917, 522] on button "Continue to application" at bounding box center [879, 529] width 136 height 33
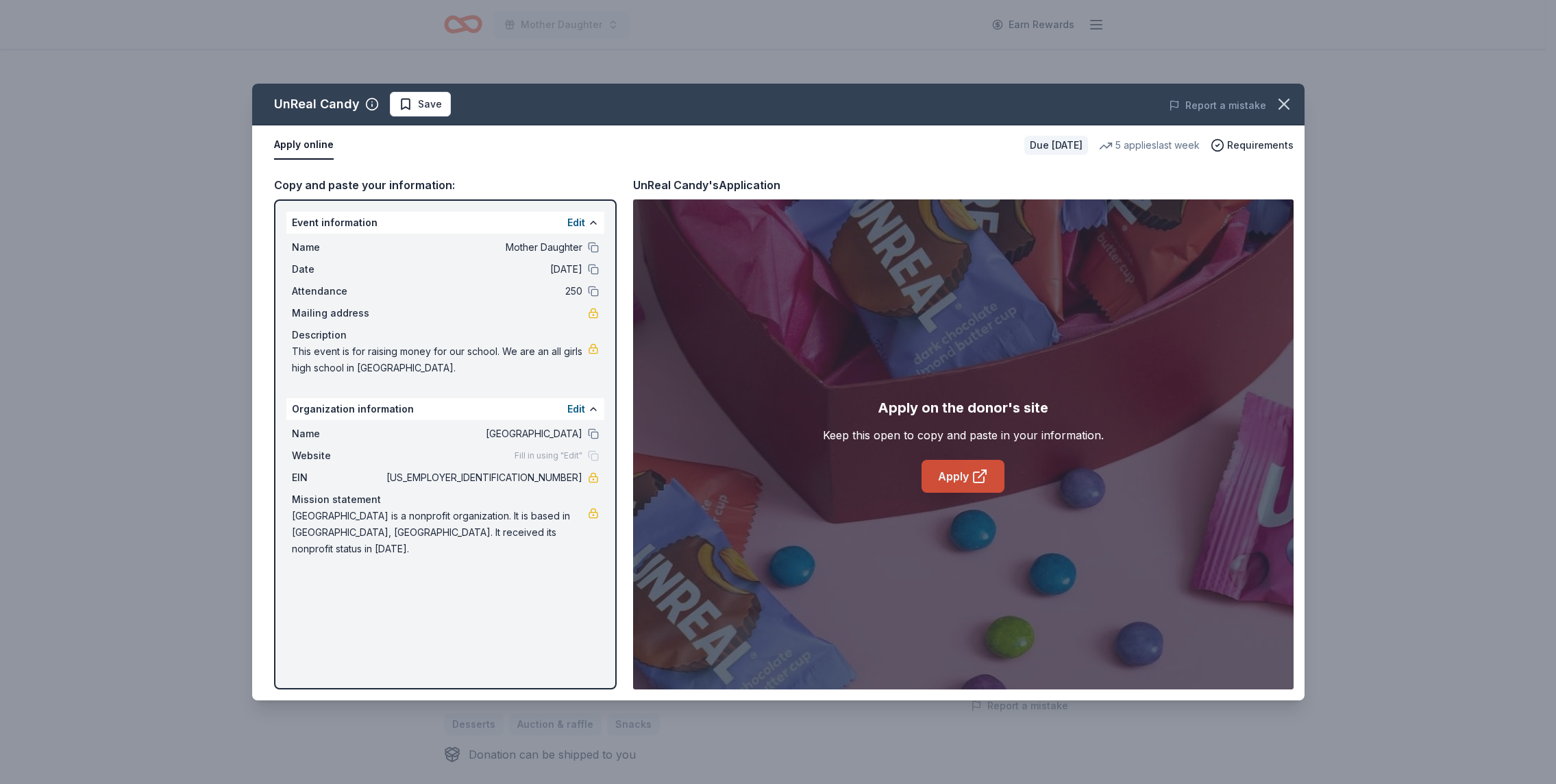
click at [956, 481] on link "Apply" at bounding box center [963, 476] width 83 height 33
click at [961, 489] on link "Apply" at bounding box center [963, 476] width 83 height 33
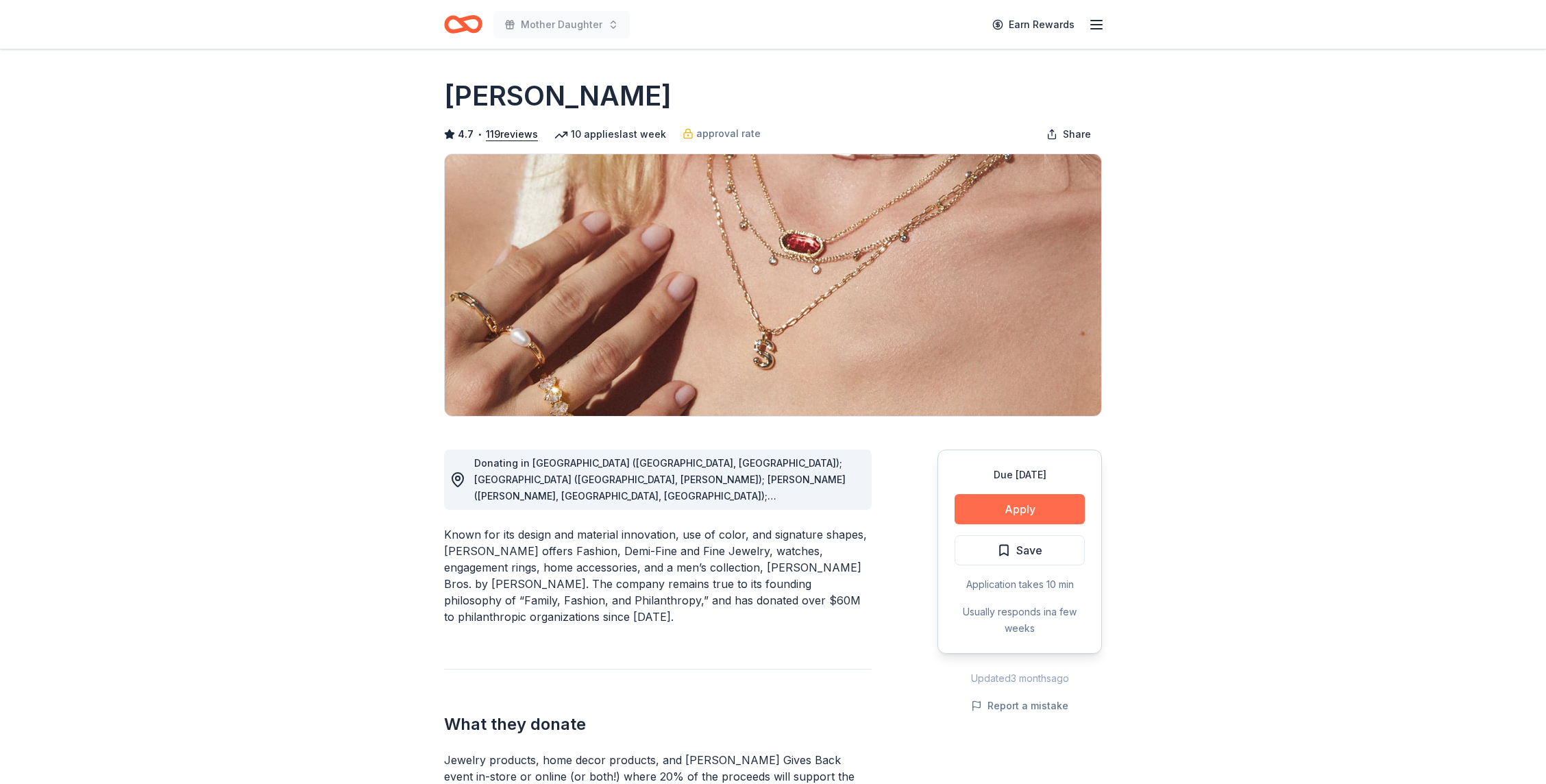
click at [1008, 507] on button "Apply" at bounding box center [1020, 509] width 130 height 30
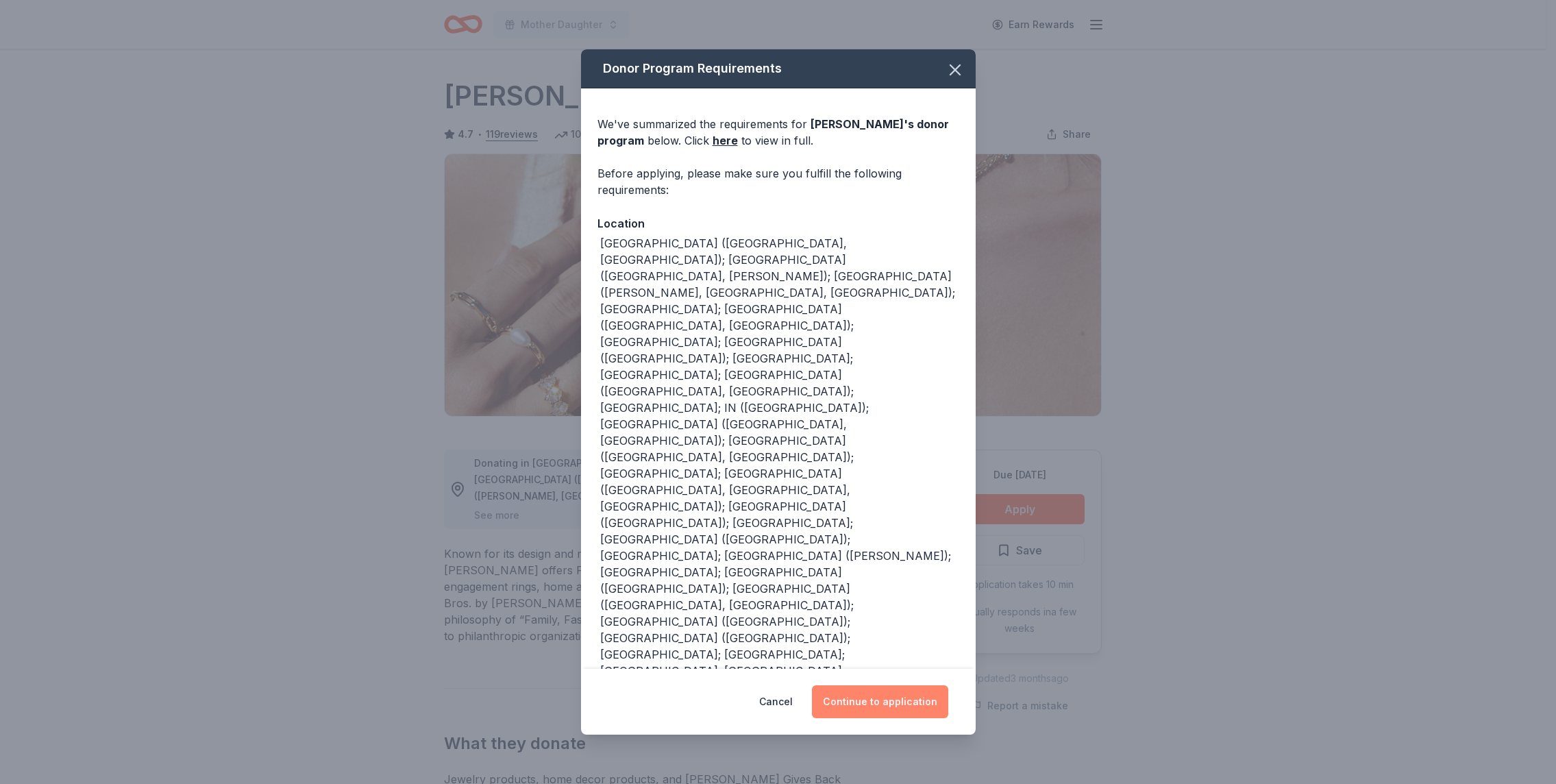
click at [877, 685] on button "Continue to application" at bounding box center [879, 701] width 136 height 33
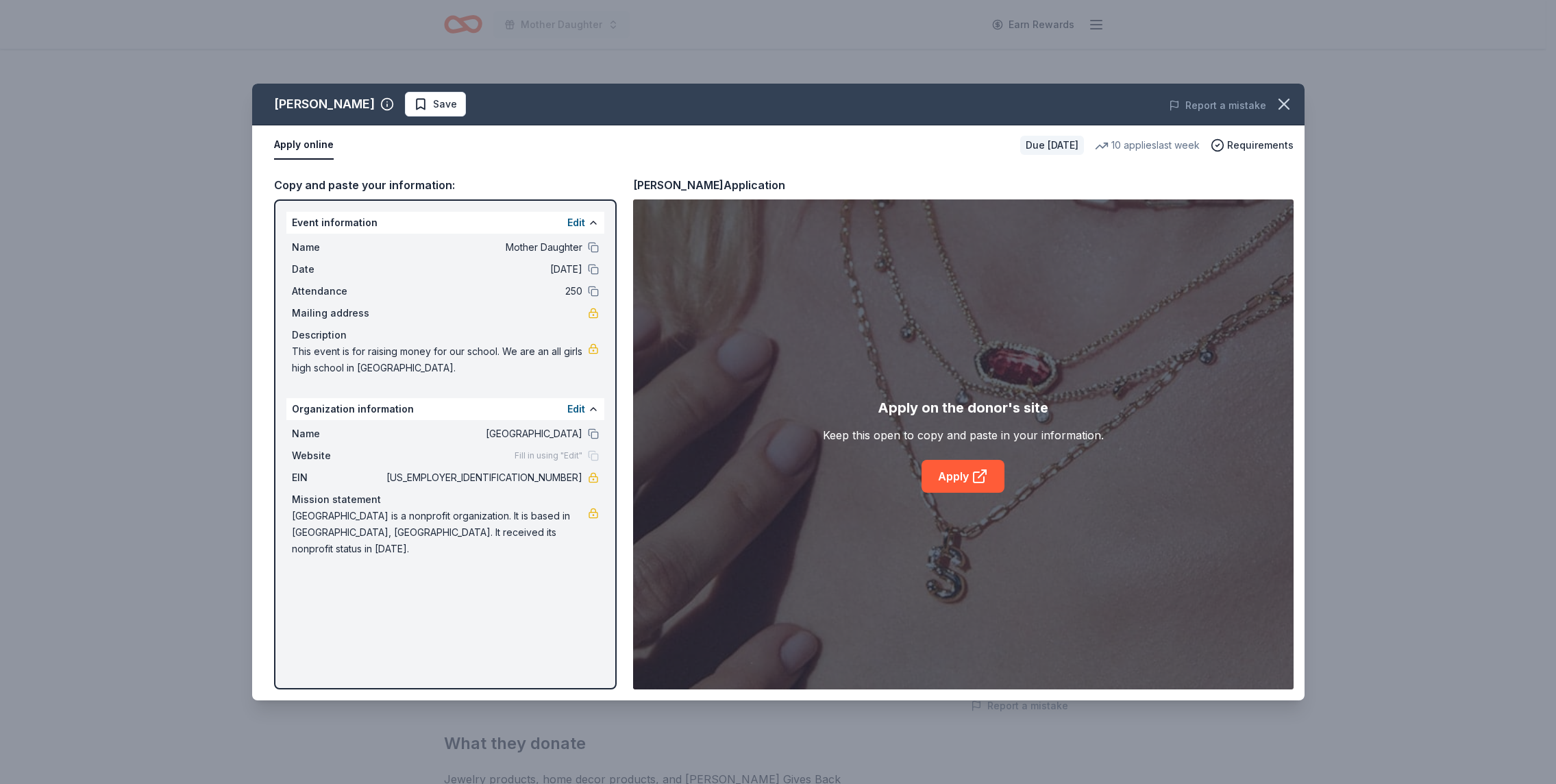
click at [937, 482] on link "Apply" at bounding box center [963, 476] width 83 height 33
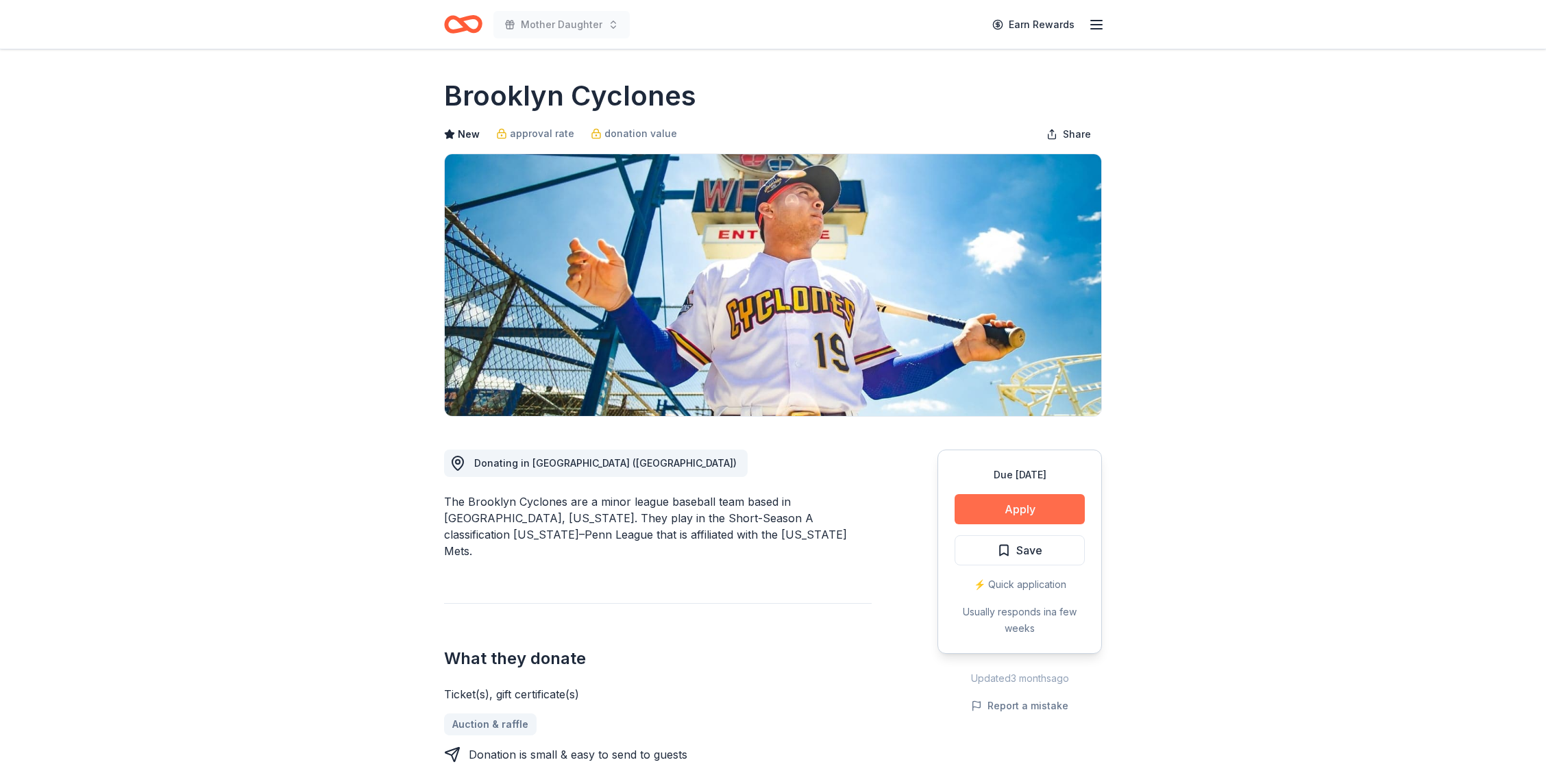
click at [1032, 504] on button "Apply" at bounding box center [1020, 509] width 130 height 30
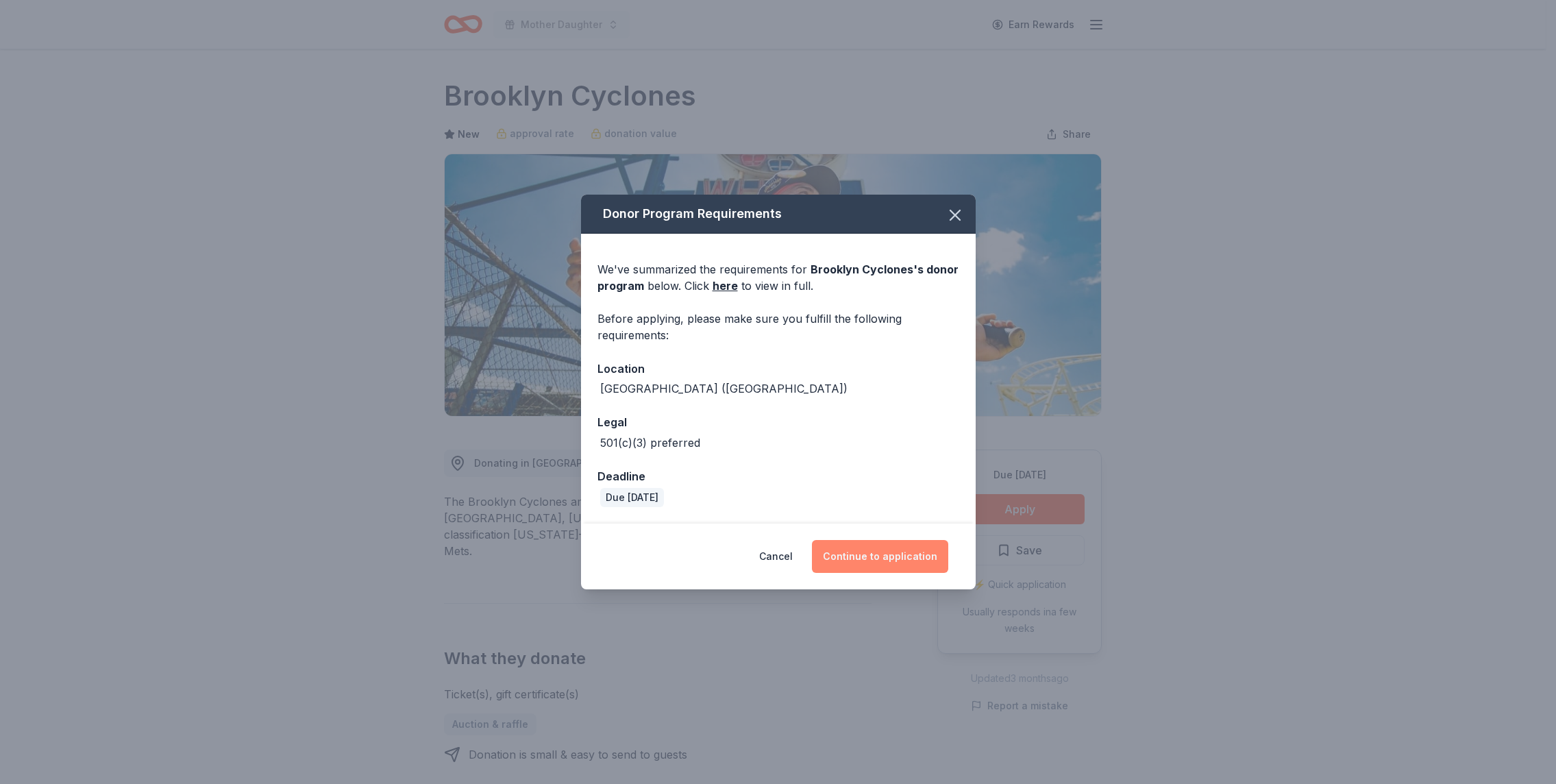
click at [913, 545] on button "Continue to application" at bounding box center [879, 556] width 136 height 33
